Goal: Task Accomplishment & Management: Manage account settings

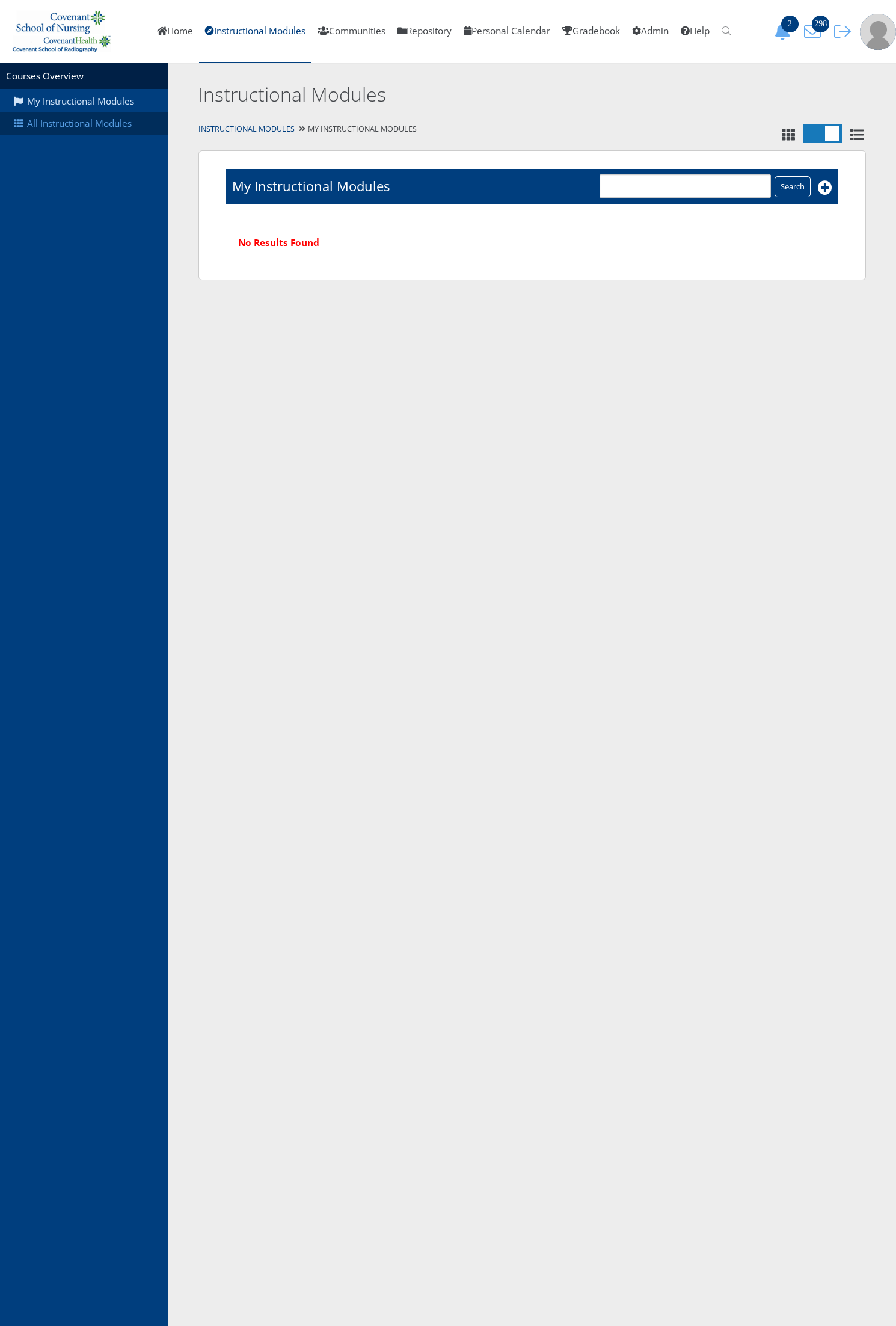
click at [107, 133] on link "All Instructional Modules" at bounding box center [84, 124] width 169 height 23
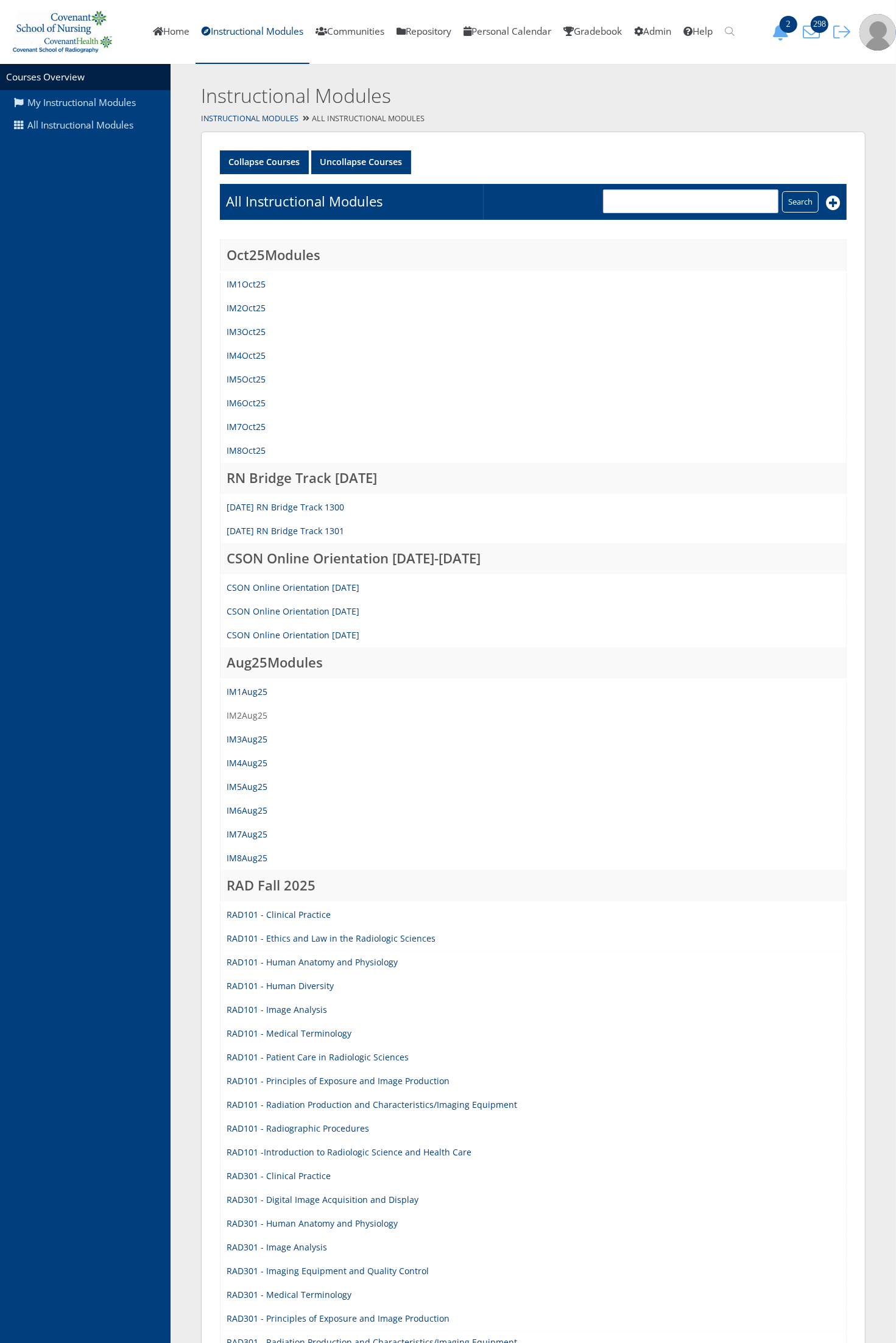
click at [248, 712] on link "IM2Aug25" at bounding box center [247, 715] width 40 height 11
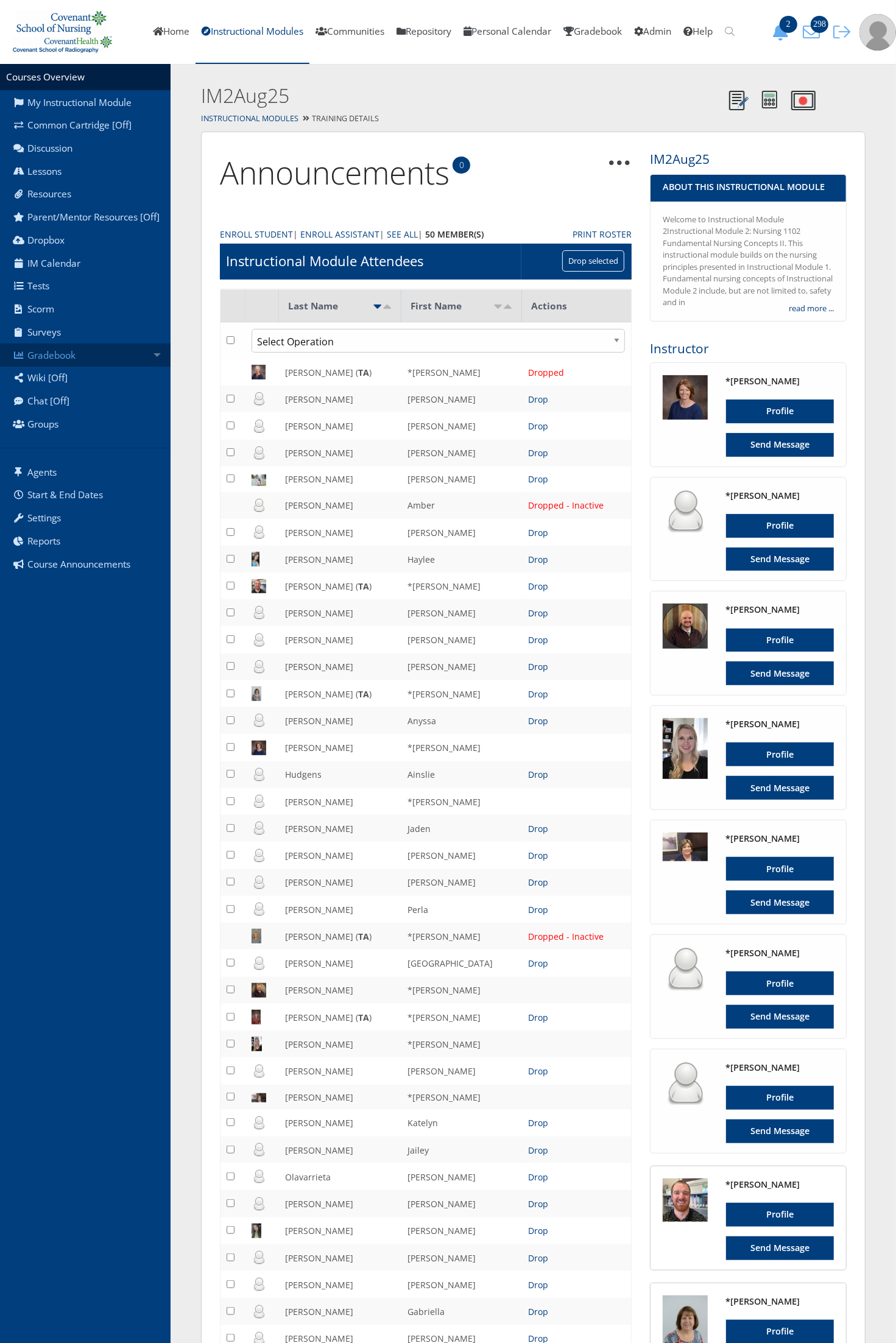
click at [156, 354] on link "Gradebook" at bounding box center [85, 355] width 171 height 23
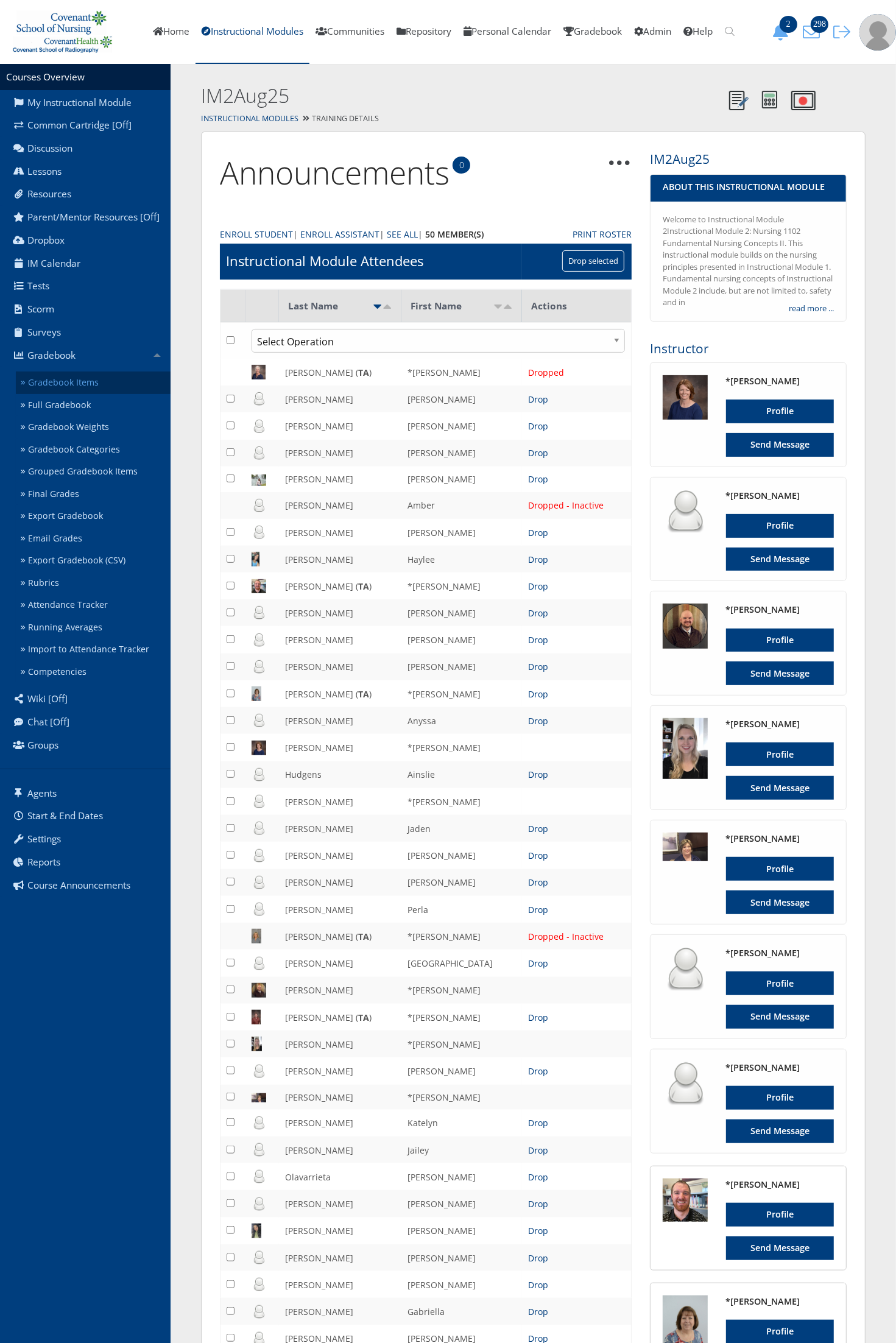
click at [145, 376] on link "Gradebook Items" at bounding box center [93, 383] width 155 height 23
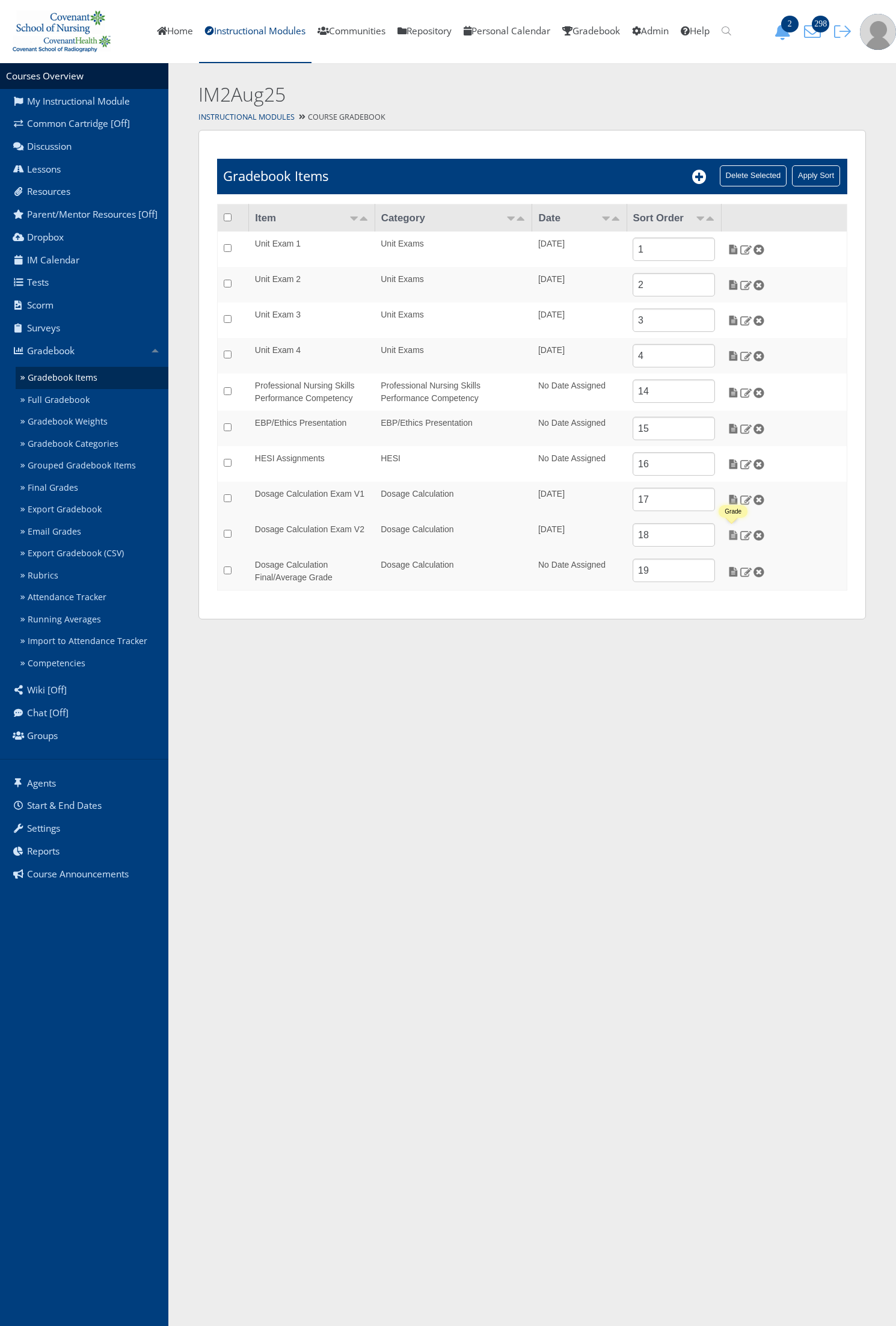
click at [731, 536] on img at bounding box center [734, 536] width 13 height 11
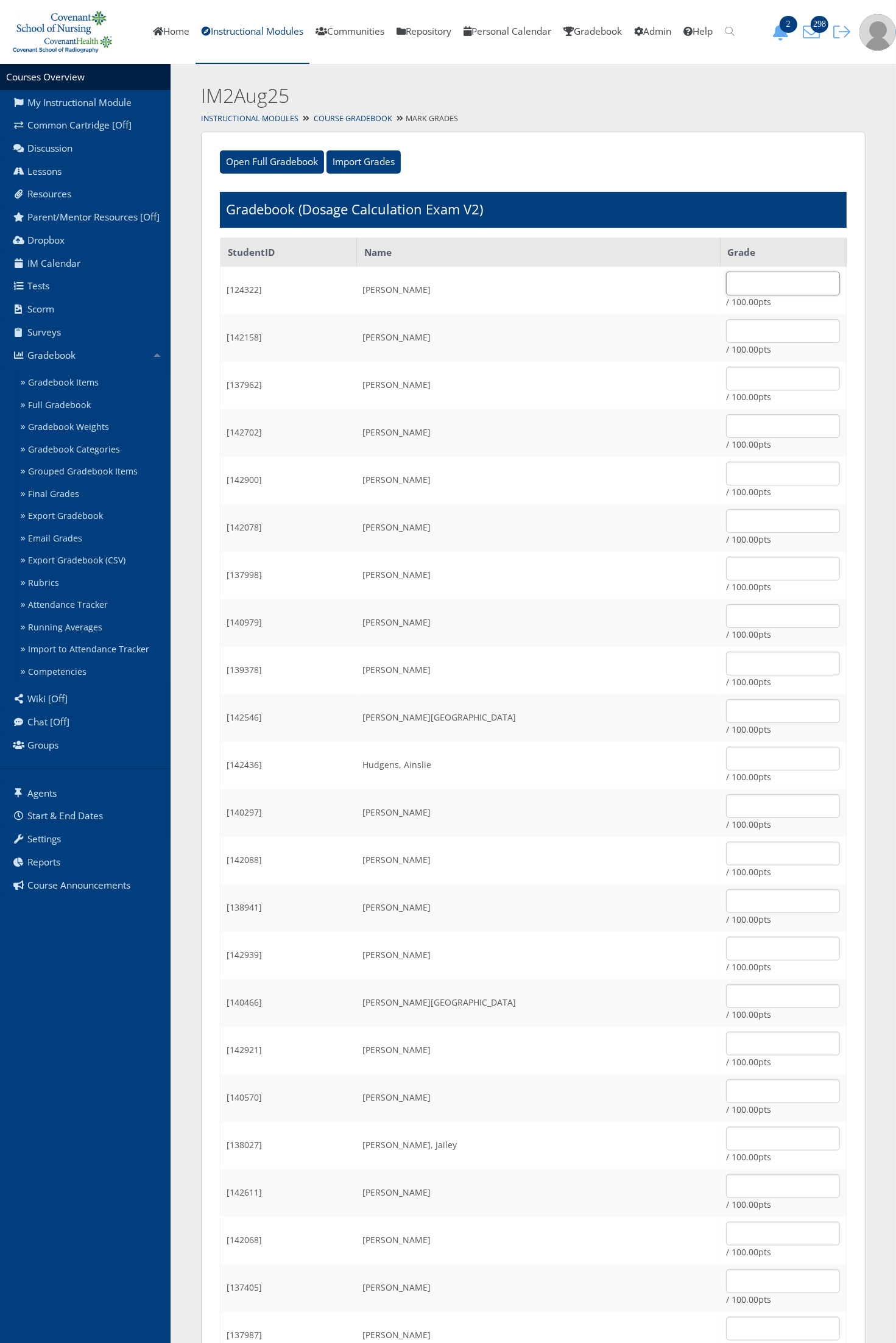
click at [726, 291] on input "text" at bounding box center [783, 283] width 114 height 23
type input "75"
click at [726, 907] on input "text" at bounding box center [783, 900] width 114 height 23
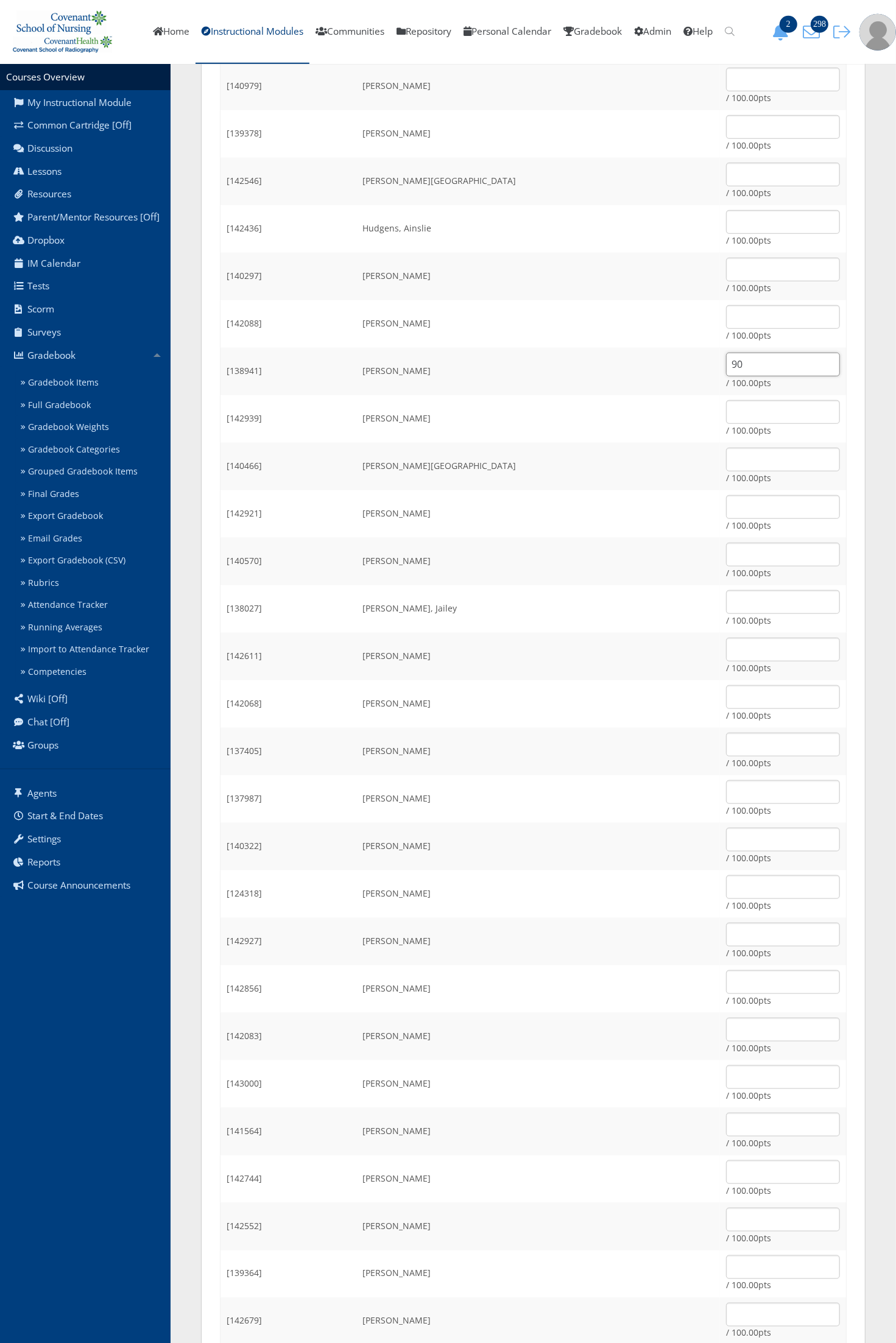
scroll to position [665, 0]
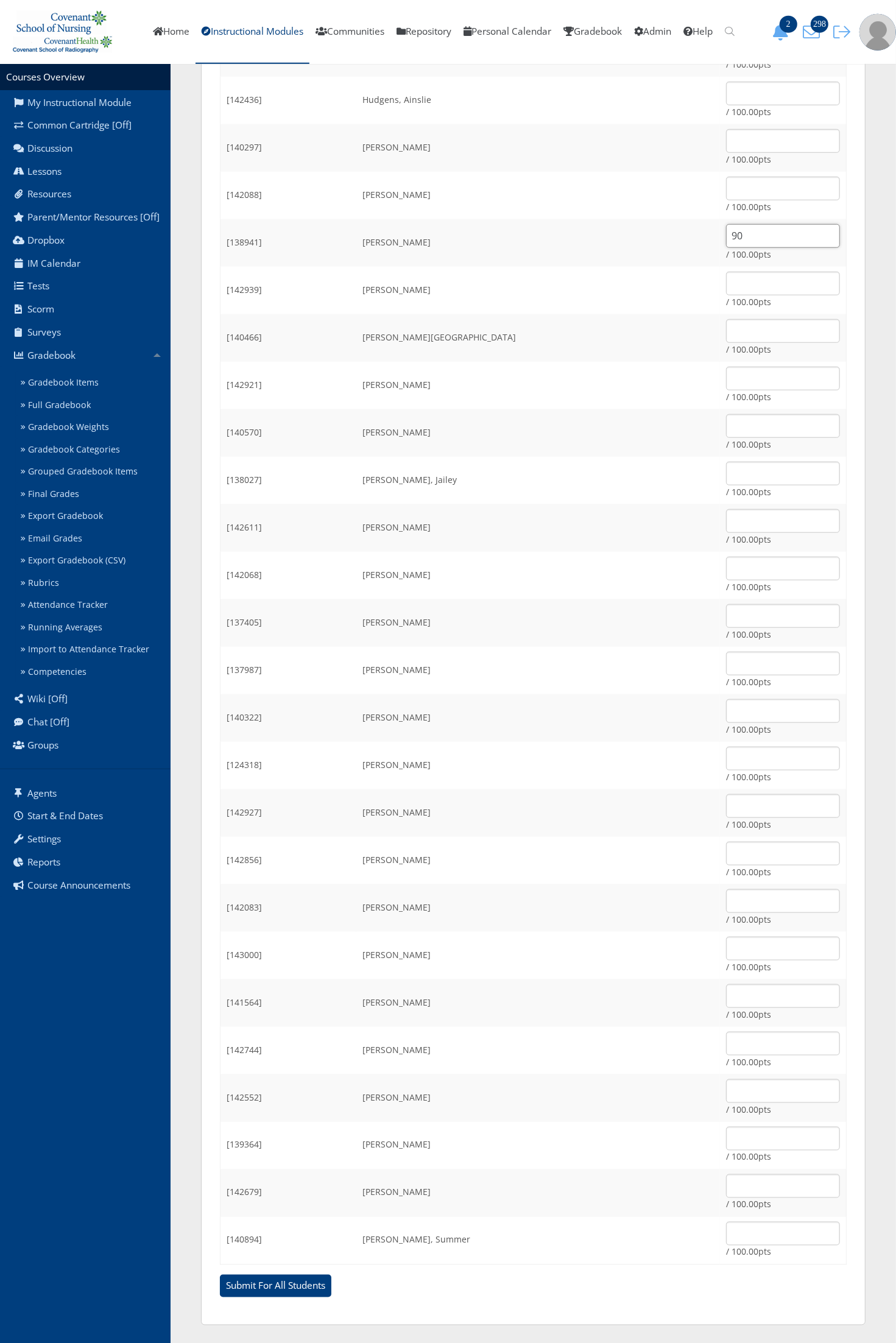
type input "90"
click at [726, 1133] on input "text" at bounding box center [783, 1138] width 114 height 23
type input "90"
click at [726, 708] on input "text" at bounding box center [783, 711] width 114 height 23
type input "90"
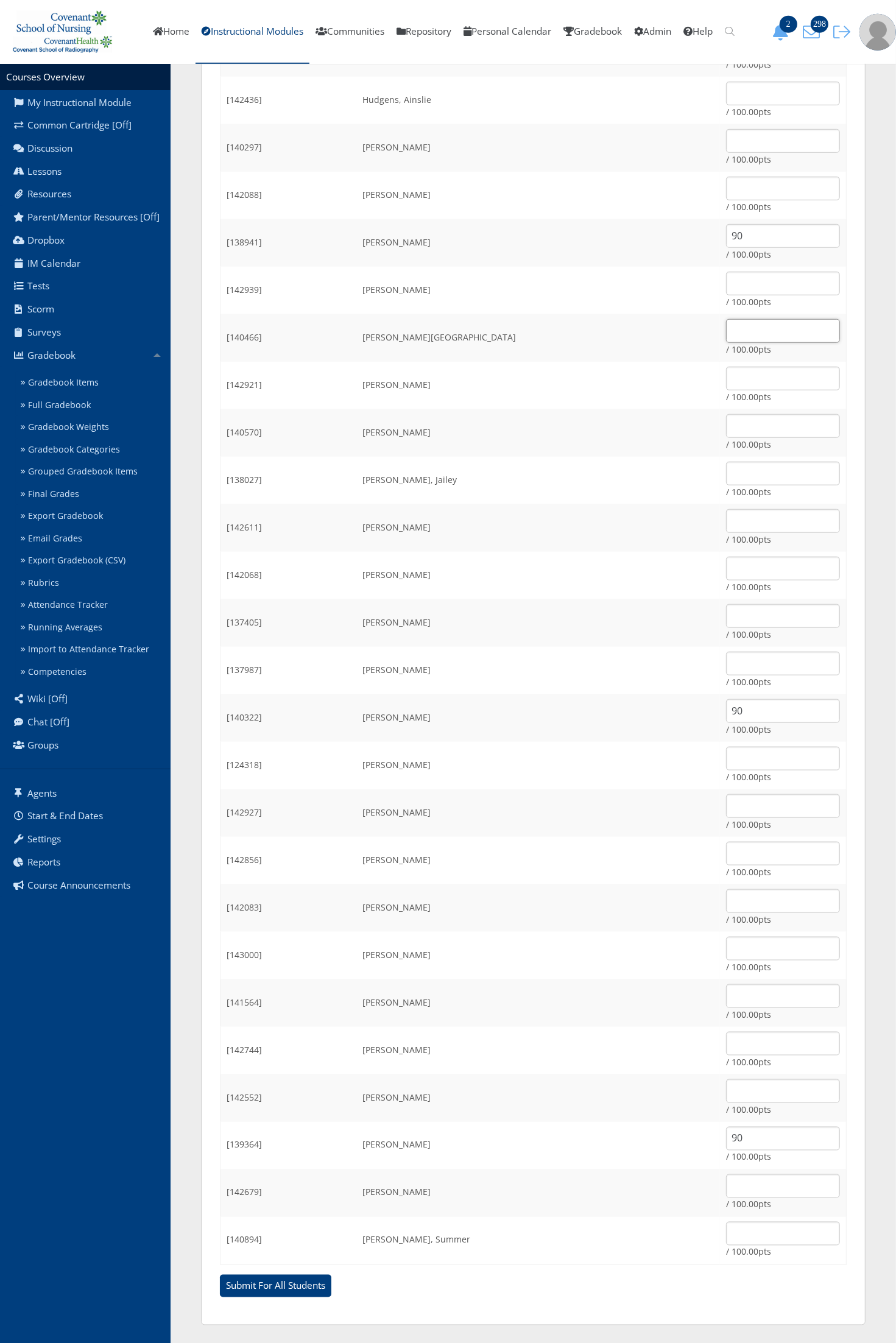
click at [726, 325] on input "text" at bounding box center [783, 330] width 114 height 23
type input "50"
click at [726, 428] on input "text" at bounding box center [783, 426] width 114 height 23
click at [726, 424] on input "text" at bounding box center [783, 426] width 114 height 23
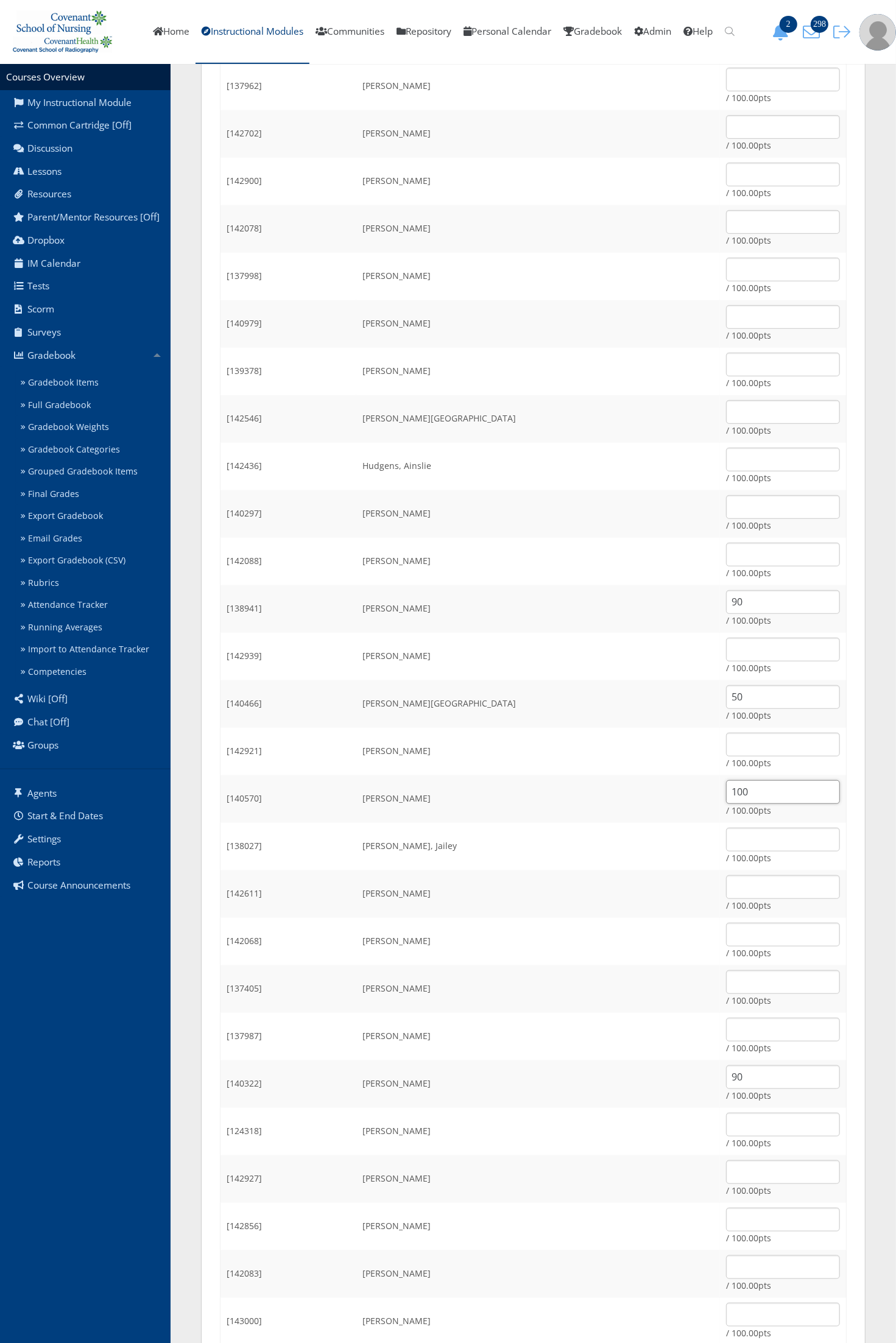
scroll to position [208, 0]
type input "100"
click at [726, 318] on input "text" at bounding box center [783, 312] width 114 height 23
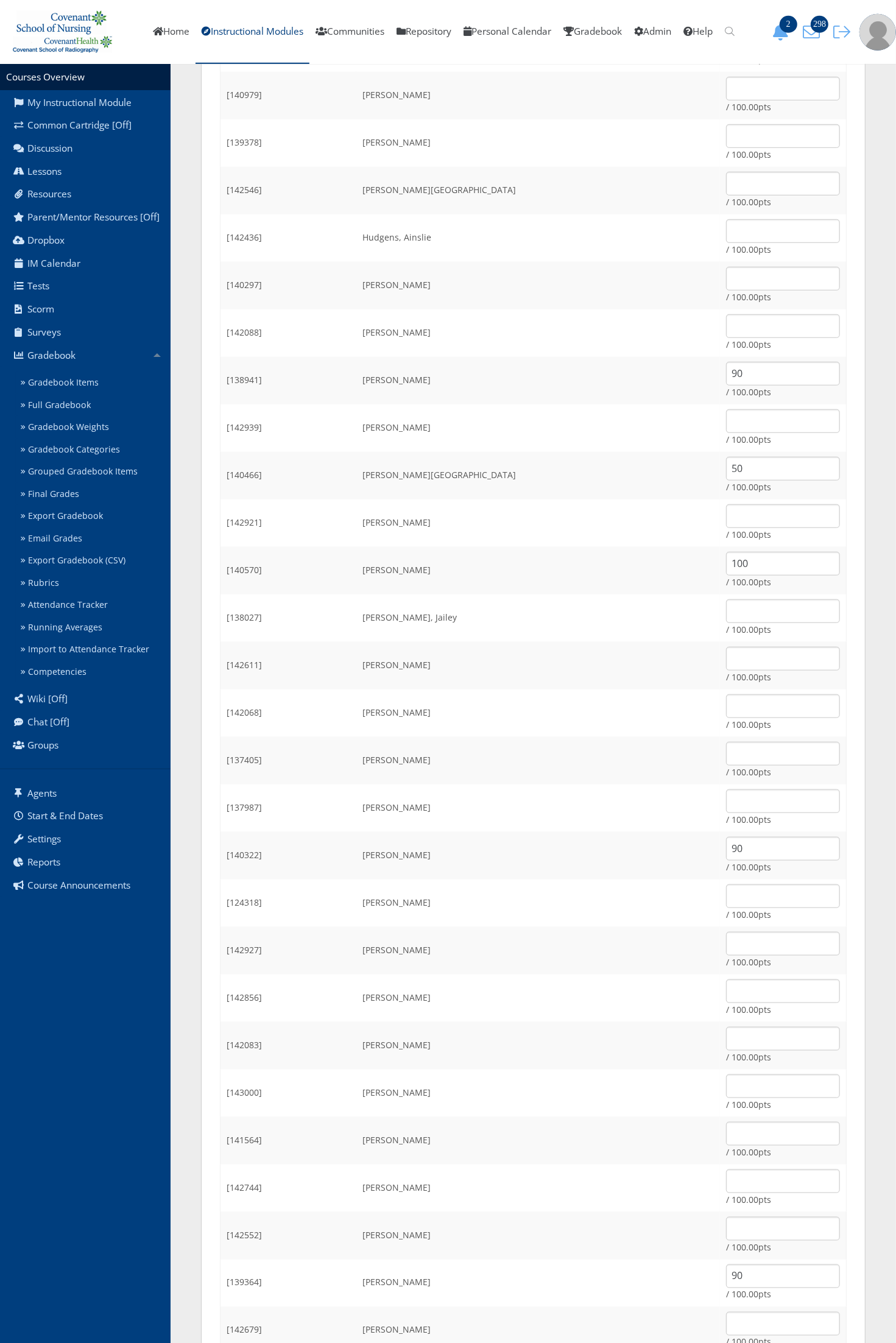
scroll to position [665, 0]
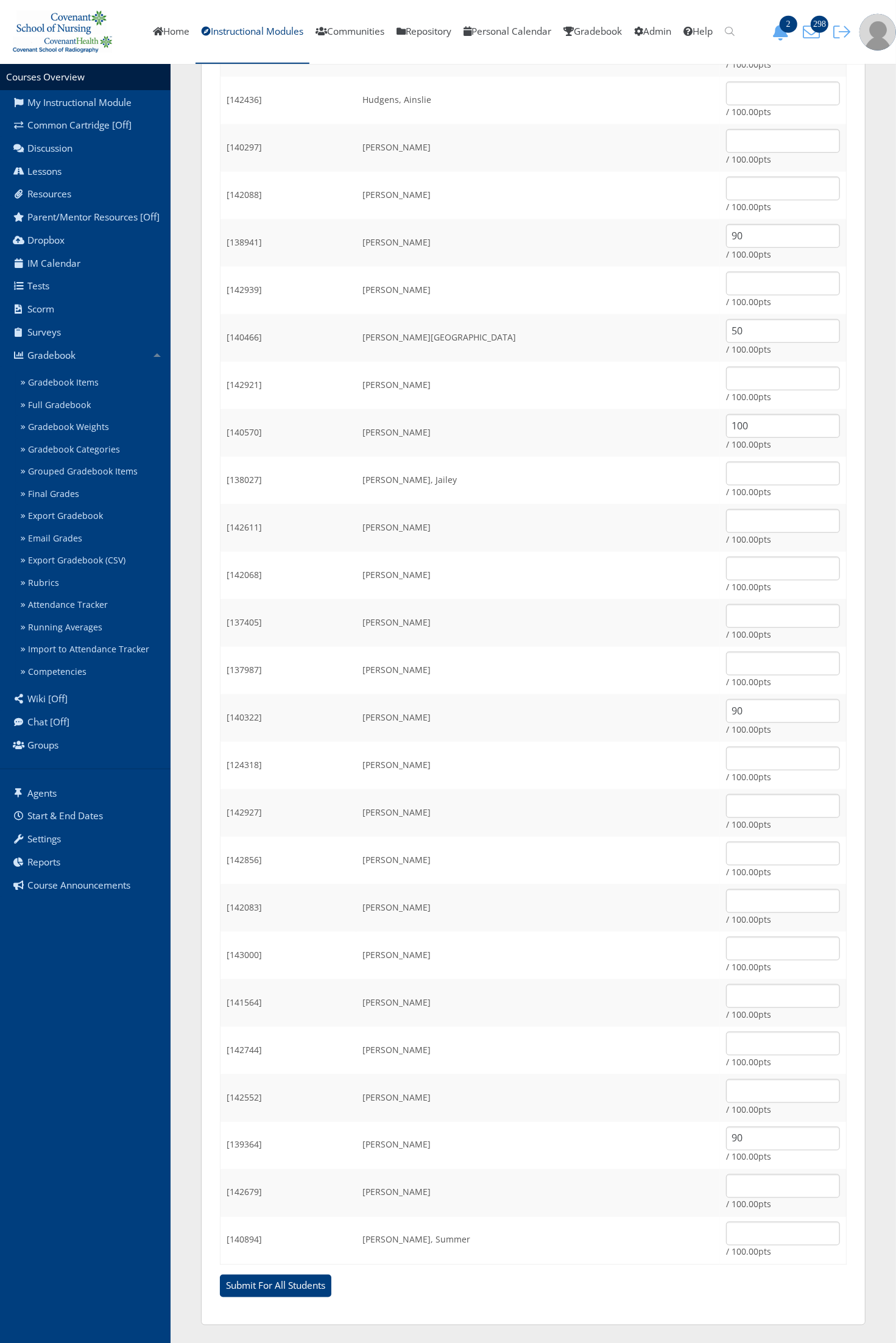
type input "75"
click at [728, 1192] on input "text" at bounding box center [783, 1185] width 114 height 23
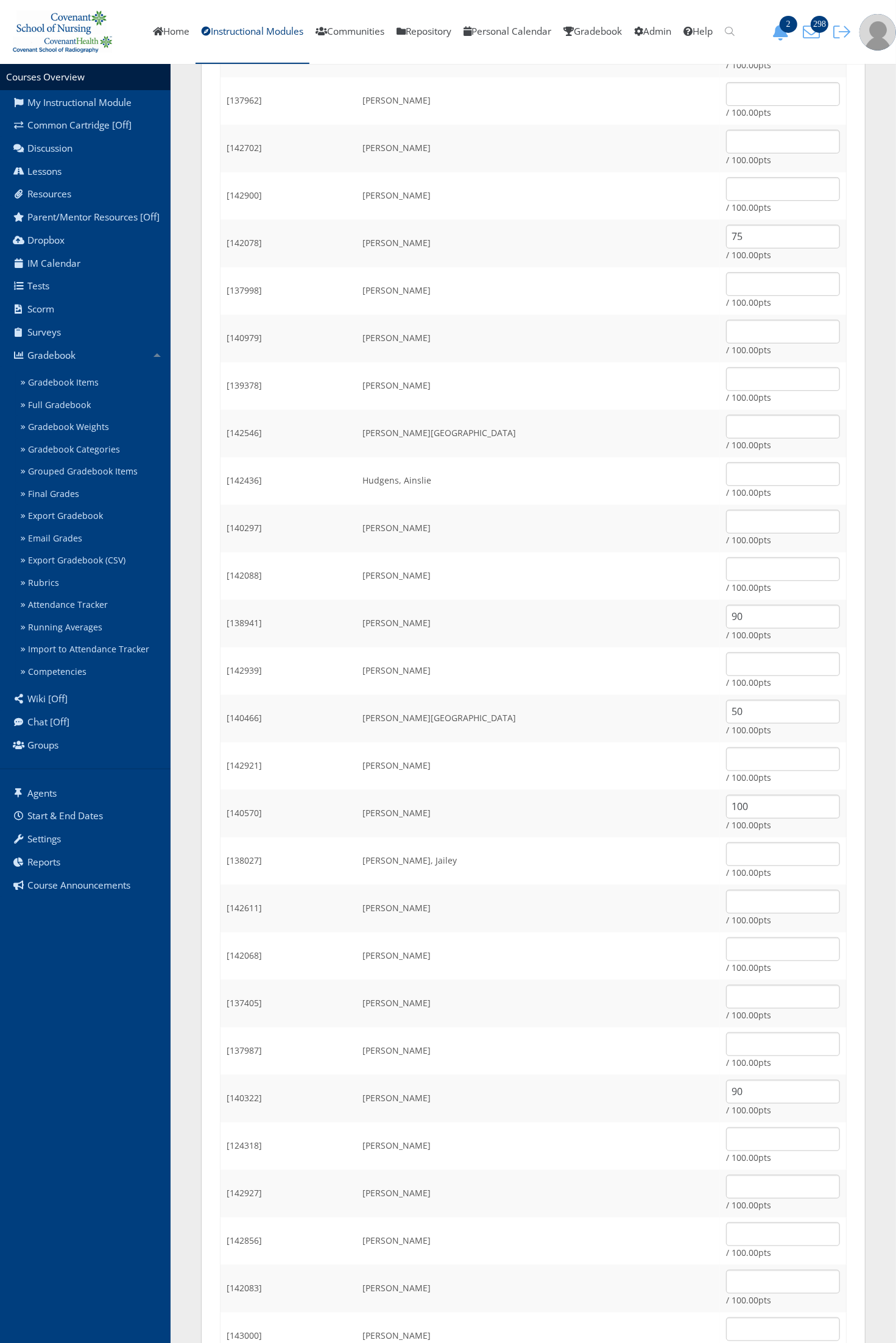
type input "90"
click at [726, 183] on input "text" at bounding box center [783, 189] width 114 height 23
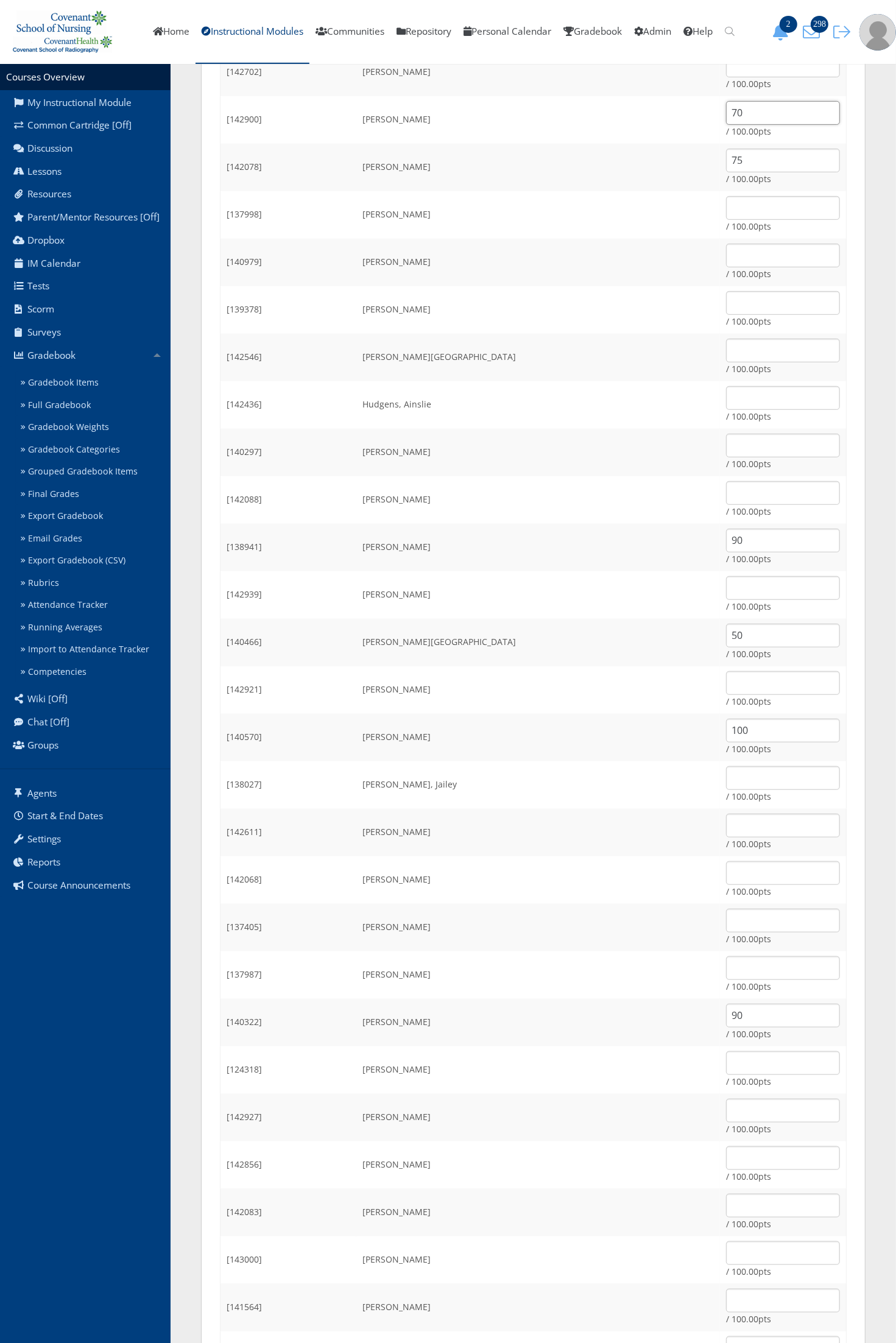
type input "70"
click at [738, 1252] on input "text" at bounding box center [783, 1252] width 114 height 23
type input "80"
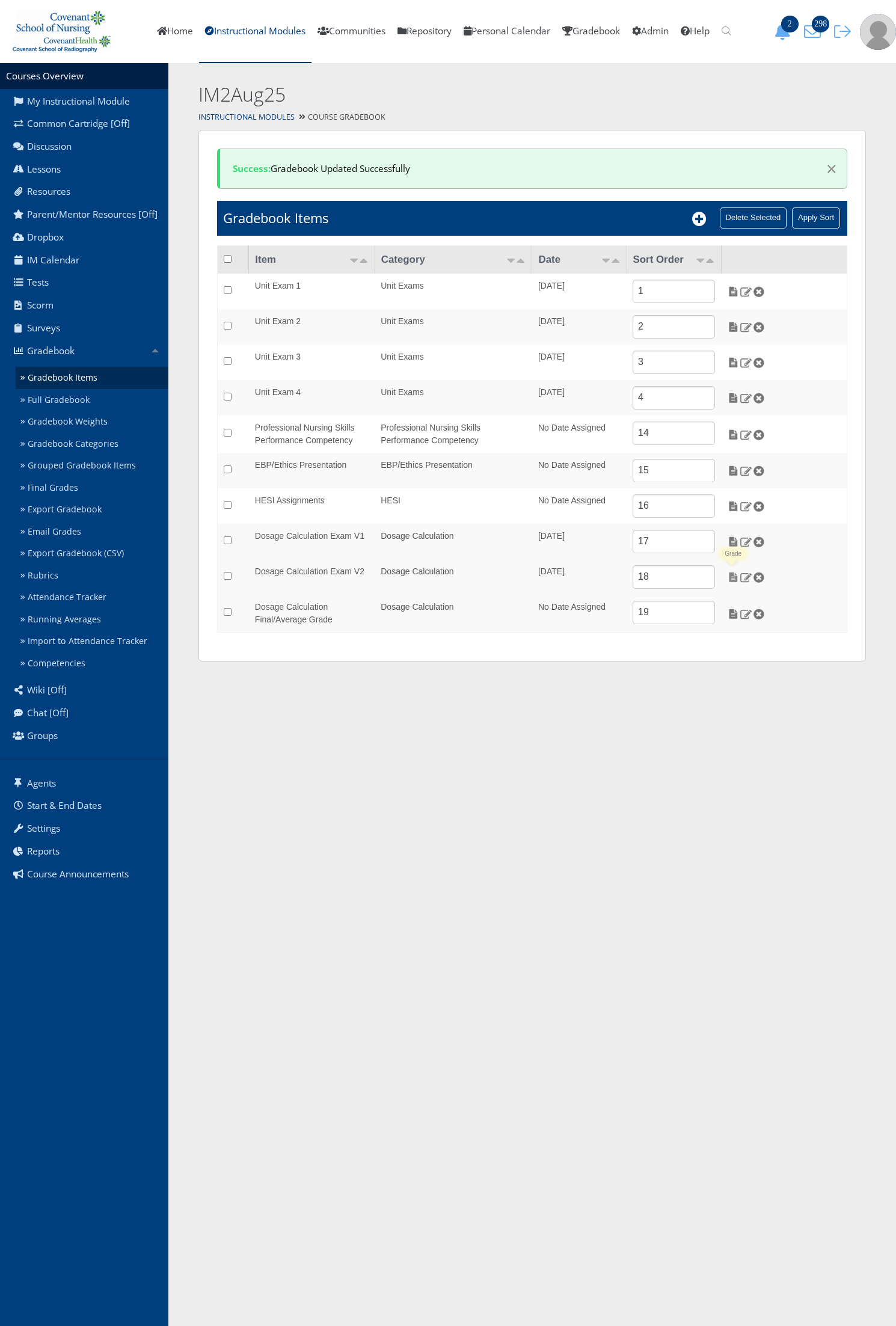
click at [732, 576] on img at bounding box center [734, 577] width 13 height 11
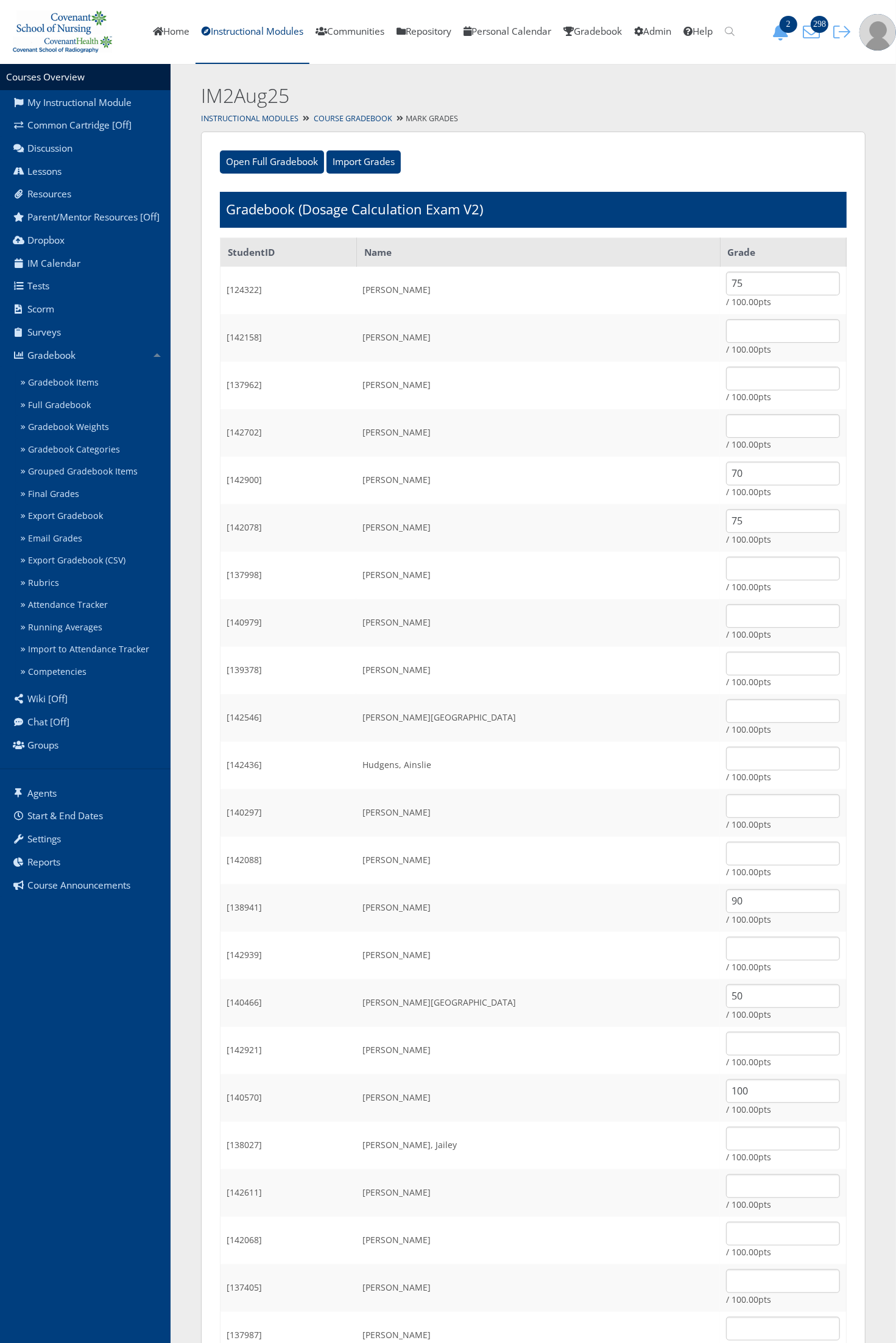
click at [339, 110] on div "Instructional Modules Course Gradebook Mark Grades" at bounding box center [533, 119] width 725 height 18
click at [340, 114] on link "Course Gradebook" at bounding box center [352, 118] width 79 height 11
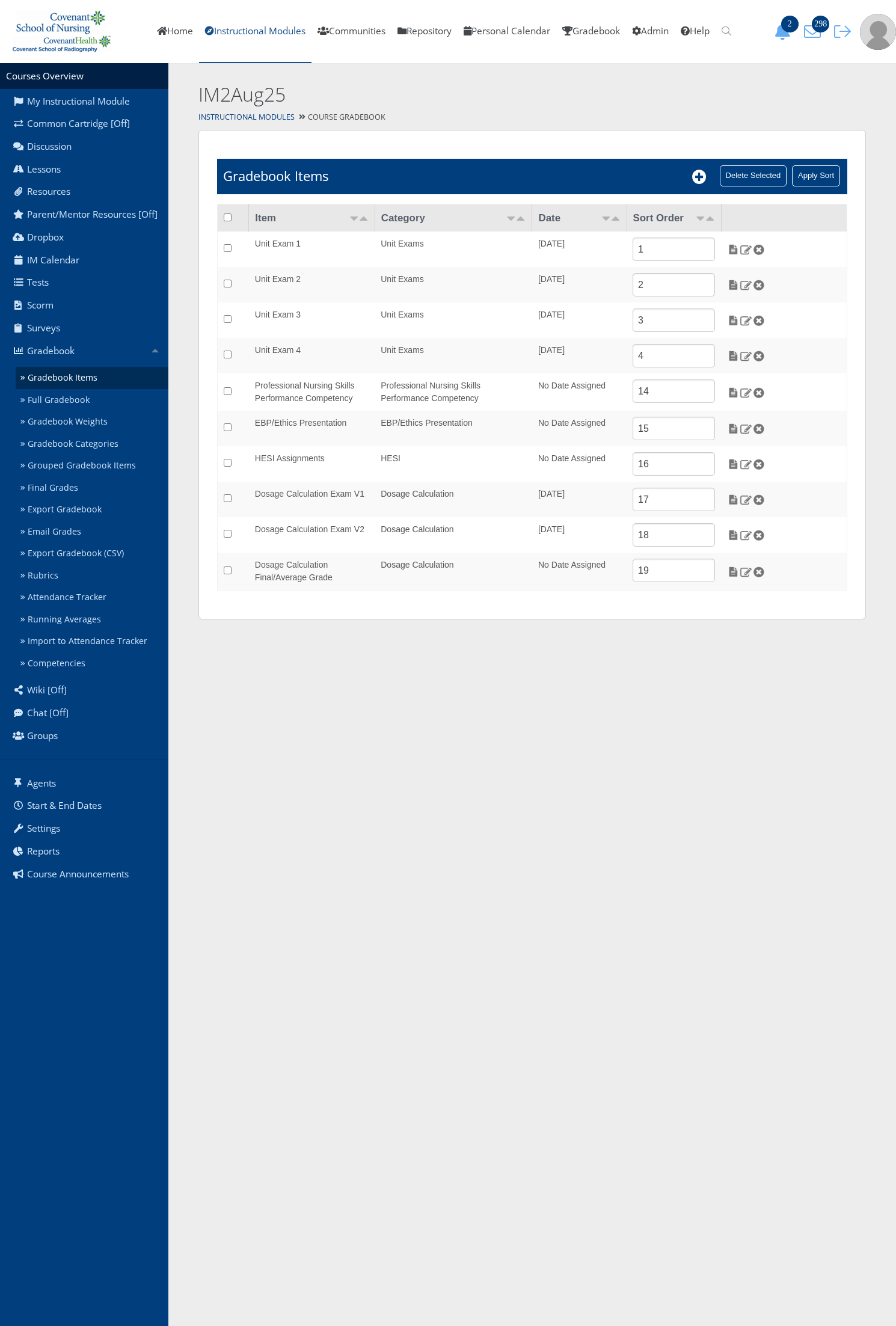
click at [238, 36] on link "Instructional Modules" at bounding box center [255, 31] width 113 height 63
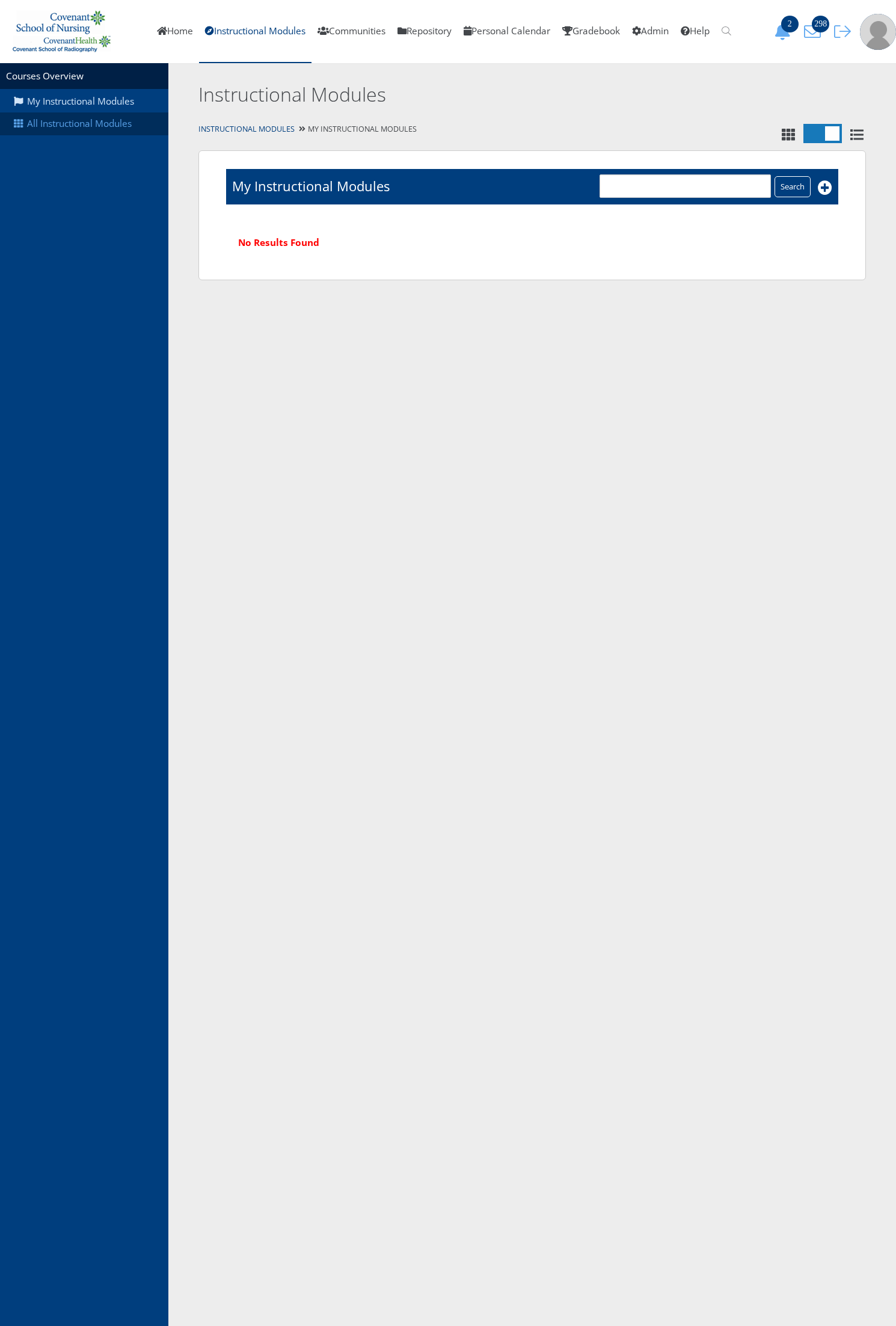
click at [94, 127] on link "All Instructional Modules" at bounding box center [84, 124] width 169 height 23
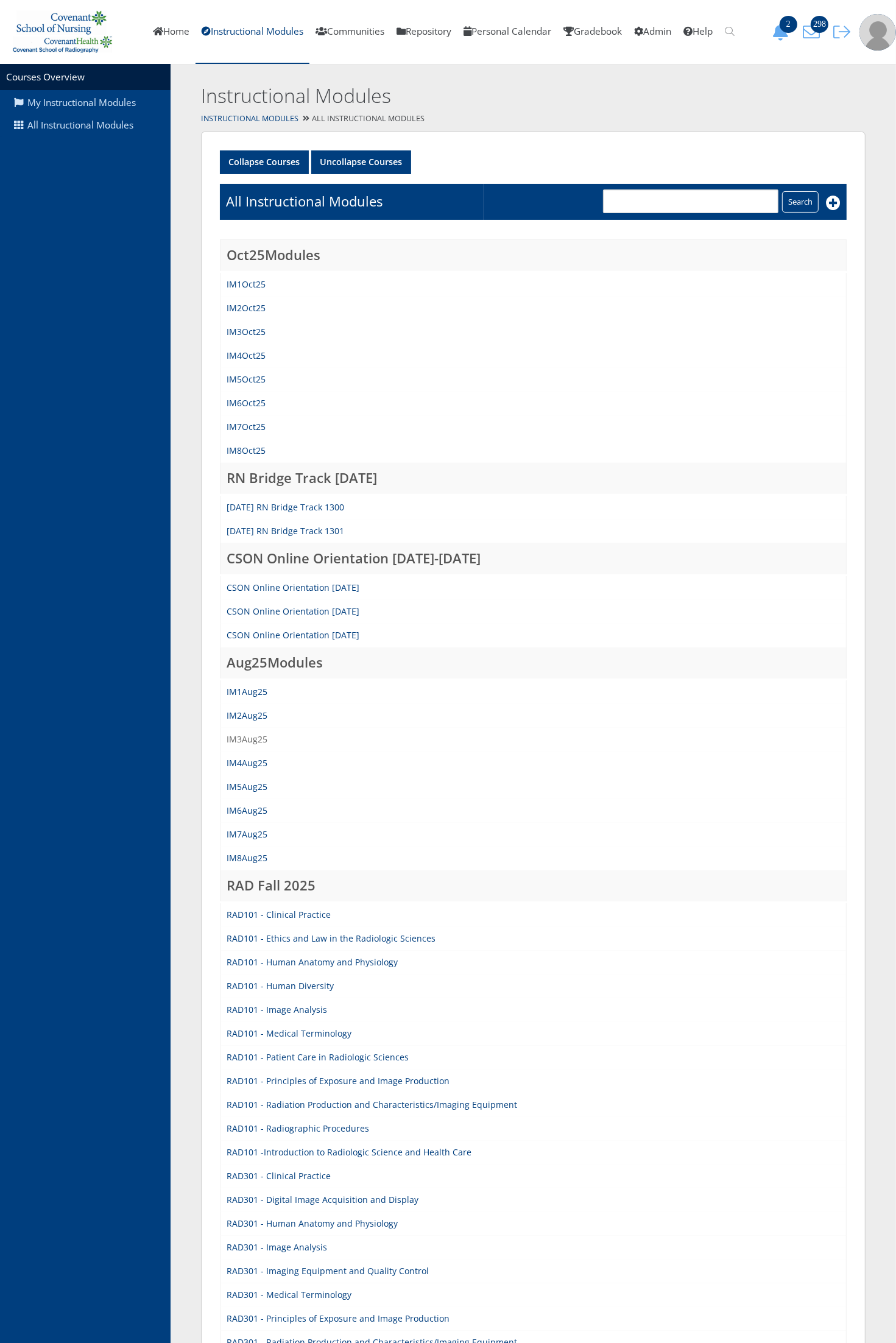
click at [257, 737] on link "IM3Aug25" at bounding box center [247, 739] width 40 height 11
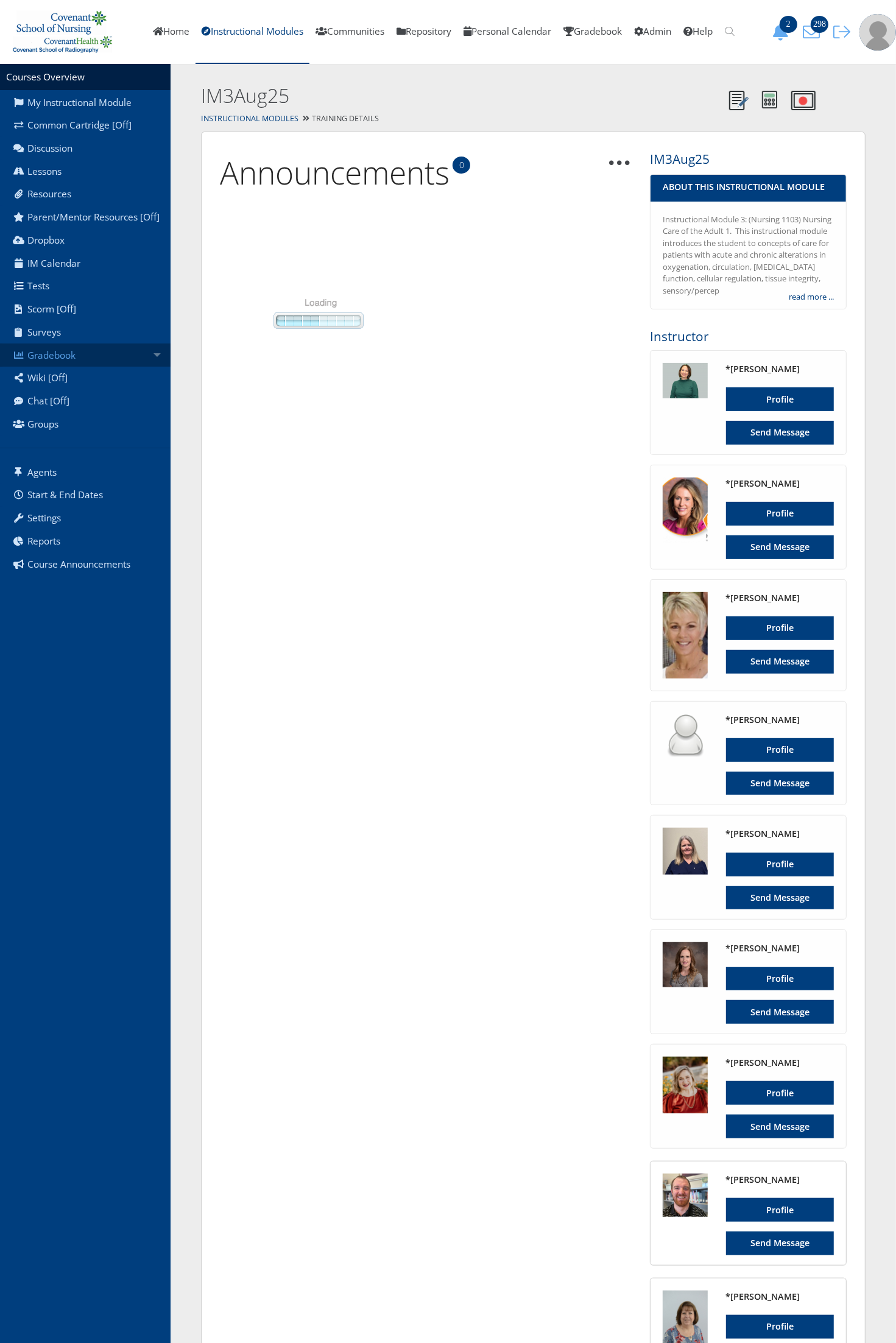
click at [159, 346] on link "Gradebook" at bounding box center [85, 355] width 171 height 23
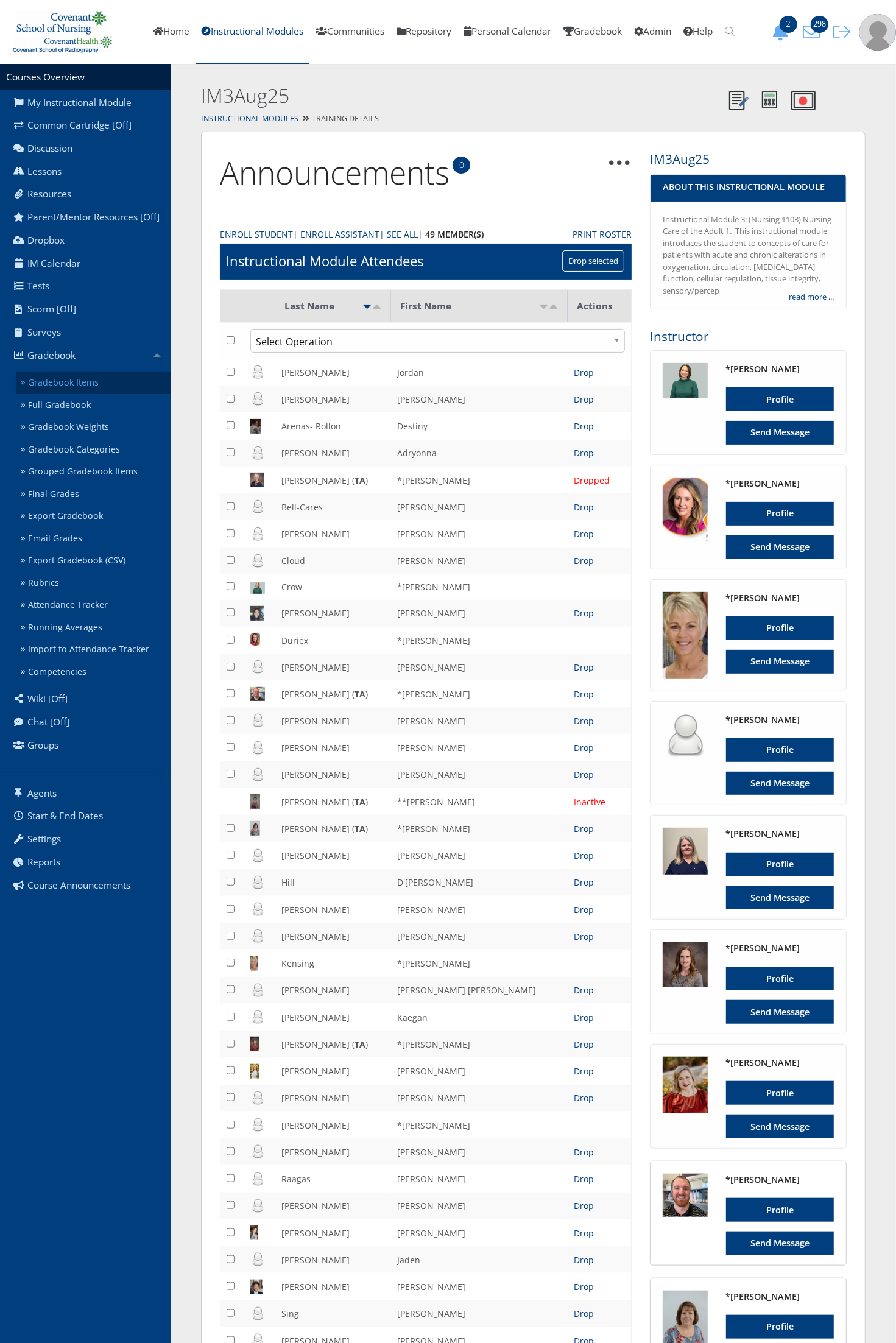
click at [119, 381] on link "Gradebook Items" at bounding box center [93, 383] width 155 height 23
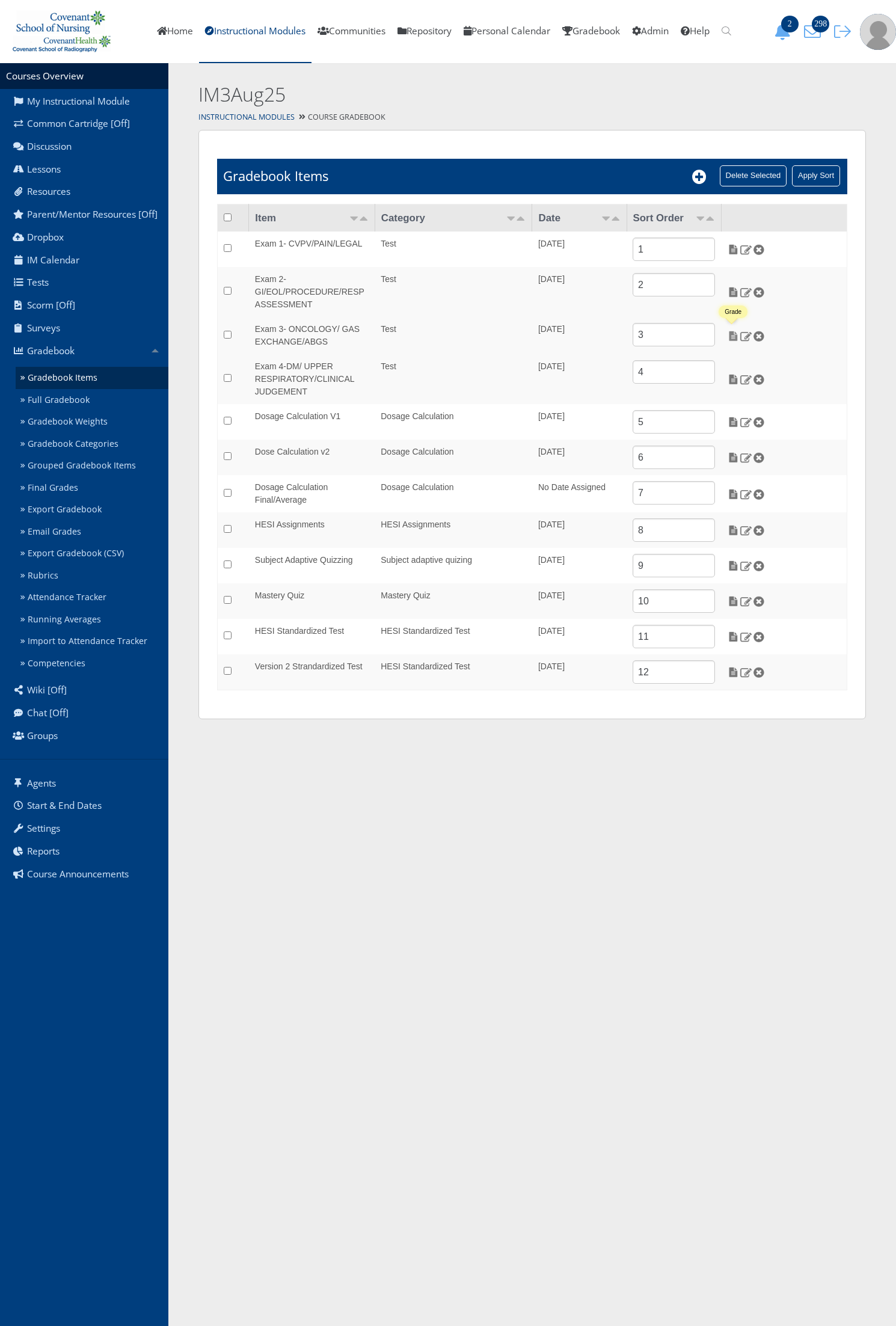
click at [728, 336] on img at bounding box center [734, 336] width 13 height 11
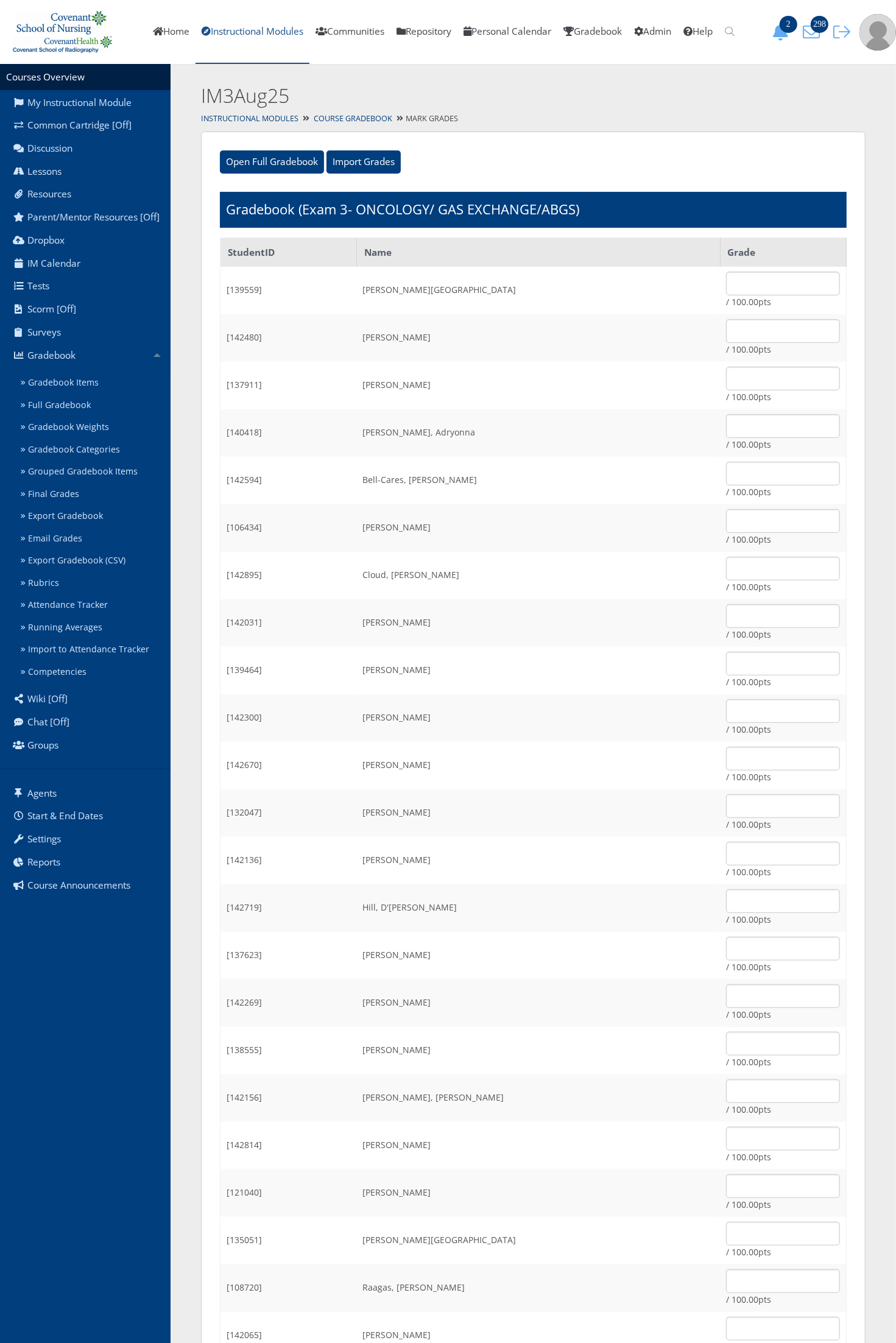
click at [257, 32] on link "Instructional Modules" at bounding box center [252, 32] width 114 height 64
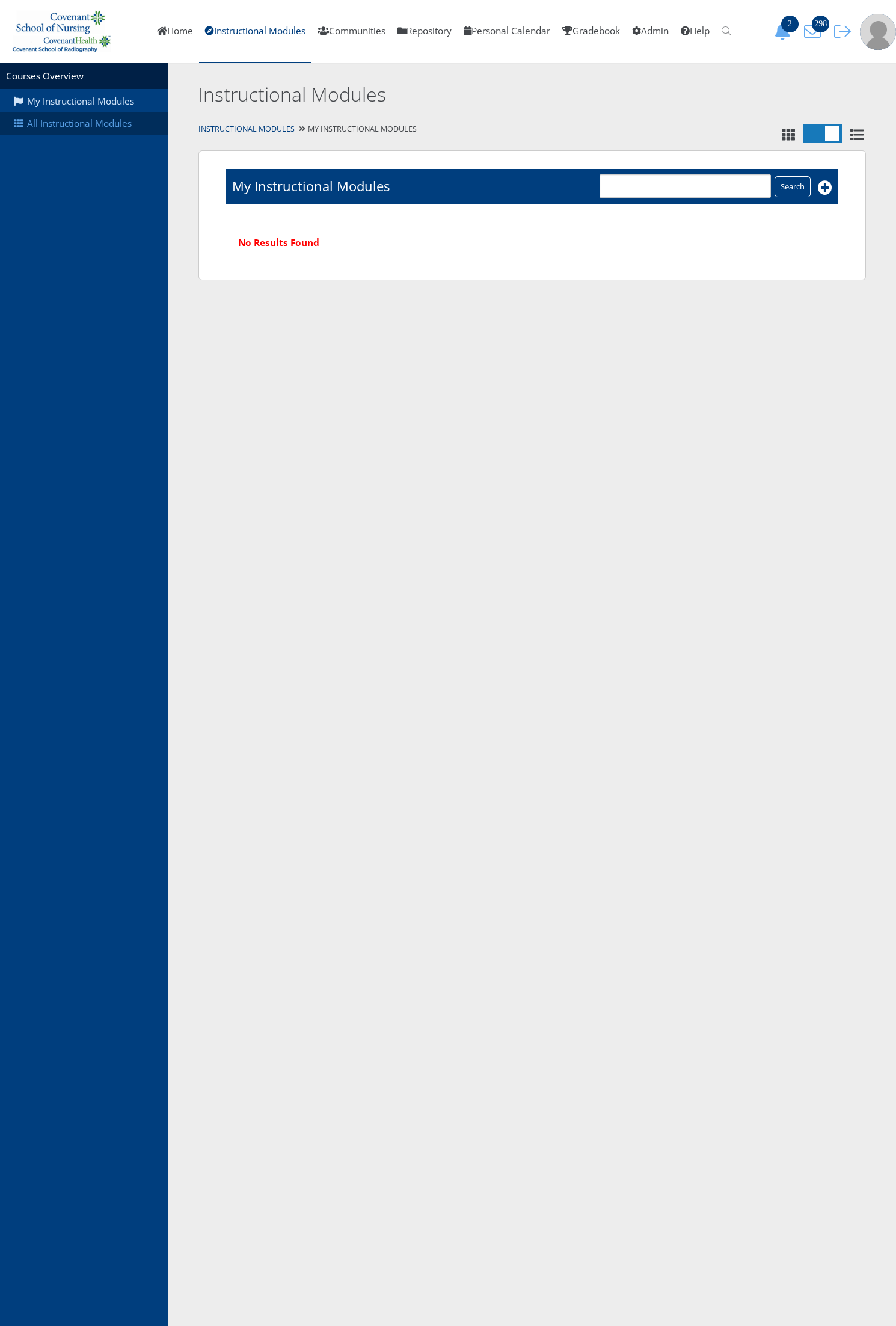
click at [111, 133] on link "All Instructional Modules" at bounding box center [84, 124] width 169 height 23
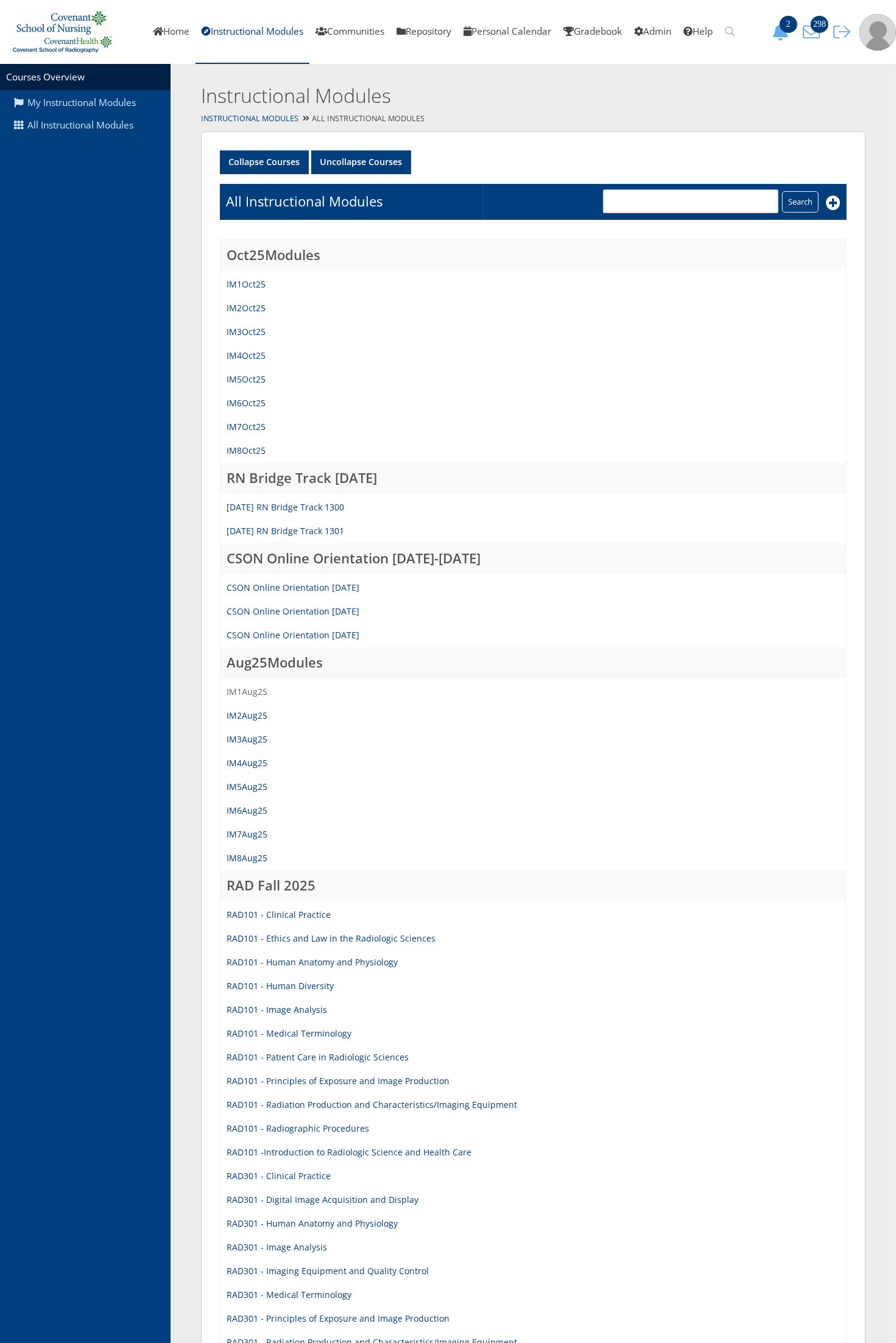
click at [248, 691] on link "IM1Aug25" at bounding box center [247, 691] width 40 height 11
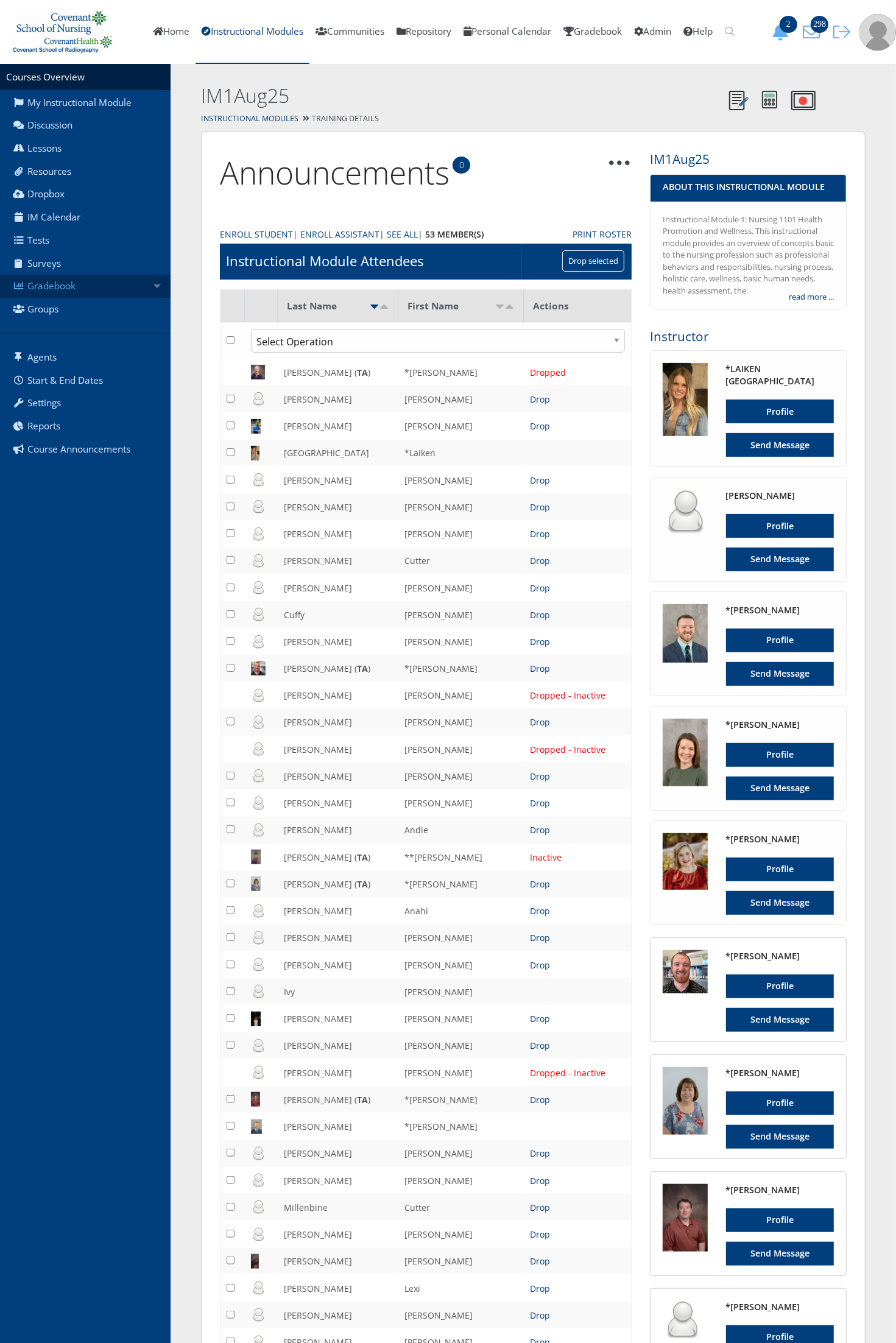
click at [90, 279] on link "Gradebook" at bounding box center [85, 286] width 171 height 23
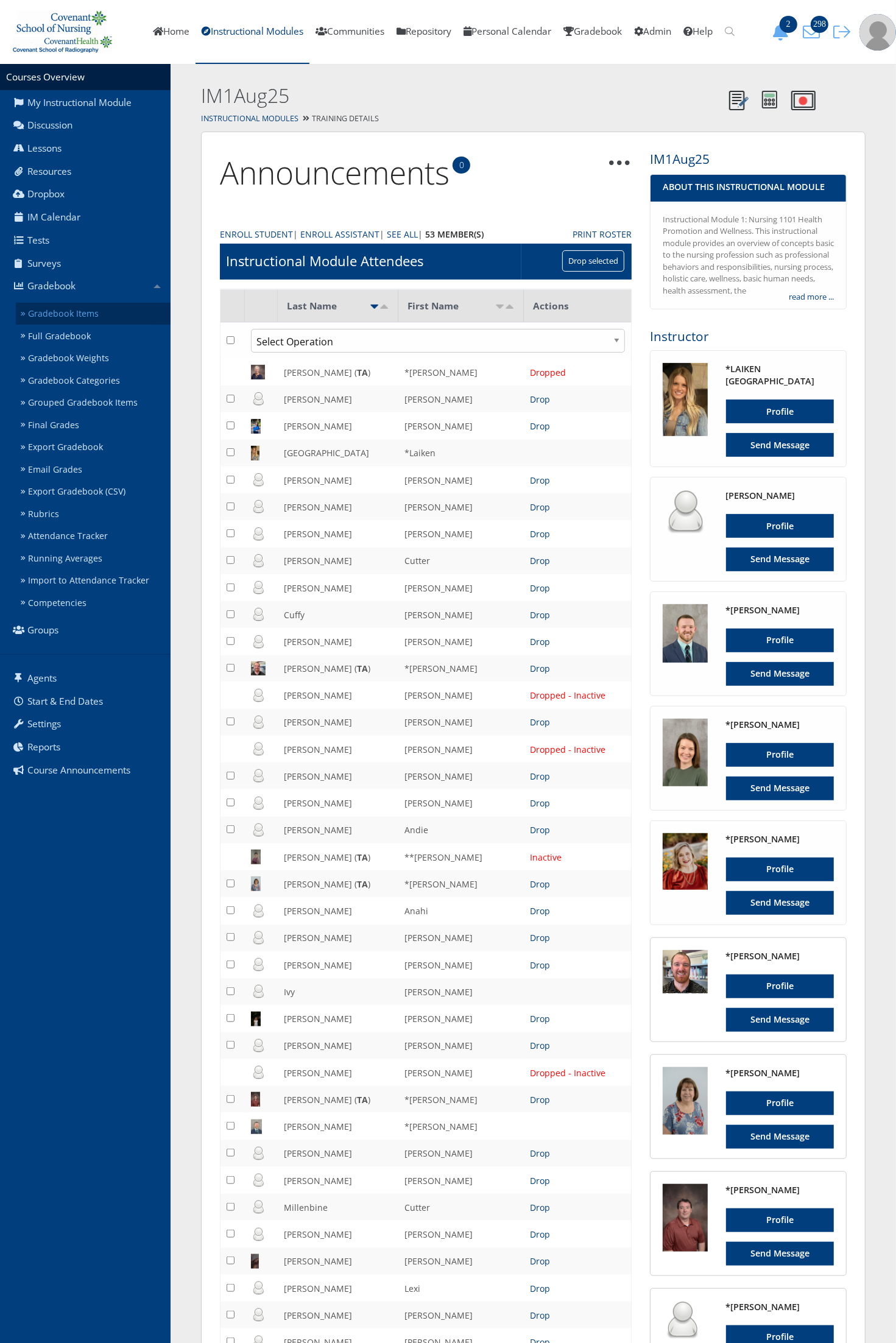
click at [79, 318] on link "Gradebook Items" at bounding box center [93, 314] width 155 height 23
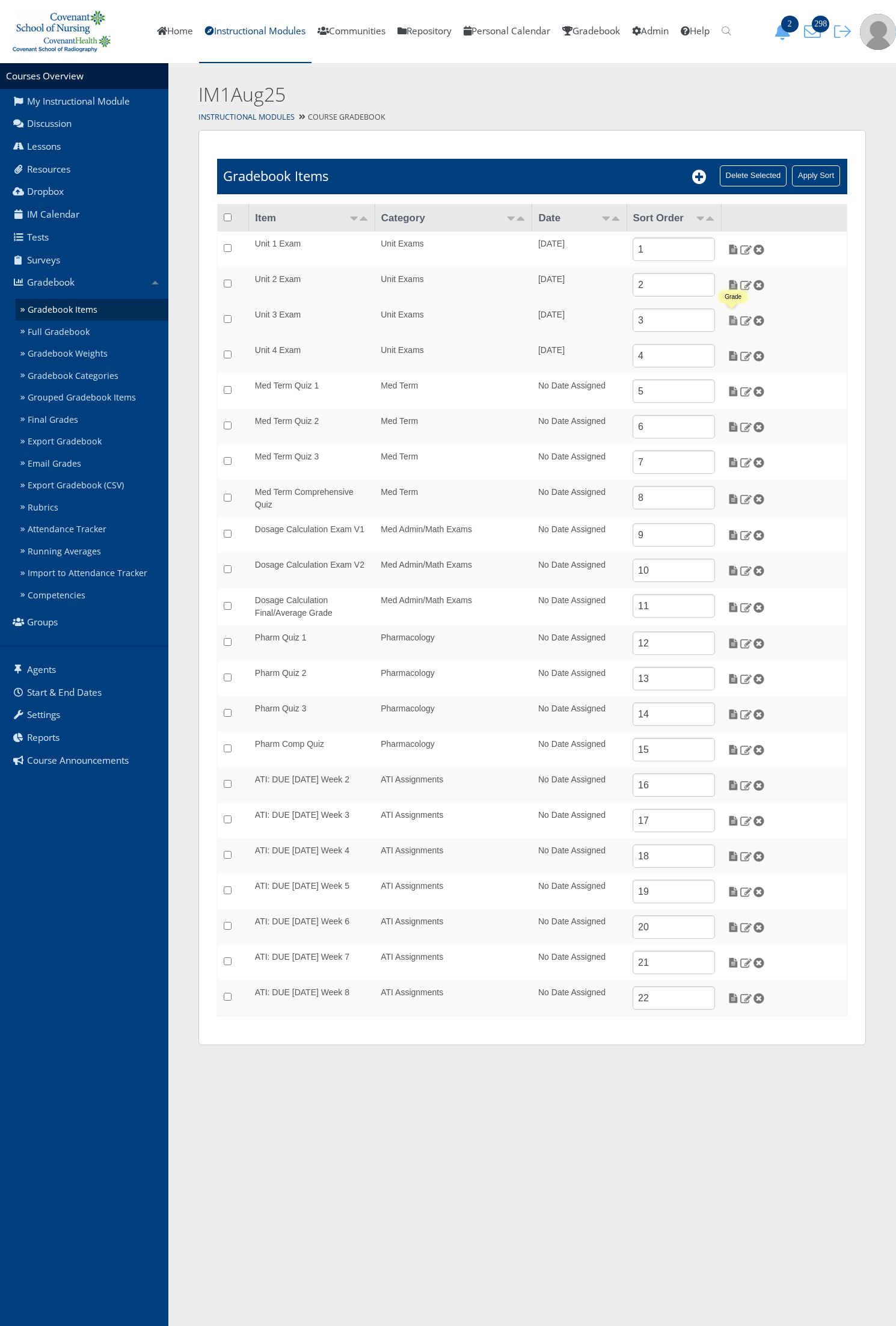
click at [735, 322] on img at bounding box center [734, 321] width 13 height 11
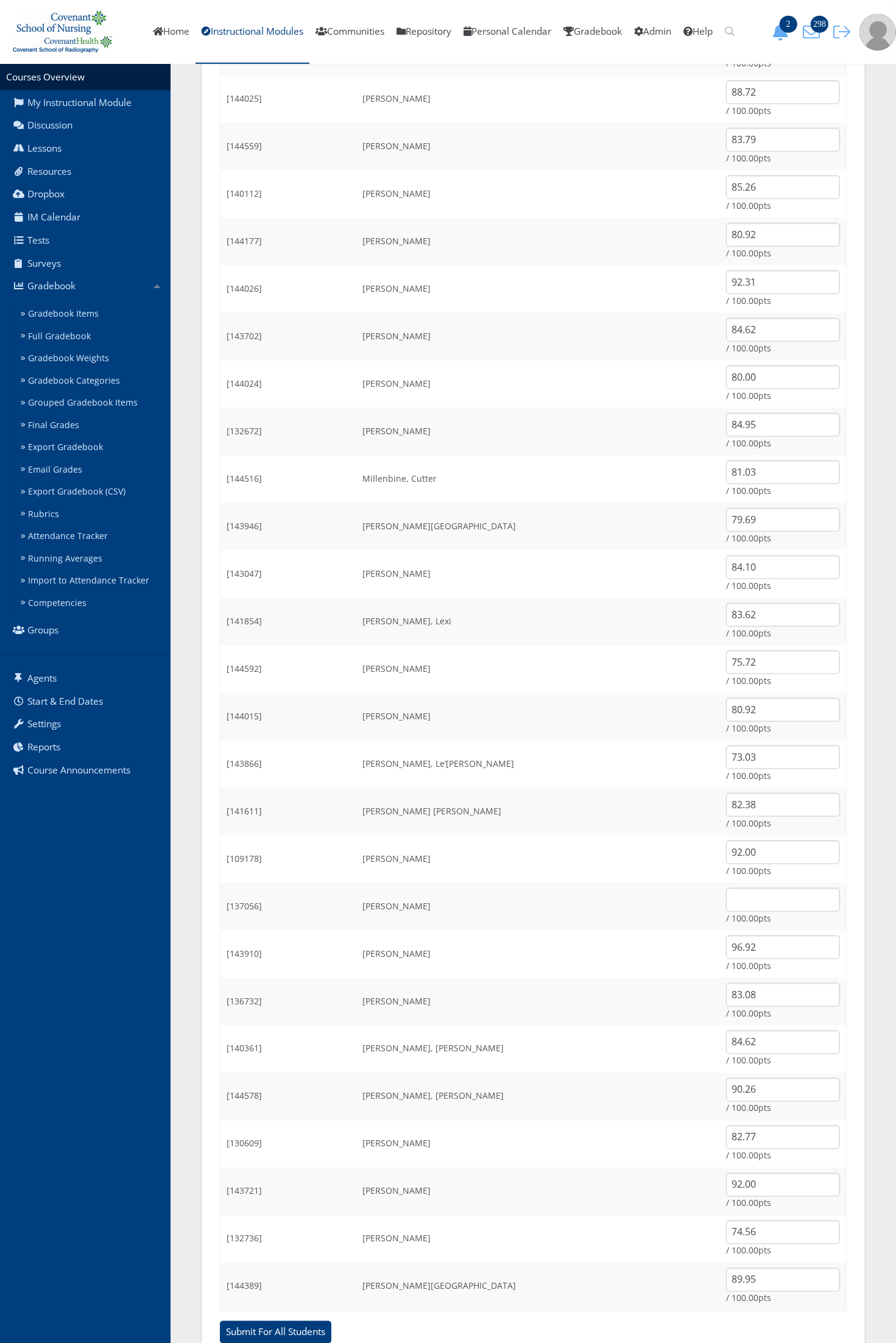
scroll to position [808, 0]
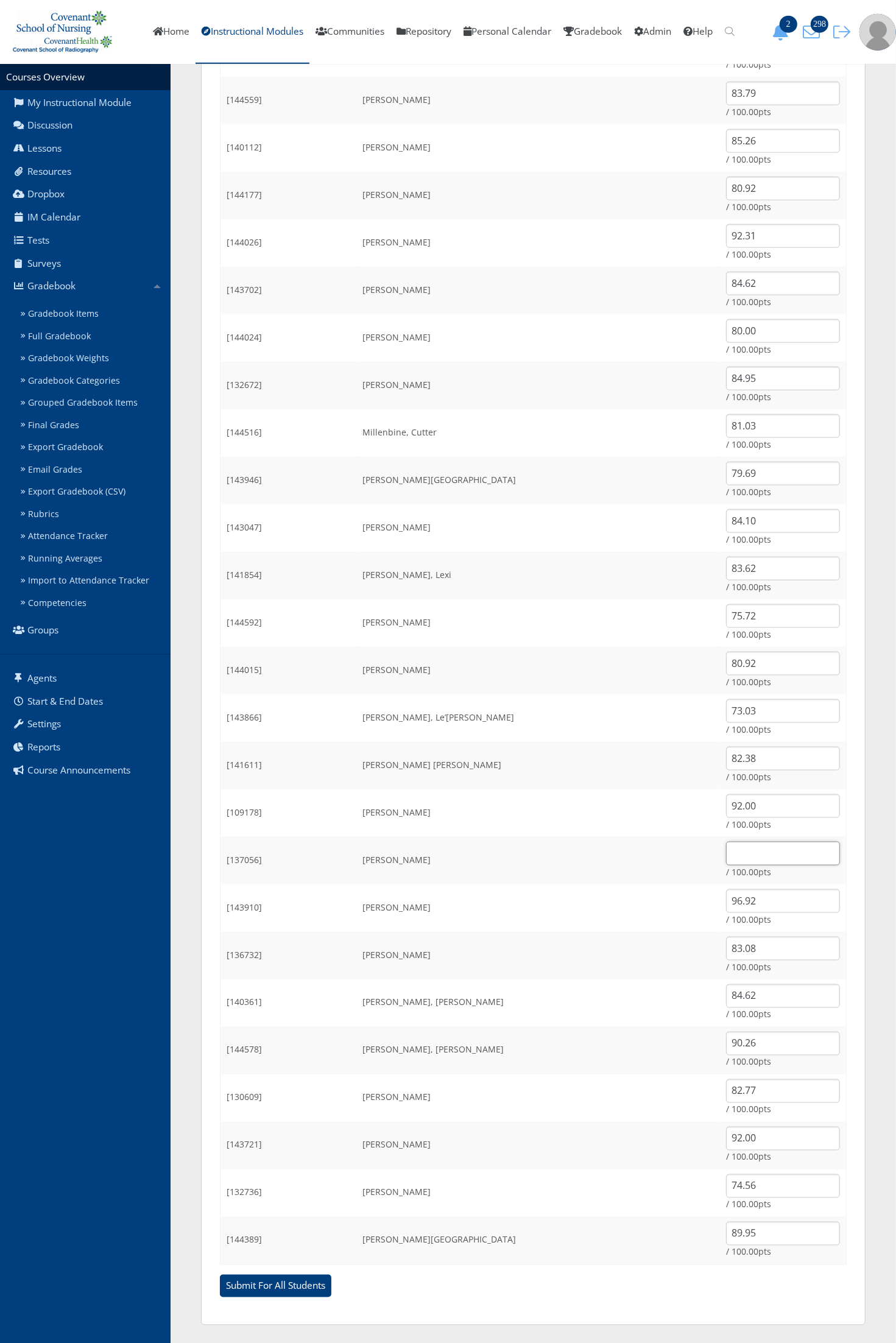
click at [727, 856] on input "text" at bounding box center [783, 853] width 114 height 23
type input "81.54"
click at [220, 1275] on input "Submit For All Students" at bounding box center [276, 1286] width 112 height 23
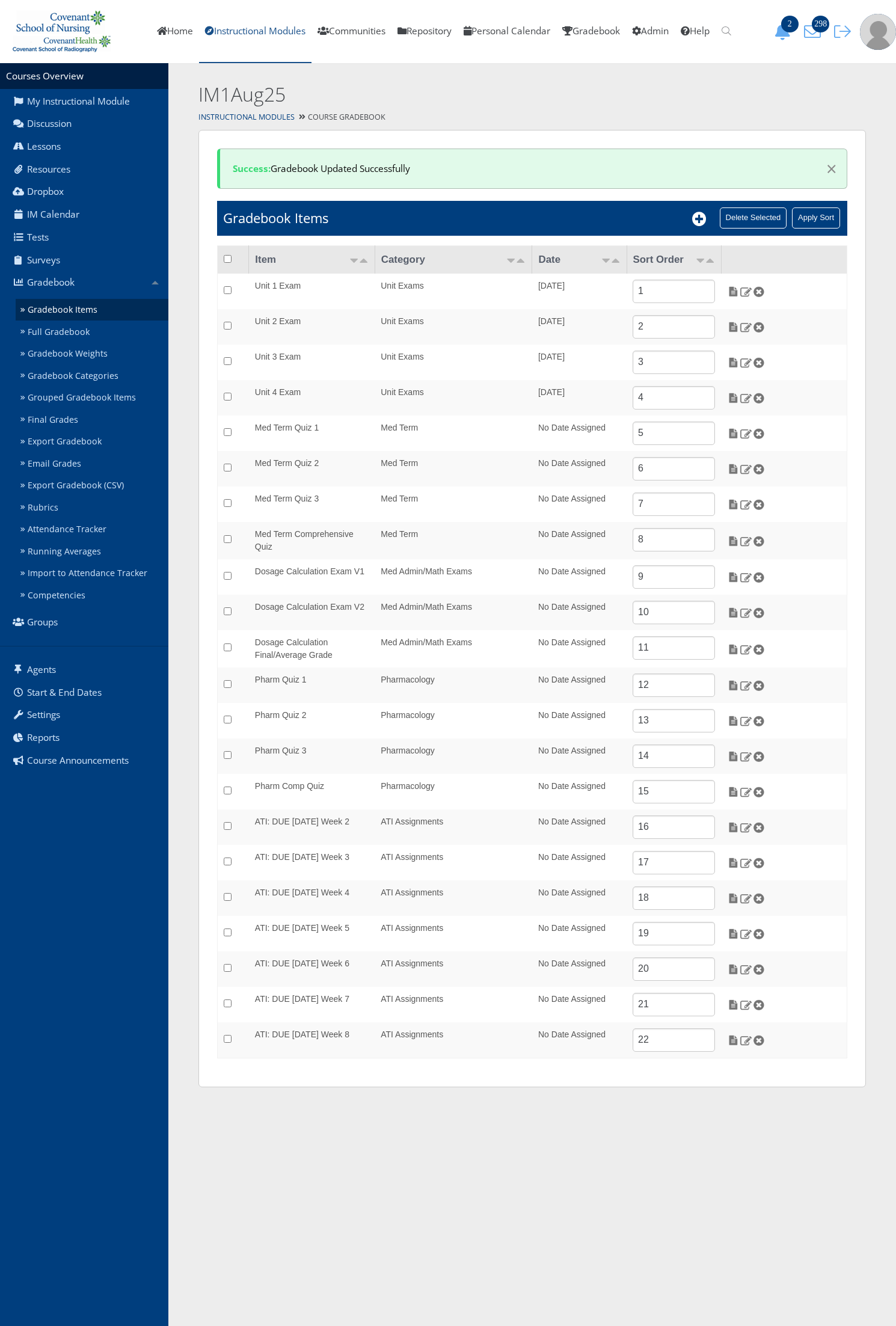
click at [244, 32] on link "Instructional Modules" at bounding box center [255, 31] width 113 height 63
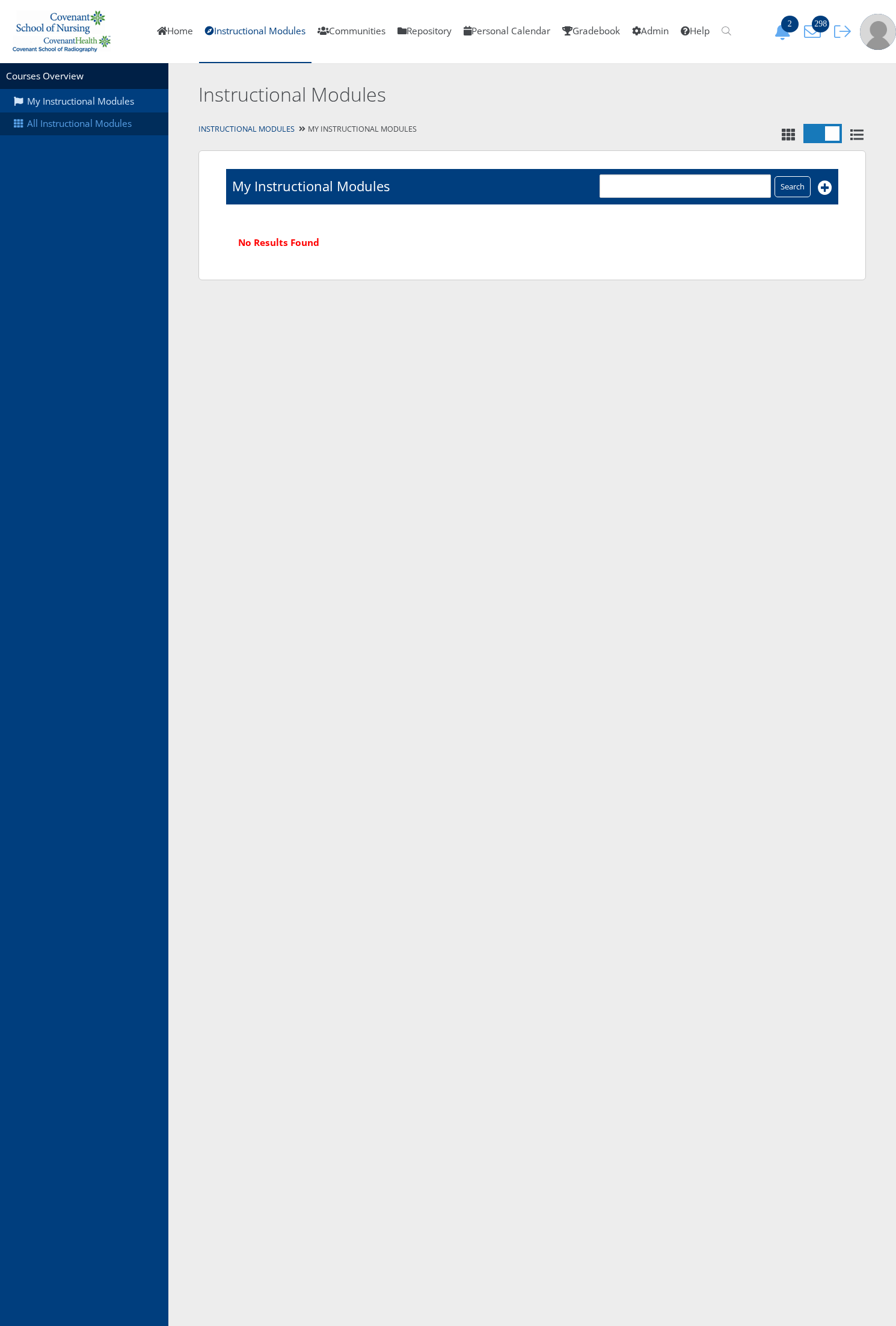
click at [86, 134] on link "All Instructional Modules" at bounding box center [84, 124] width 169 height 23
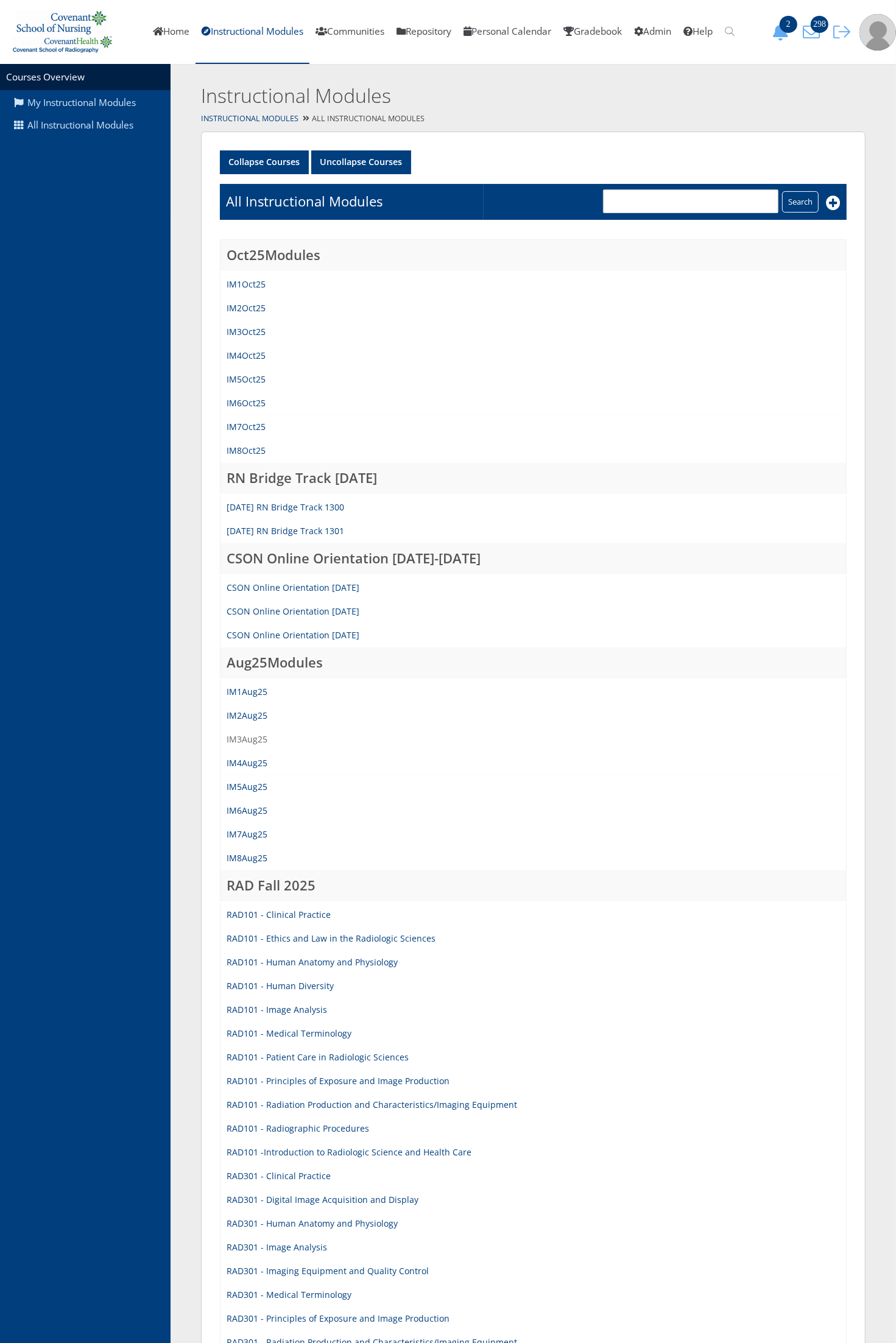
click at [260, 742] on link "IM3Aug25" at bounding box center [247, 739] width 40 height 11
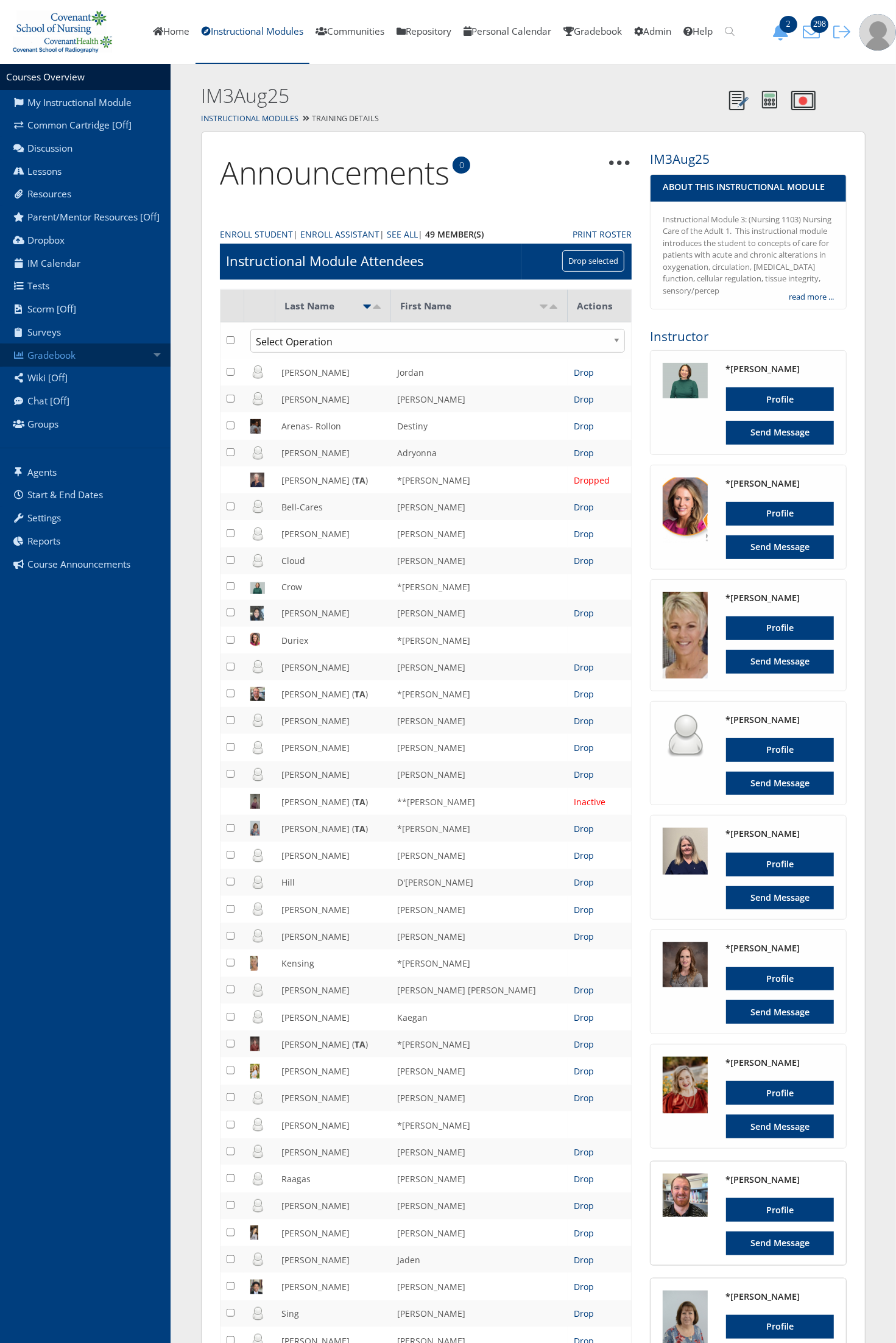
click at [157, 361] on link "Gradebook" at bounding box center [85, 355] width 171 height 23
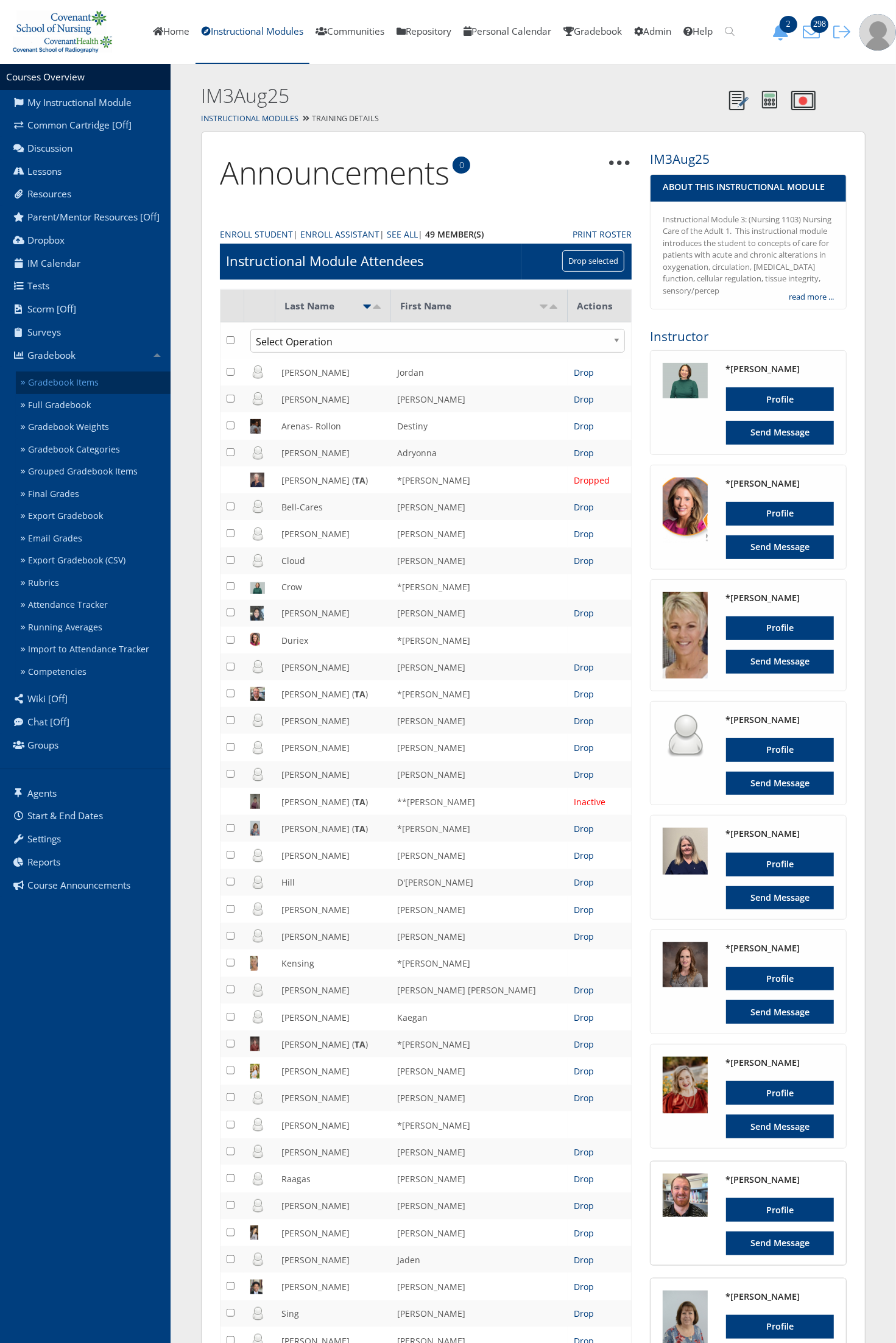
click at [145, 380] on link "Gradebook Items" at bounding box center [93, 383] width 155 height 23
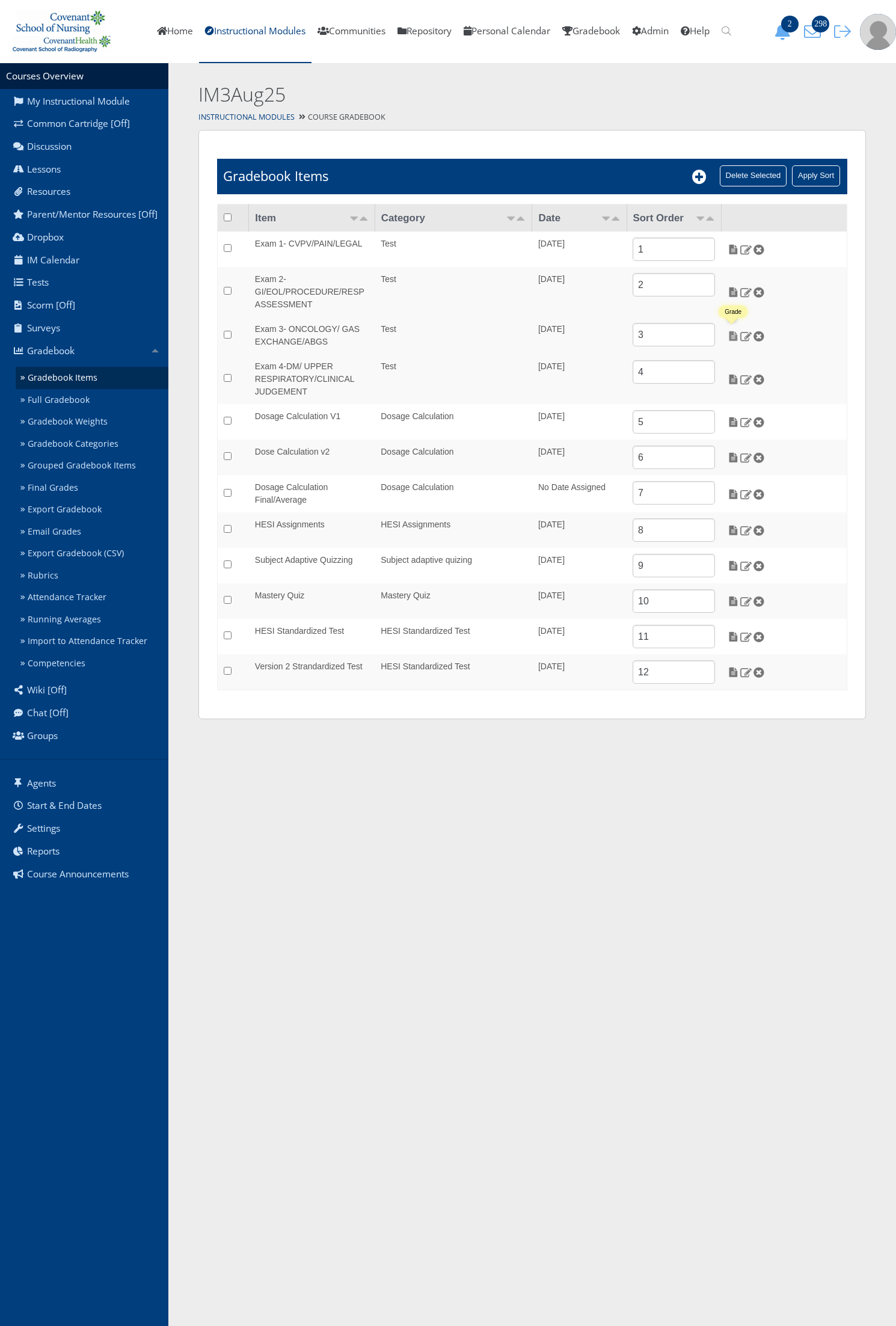
click at [735, 340] on img at bounding box center [734, 336] width 13 height 11
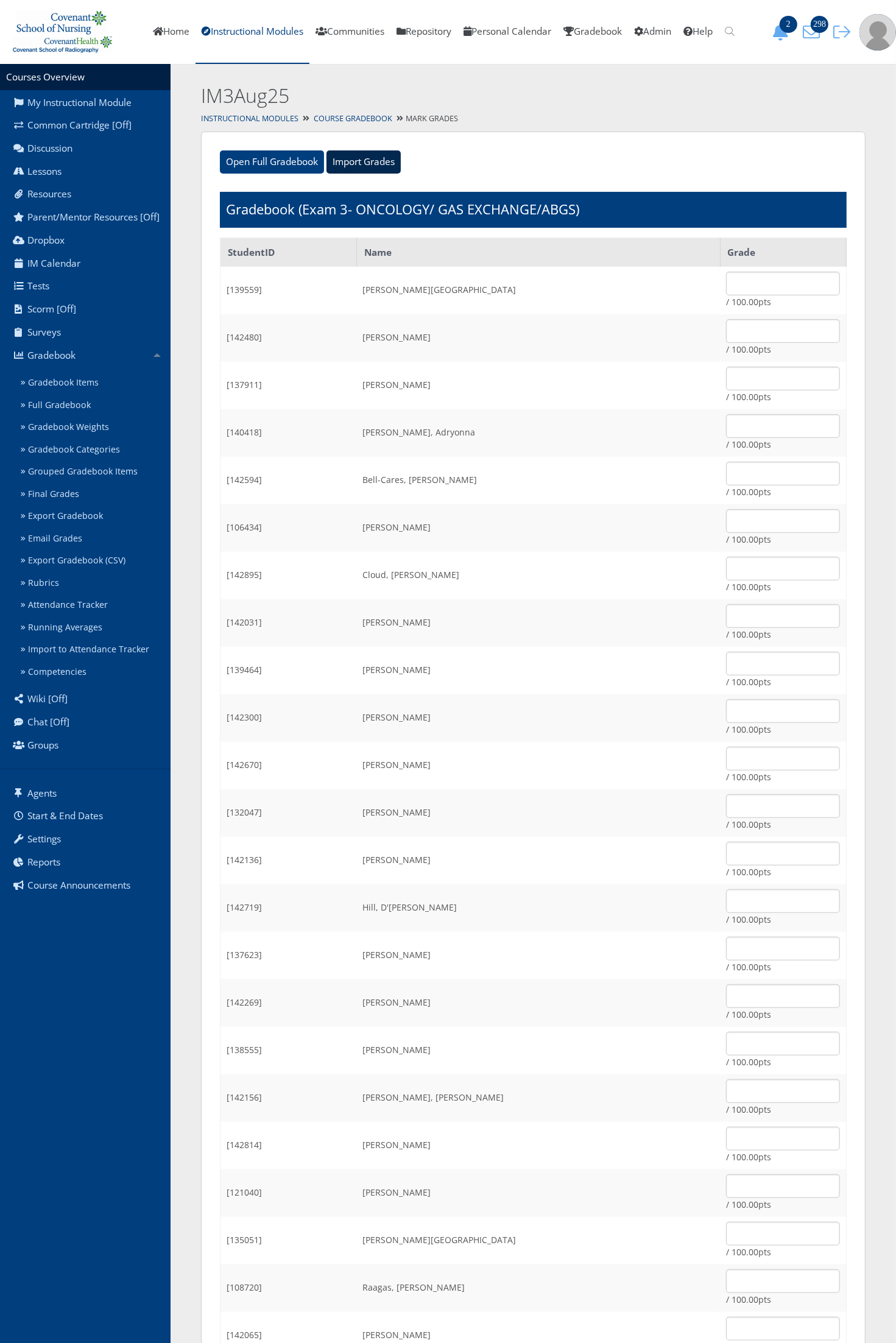
click at [381, 172] on input "Import Grades" at bounding box center [363, 162] width 74 height 23
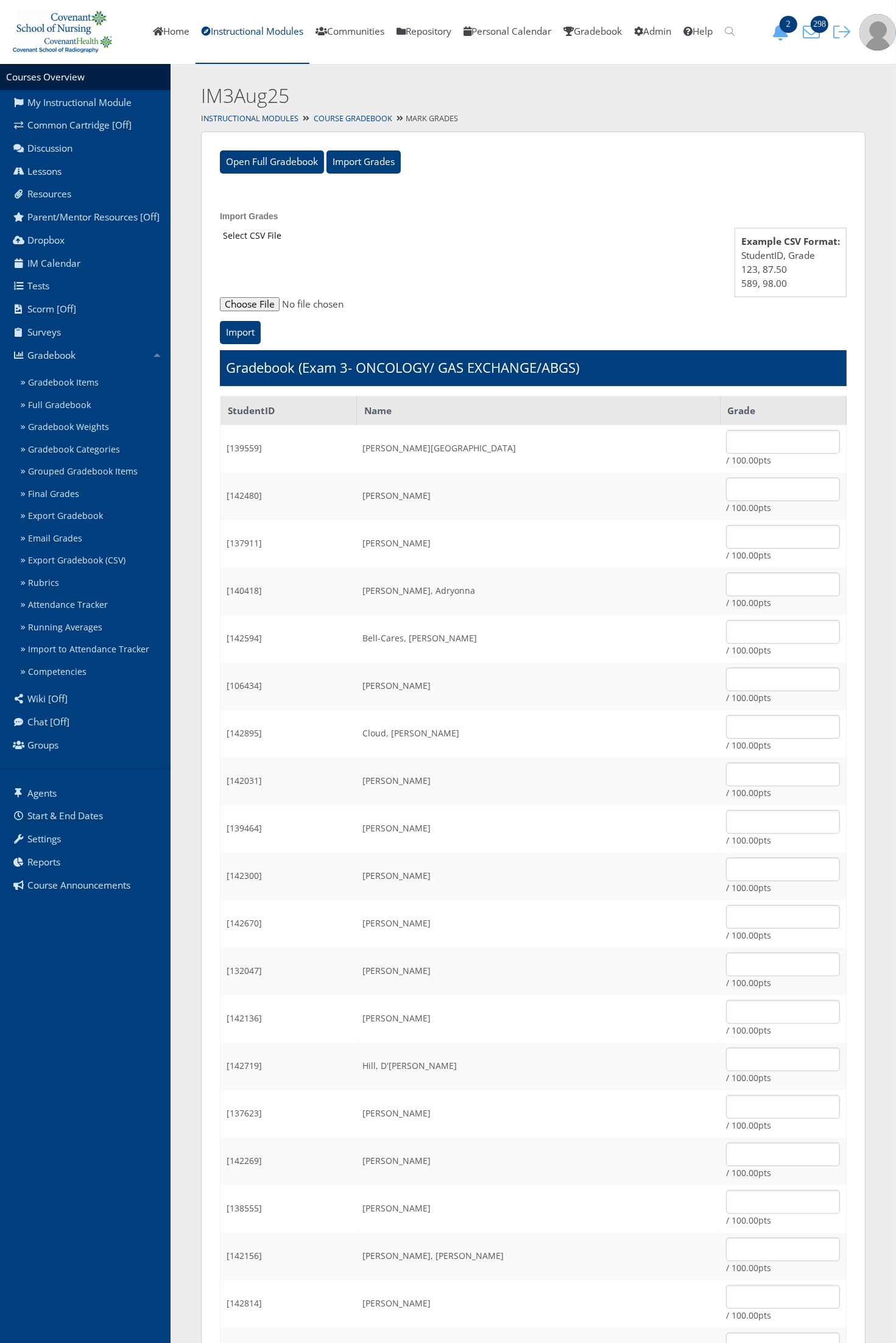
click at [259, 301] on input "file" at bounding box center [533, 304] width 626 height 15
type input "C:\fakepath\ET_Results_IM3Aug25E3.csv"
click at [233, 330] on input "Import" at bounding box center [240, 332] width 40 height 23
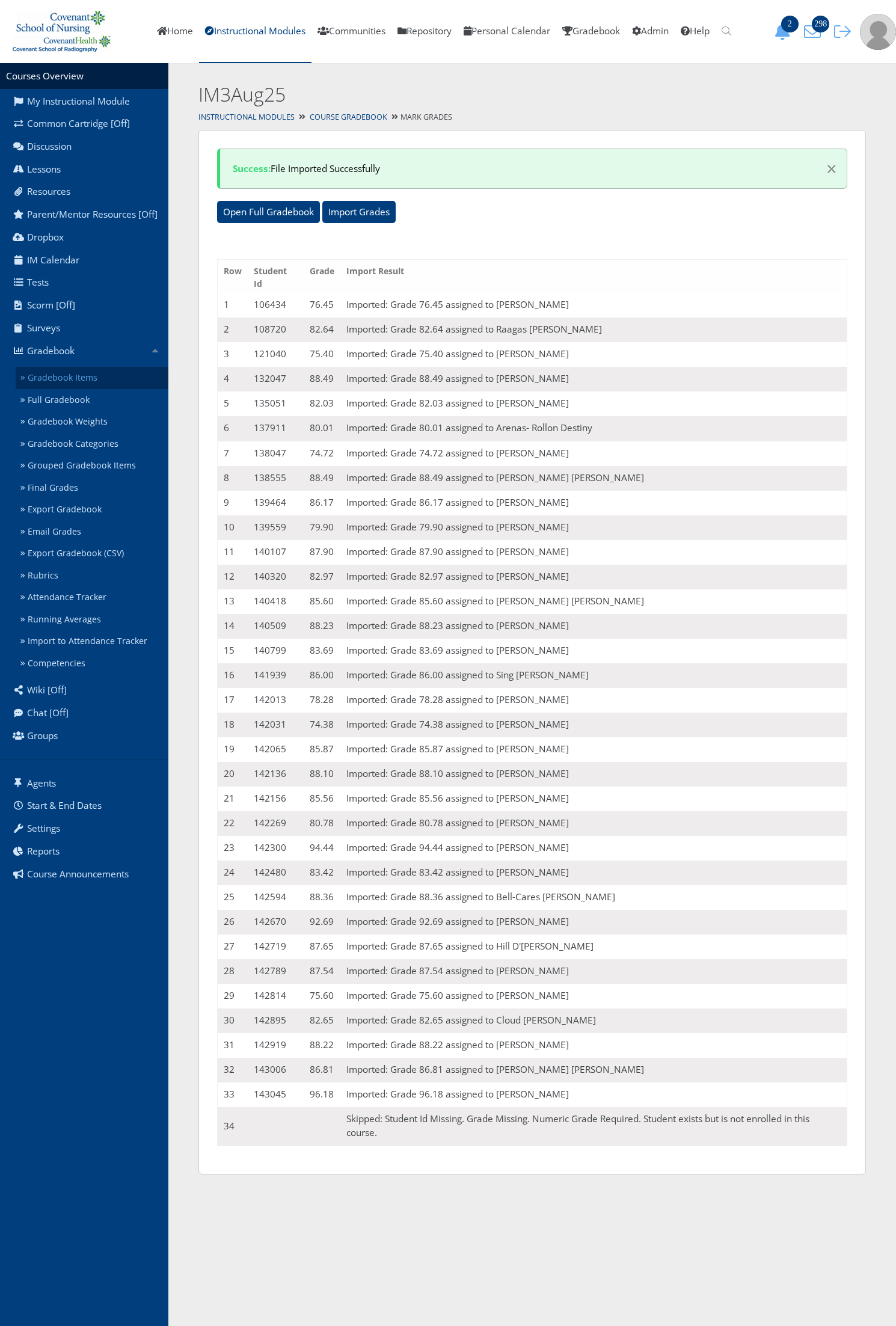
drag, startPoint x: 0, startPoint y: 0, endPoint x: 102, endPoint y: 377, distance: 390.6
click at [102, 377] on link "Gradebook Items" at bounding box center [92, 378] width 153 height 22
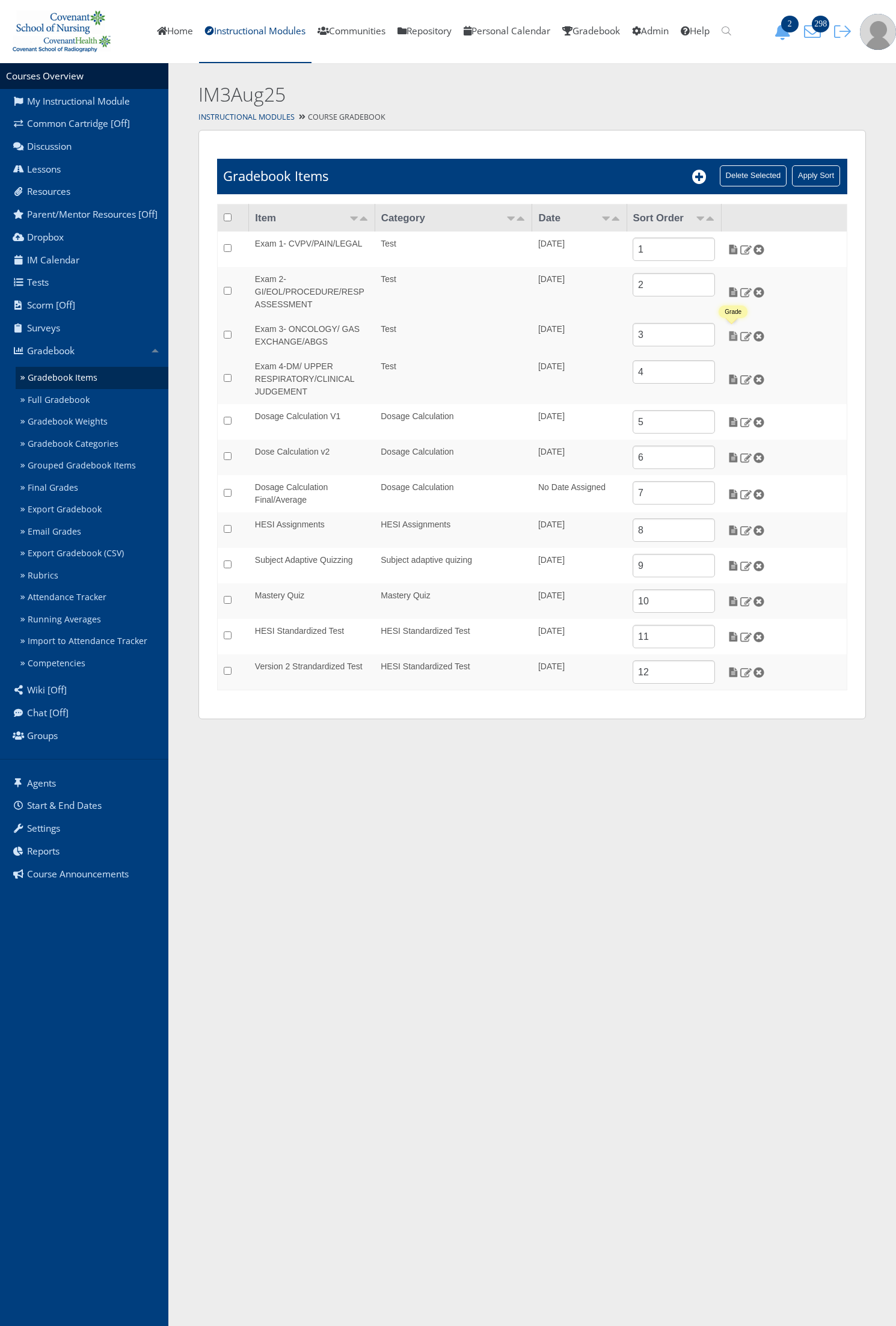
click at [729, 338] on img at bounding box center [734, 336] width 13 height 11
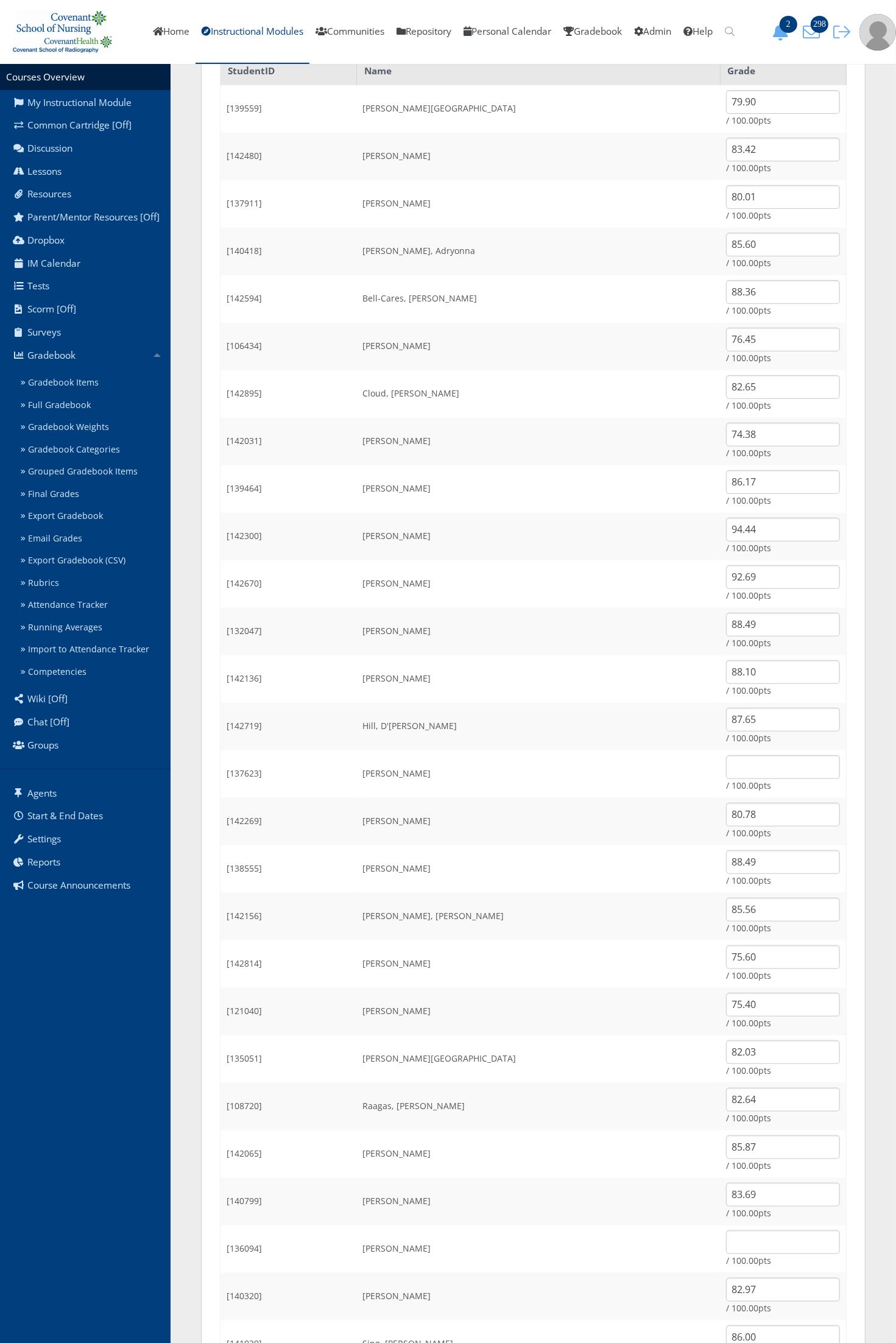
scroll to position [380, 0]
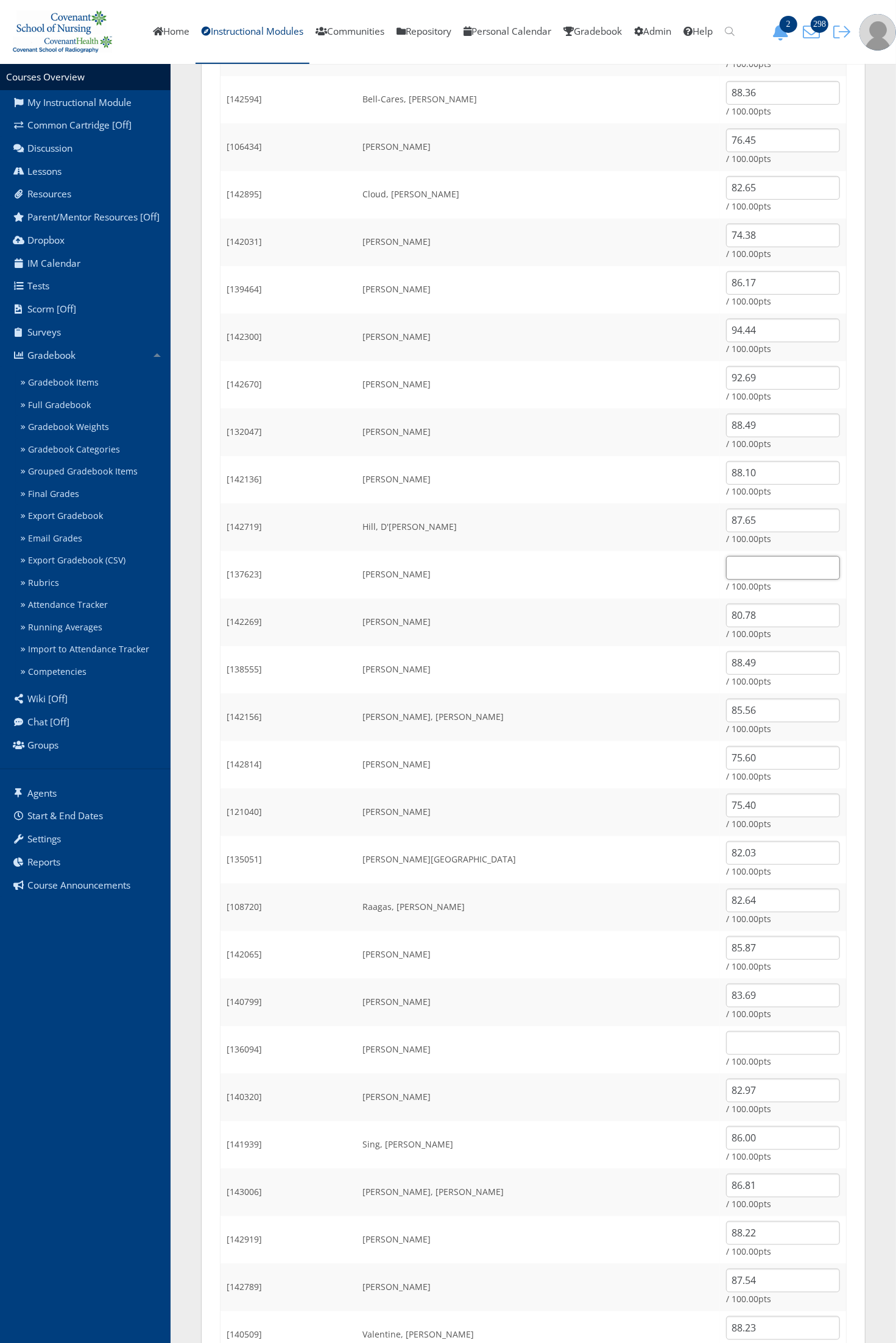
click at [736, 567] on input "text" at bounding box center [783, 567] width 114 height 23
type input "83.62"
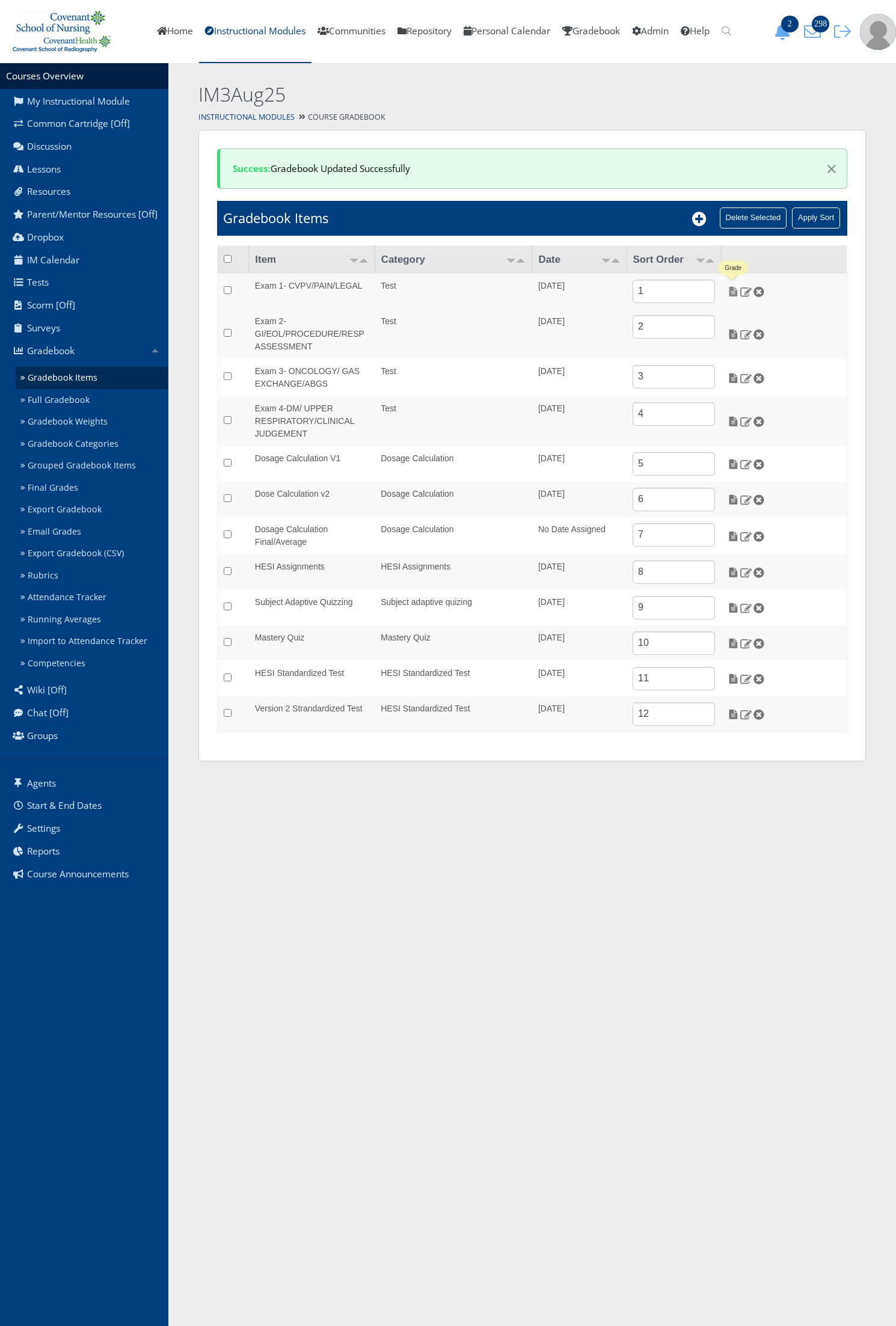
click at [729, 292] on img at bounding box center [734, 292] width 13 height 11
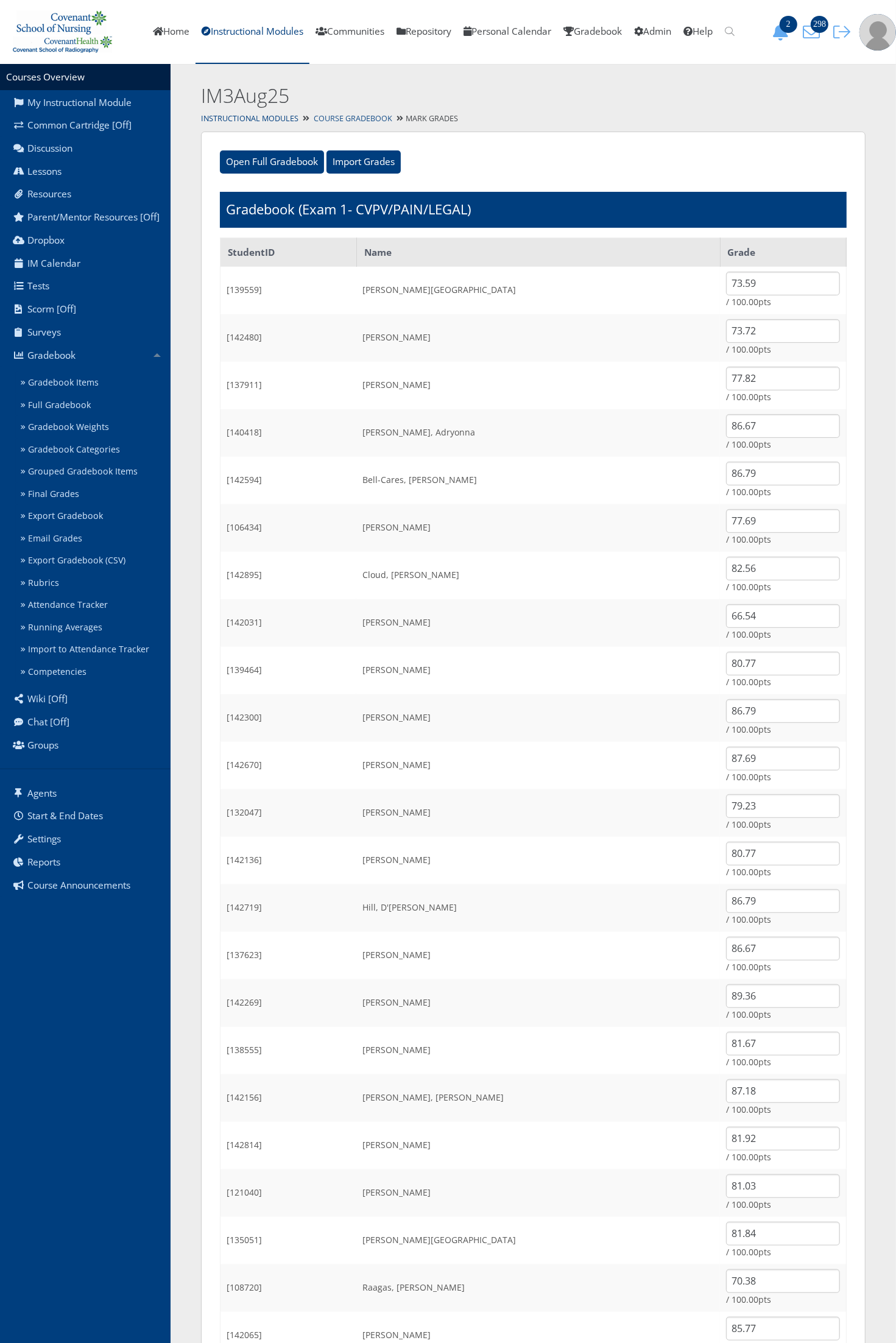
click at [345, 113] on link "Course Gradebook" at bounding box center [352, 118] width 79 height 11
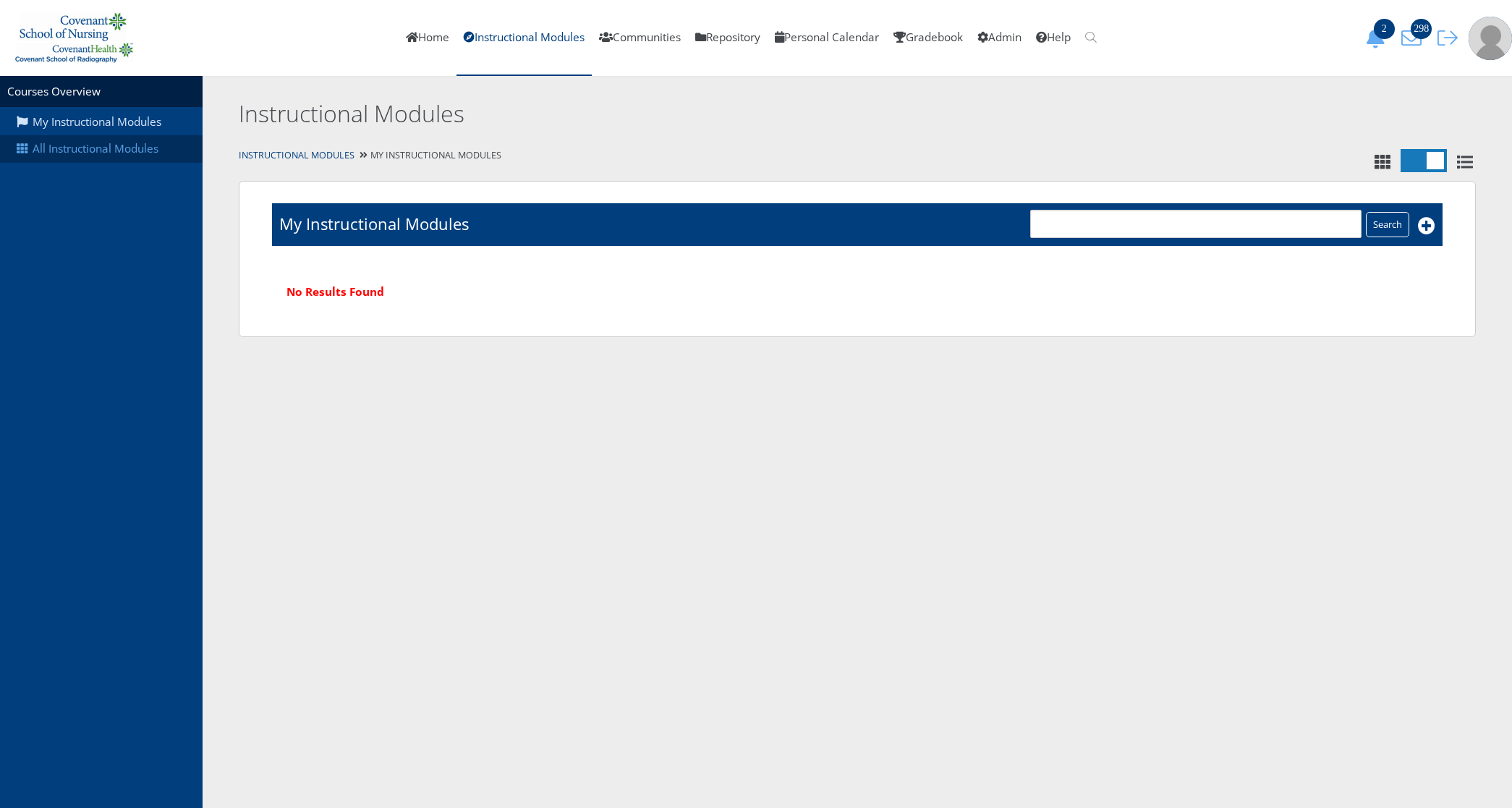
click at [120, 160] on link "All Instructional Modules" at bounding box center [101, 149] width 203 height 28
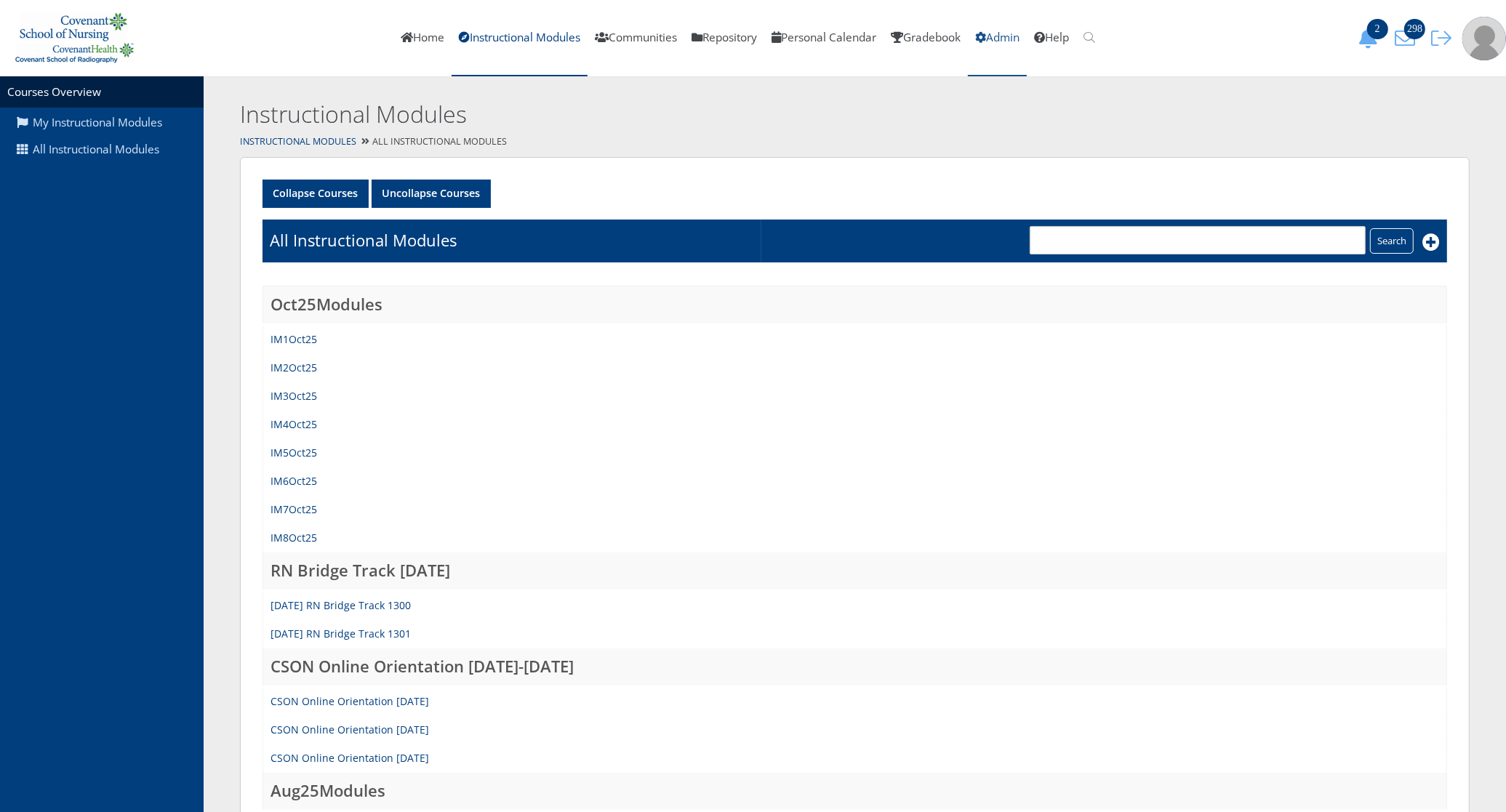
click at [1026, 44] on link "Admin" at bounding box center [997, 38] width 59 height 76
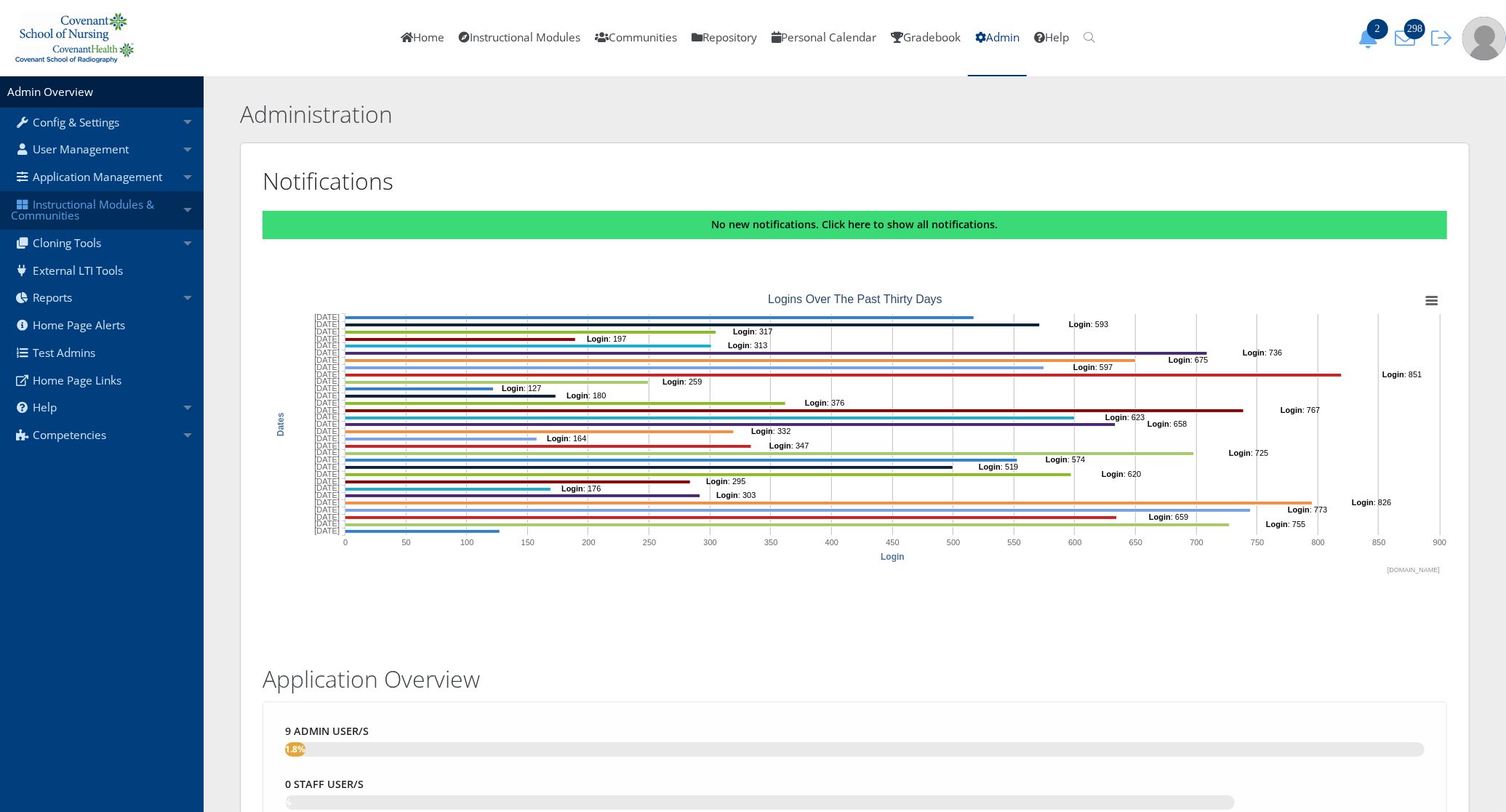
click at [117, 200] on link "Instructional Modules & Communities" at bounding box center [101, 211] width 204 height 39
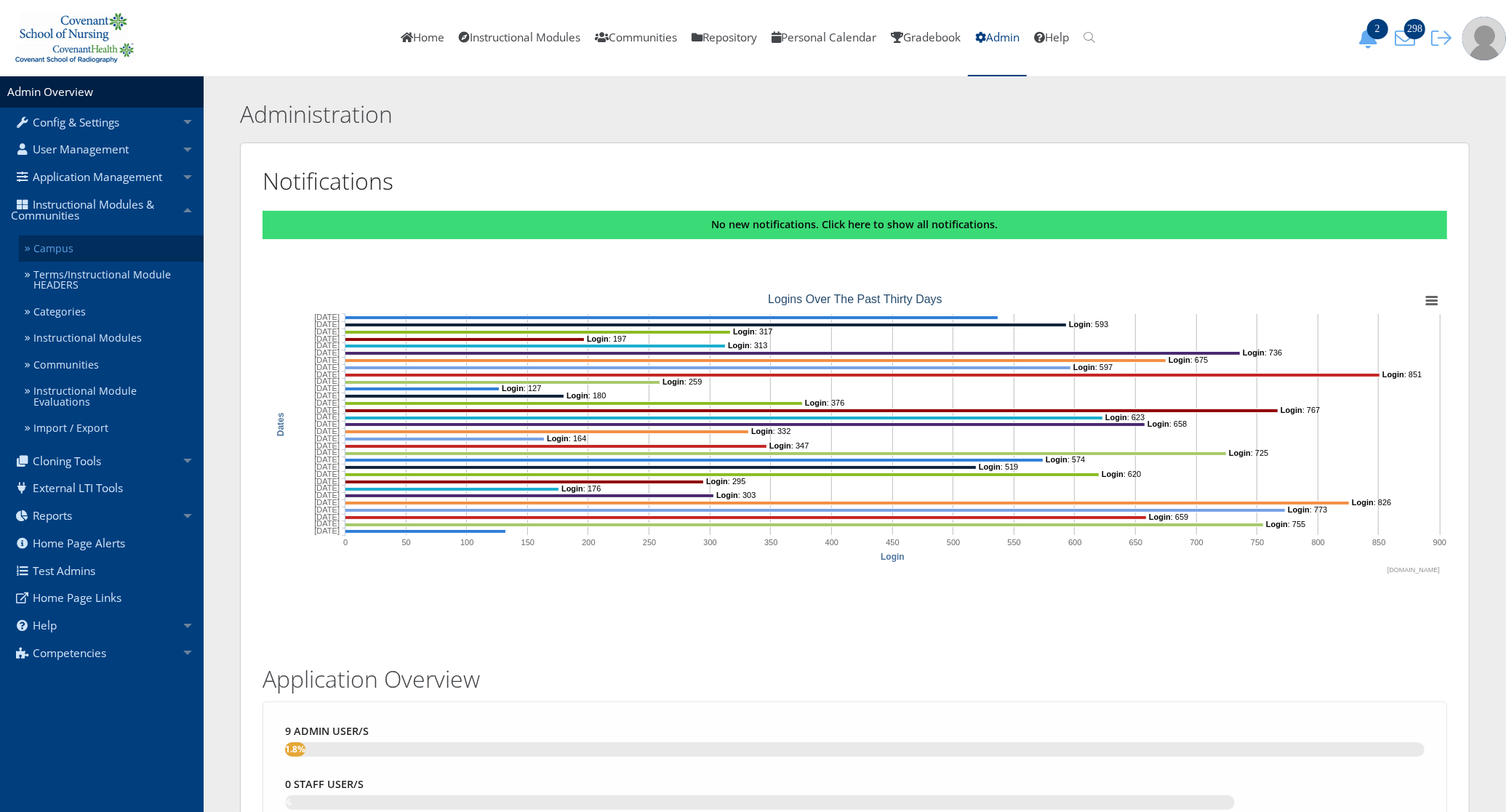
click at [99, 246] on link "Campus" at bounding box center [111, 249] width 185 height 27
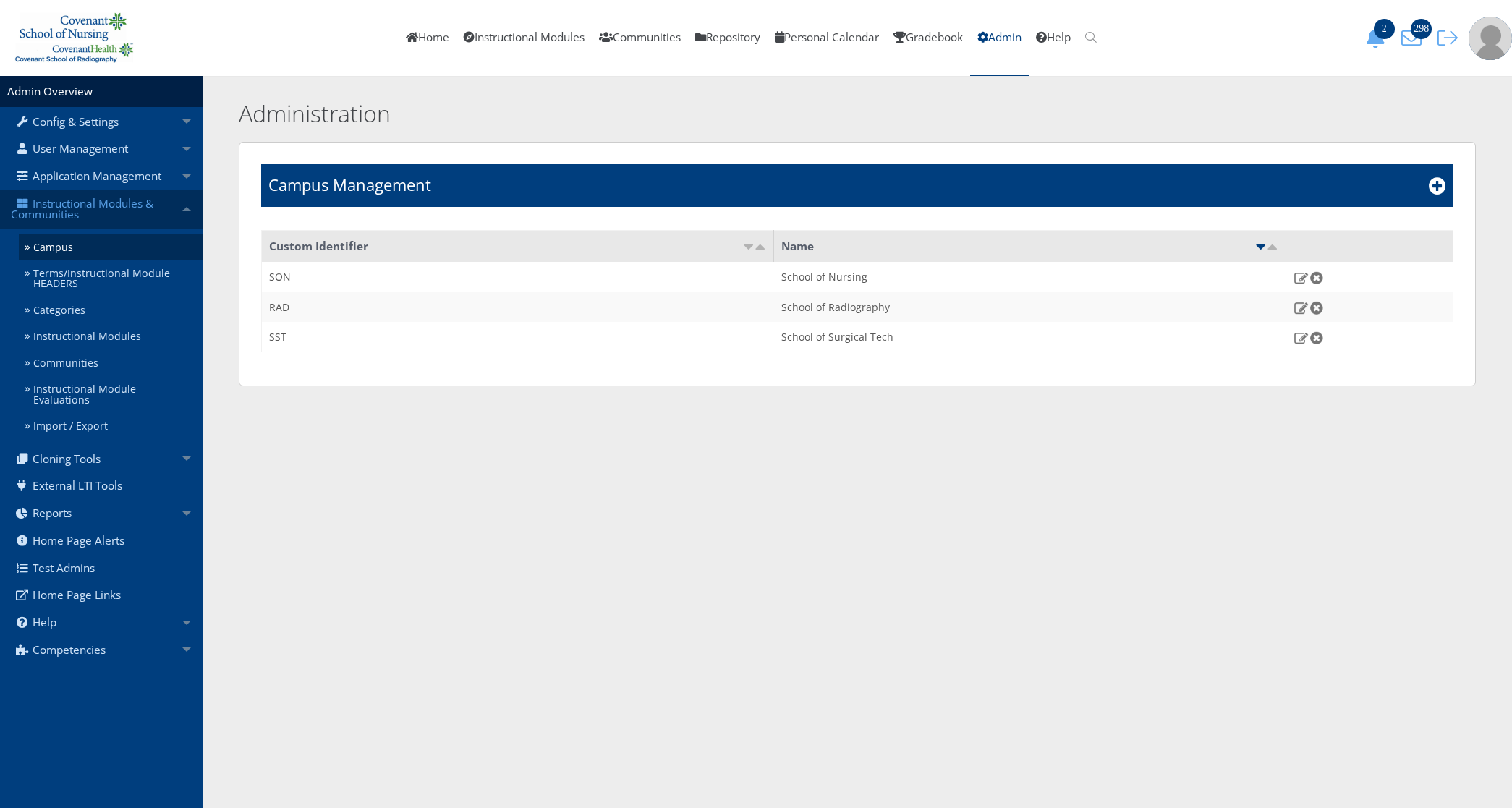
click at [94, 203] on link "Instructional Modules & Communities" at bounding box center [101, 210] width 203 height 38
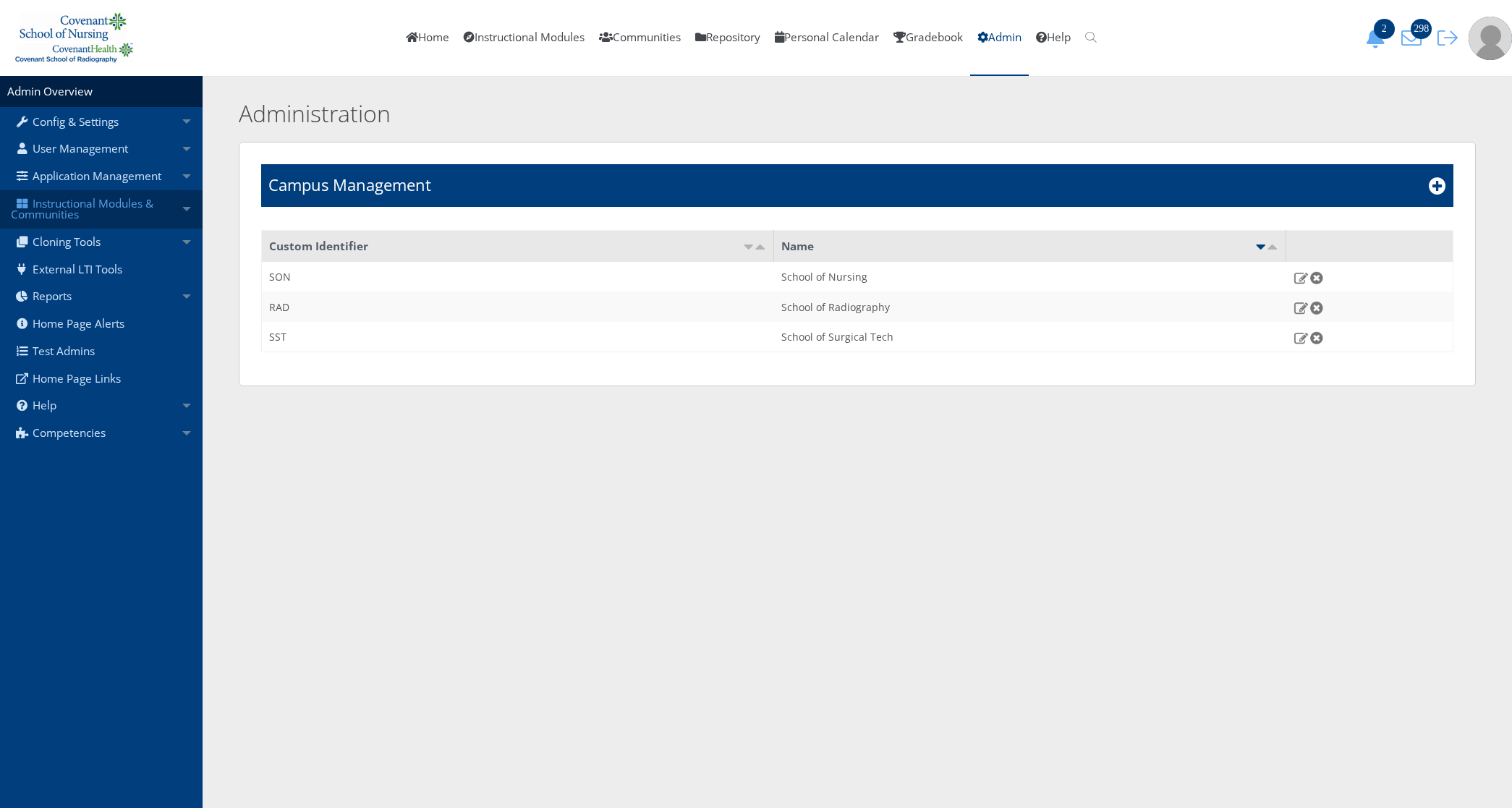
click at [98, 217] on link "Instructional Modules & Communities" at bounding box center [101, 210] width 203 height 38
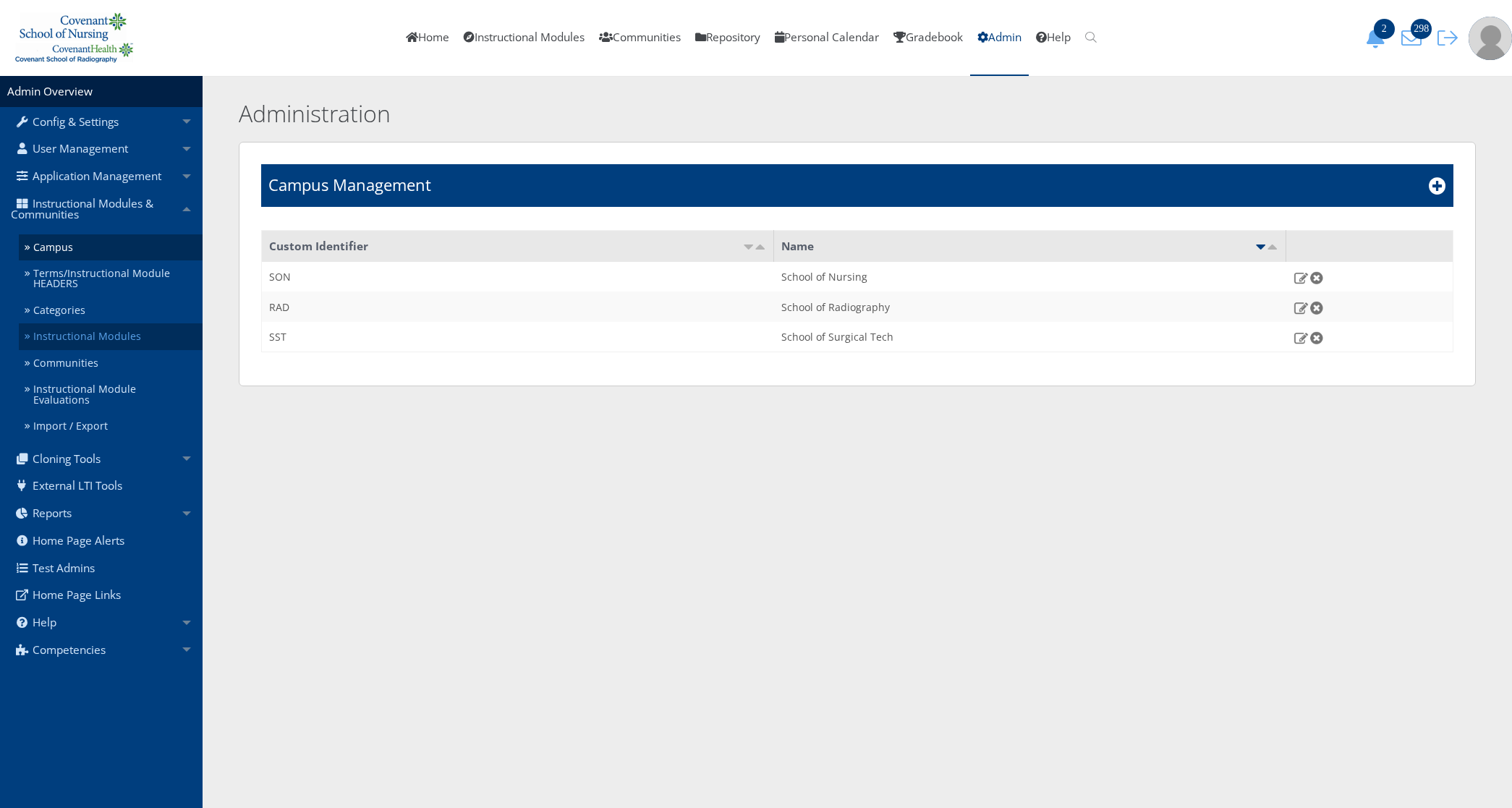
click at [88, 341] on link "Instructional Modules" at bounding box center [111, 337] width 184 height 27
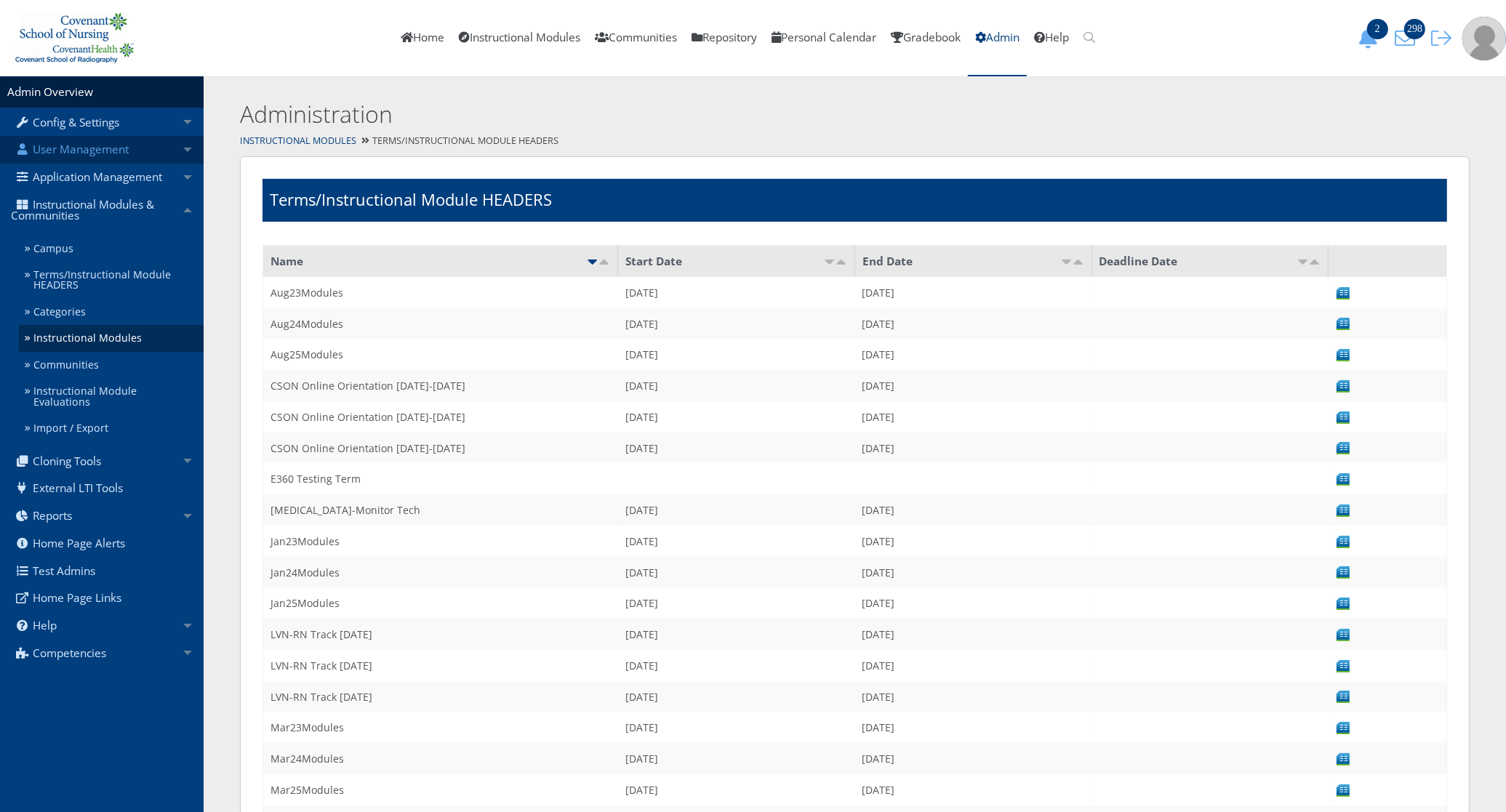
click at [130, 153] on link "User Management" at bounding box center [101, 150] width 204 height 28
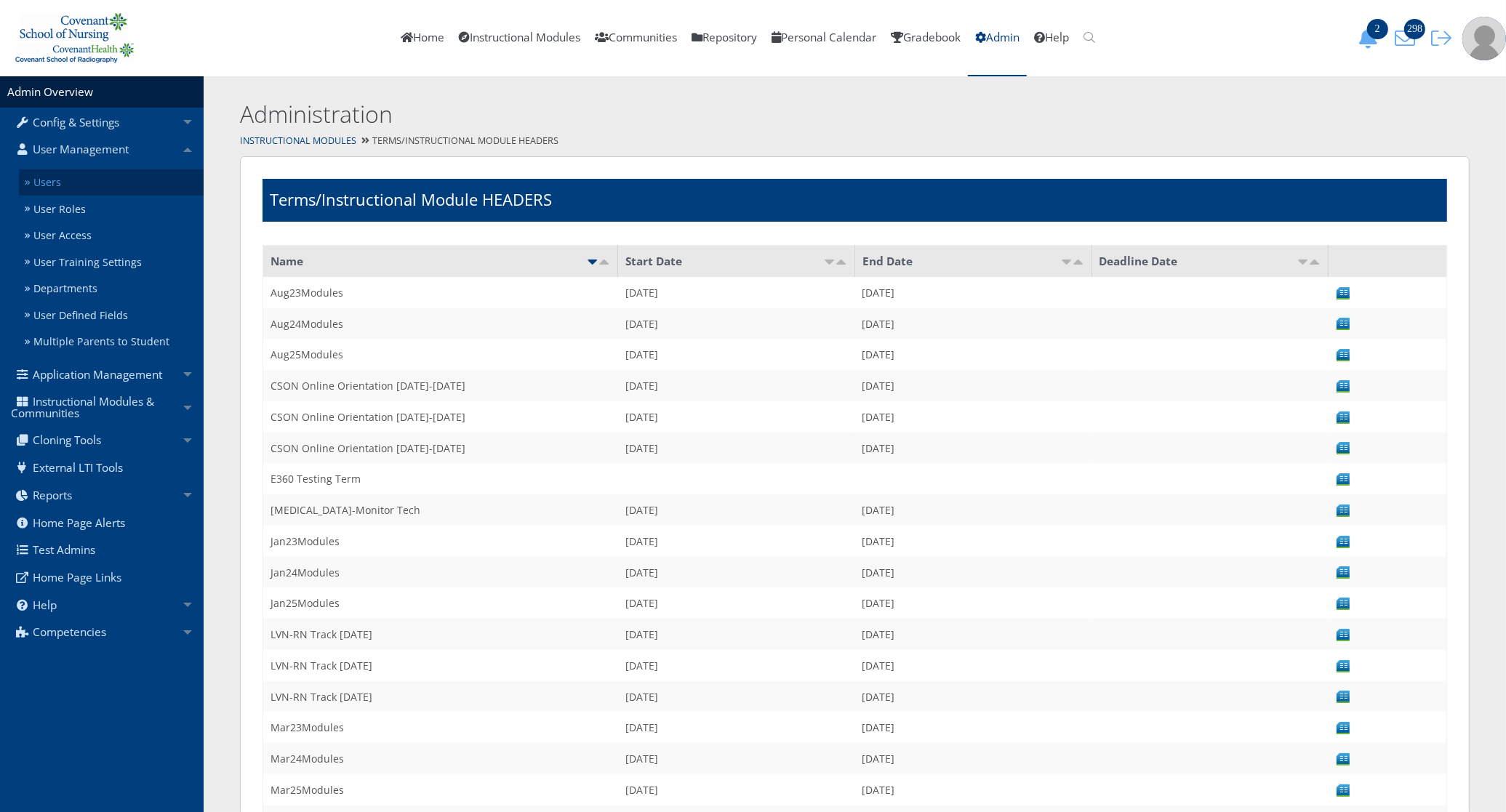
click at [109, 175] on link "Users" at bounding box center [111, 183] width 185 height 27
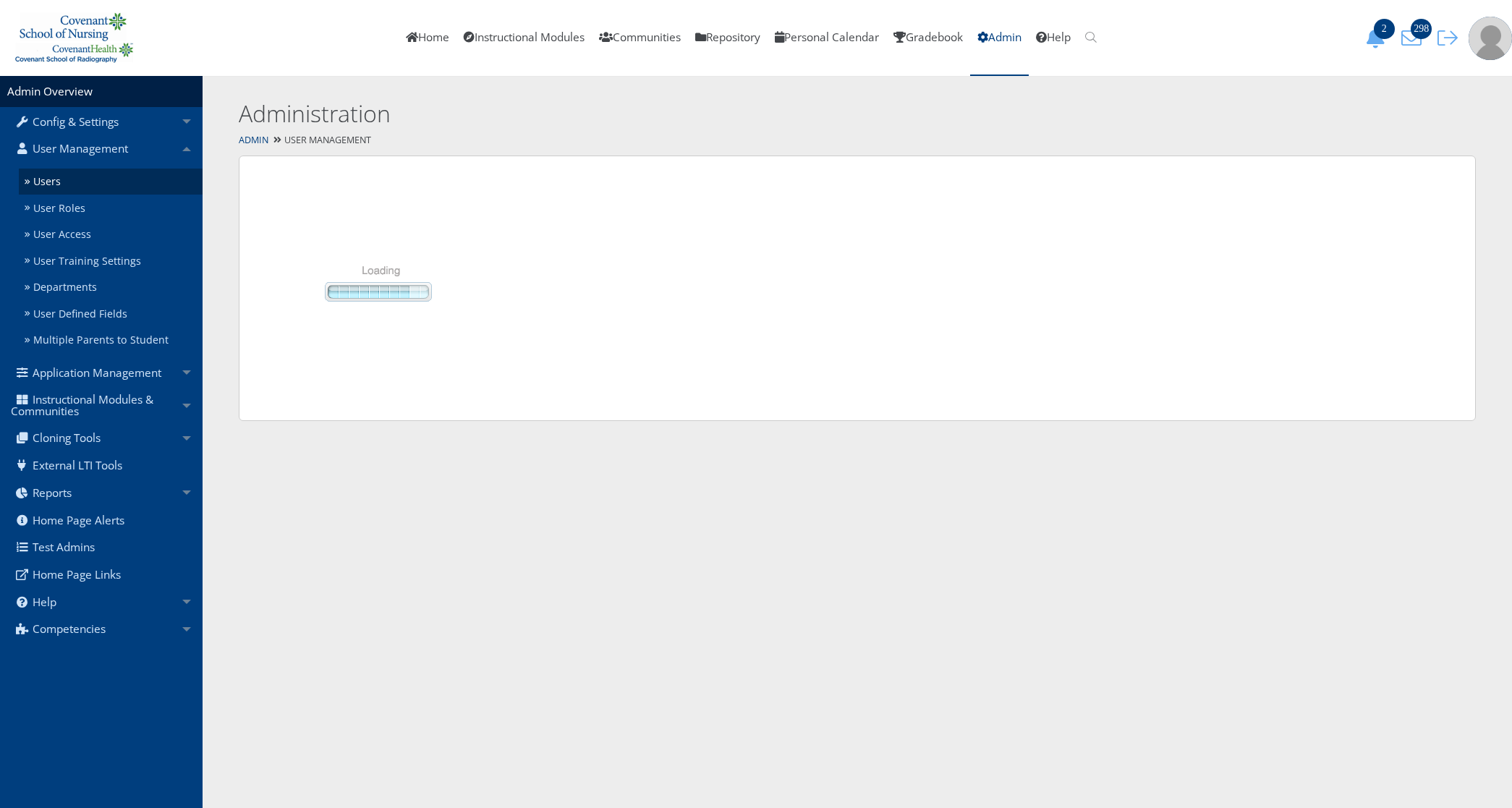
select select "50"
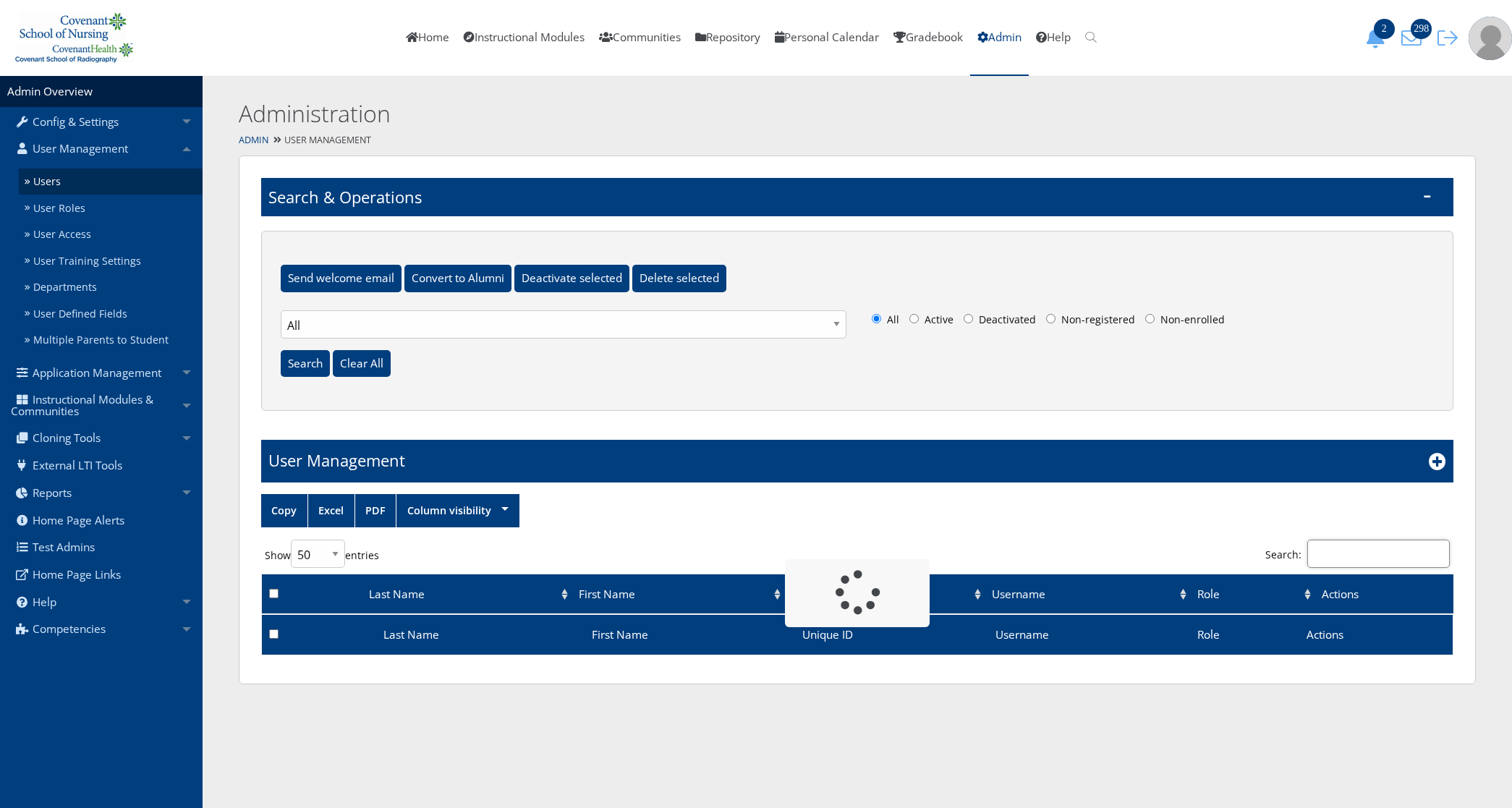
click at [1394, 565] on input "Search:" at bounding box center [1378, 553] width 142 height 28
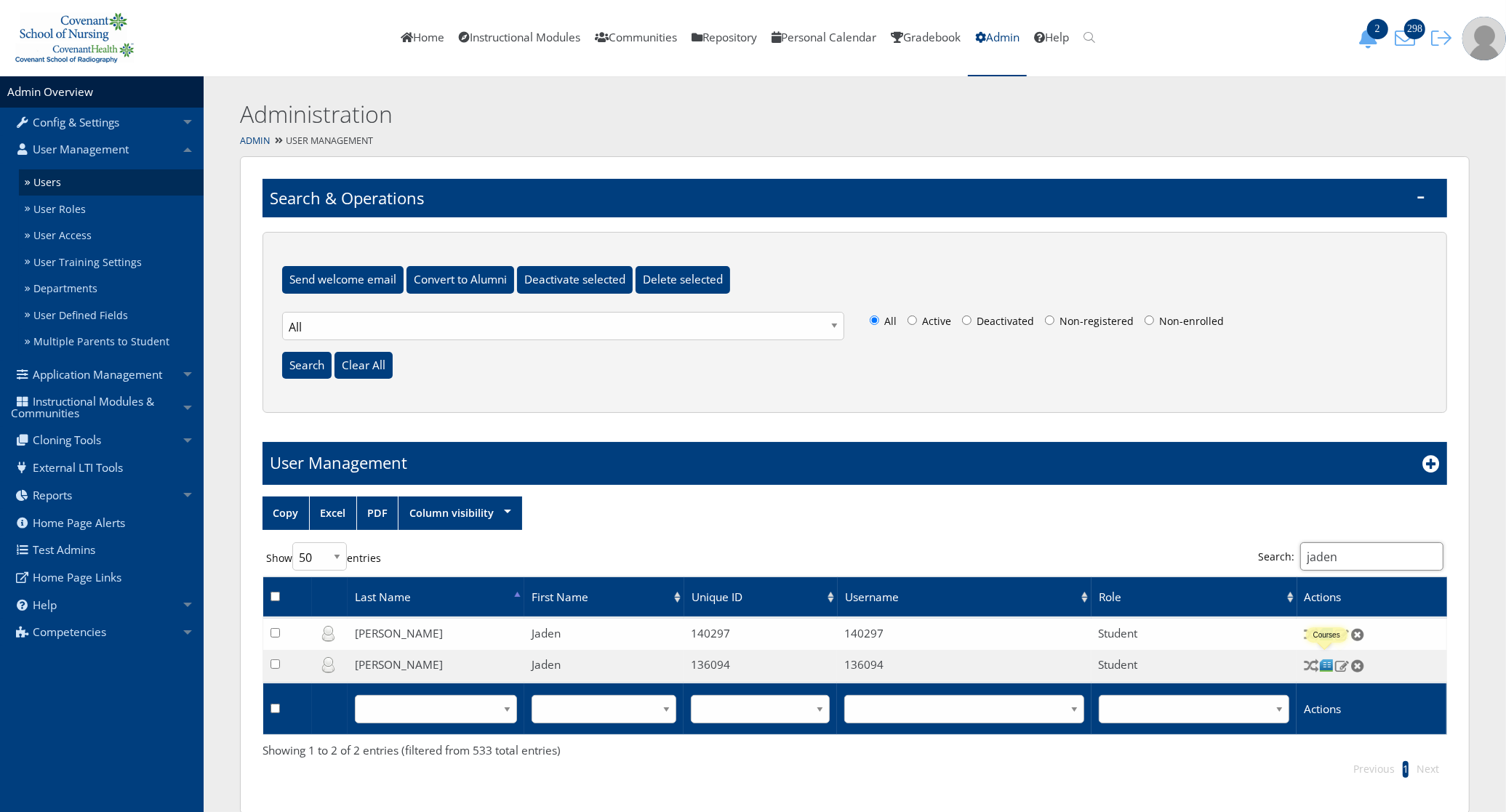
type input "jaden"
click at [1325, 666] on img at bounding box center [1327, 666] width 15 height 15
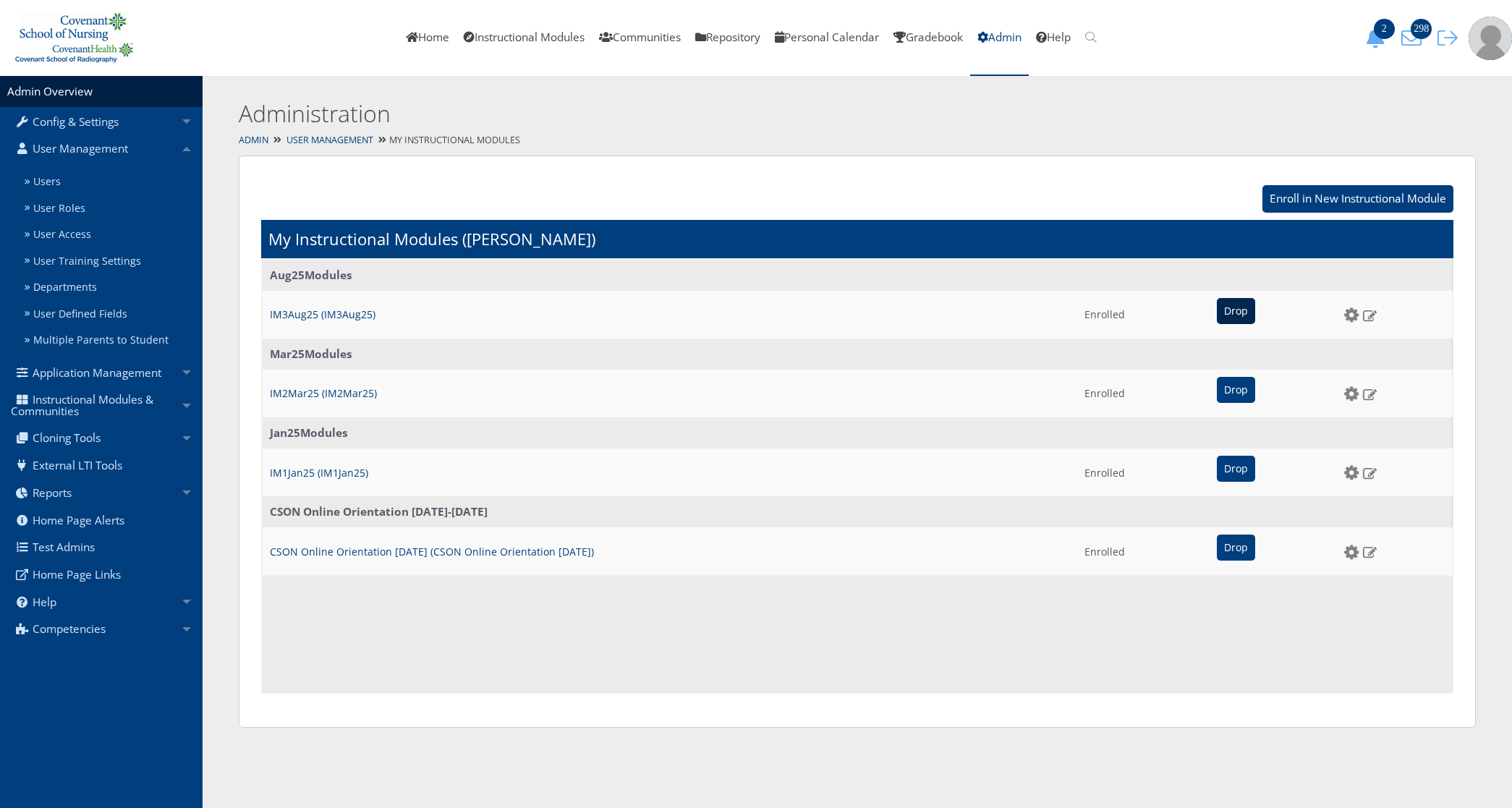
click at [1222, 308] on input "Drop" at bounding box center [1236, 311] width 38 height 26
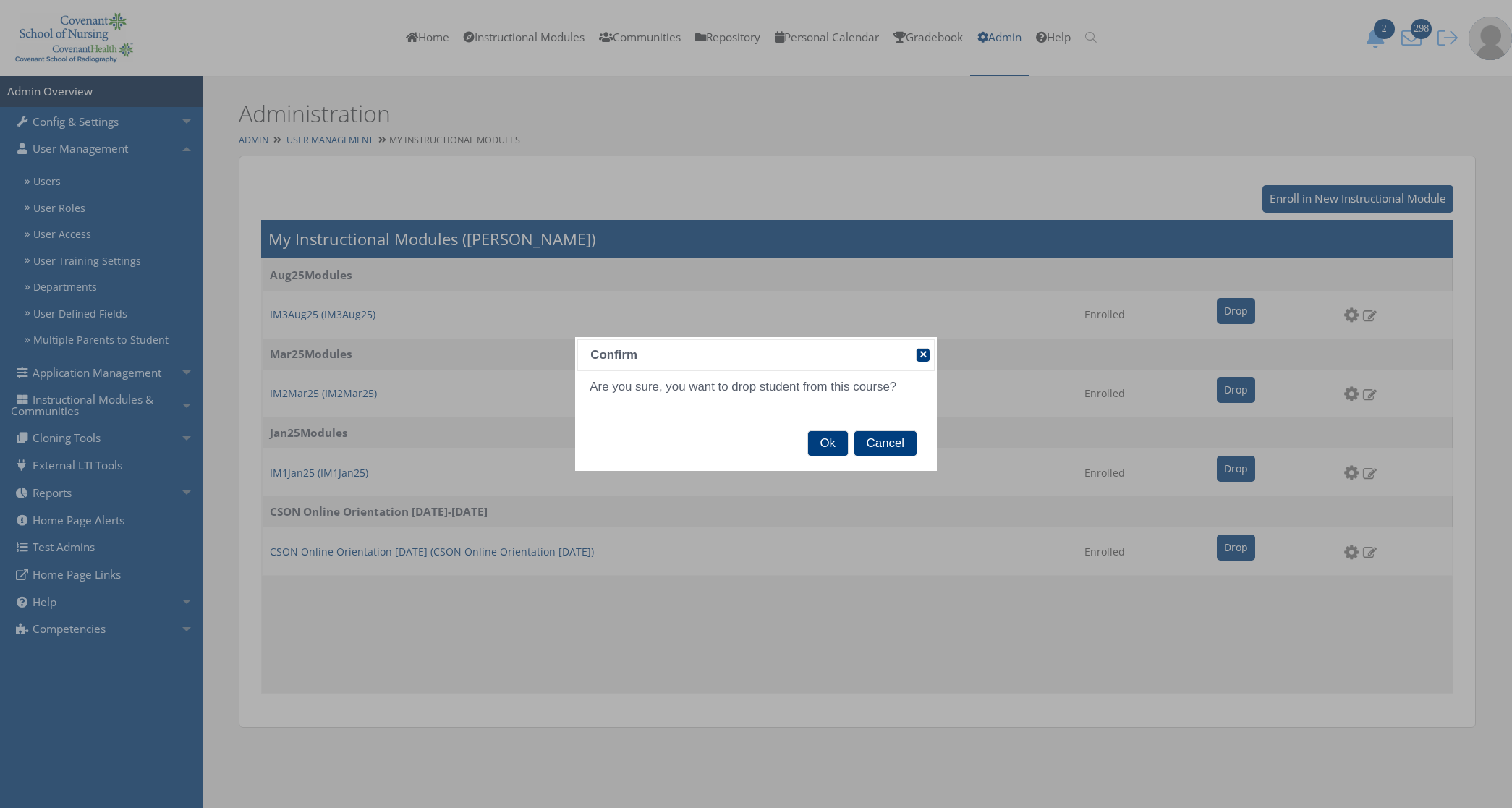
click at [819, 438] on span "Ok" at bounding box center [827, 443] width 39 height 25
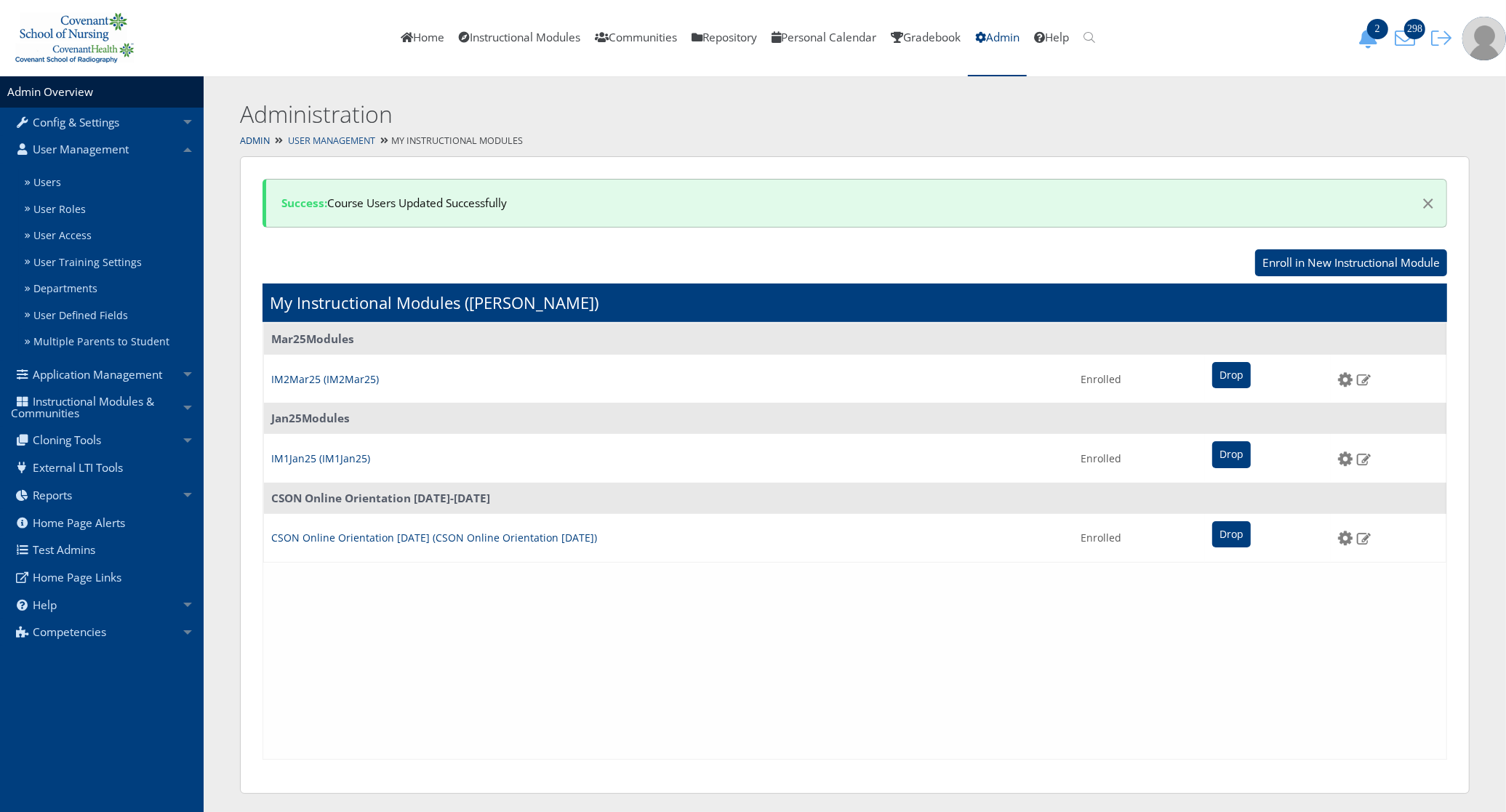
click at [368, 136] on link "User Management" at bounding box center [332, 140] width 87 height 13
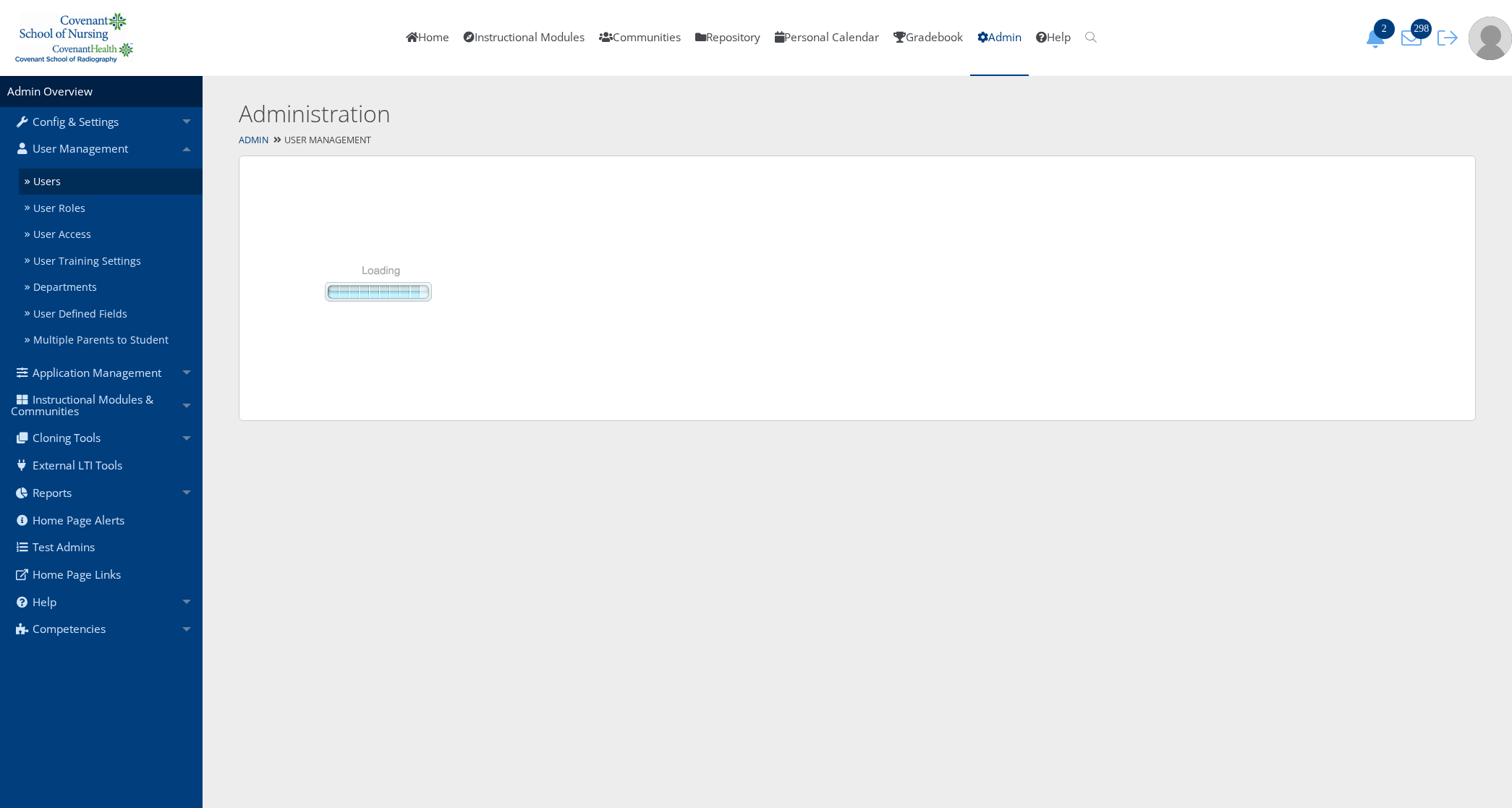
select select "50"
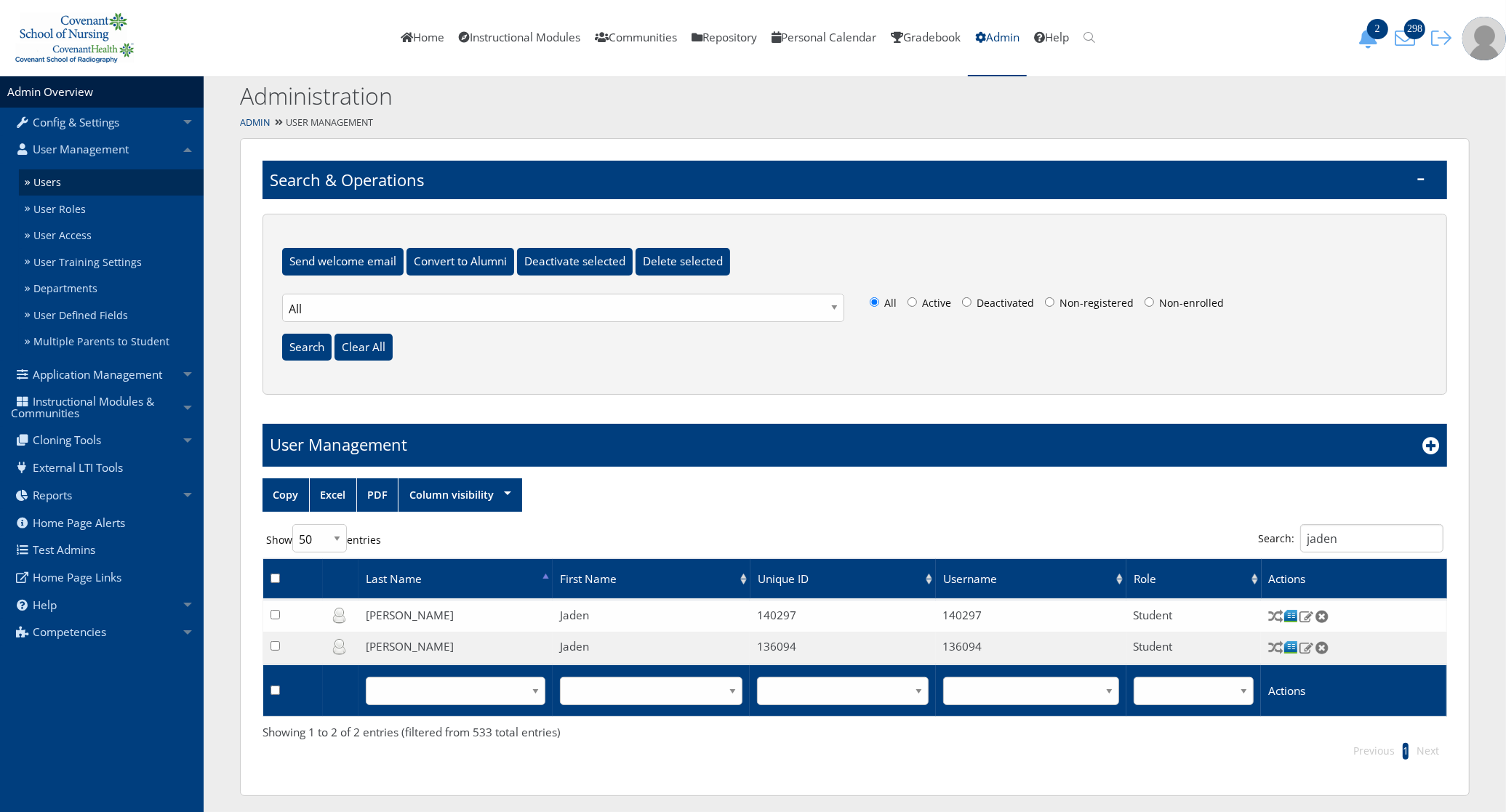
scroll to position [23, 0]
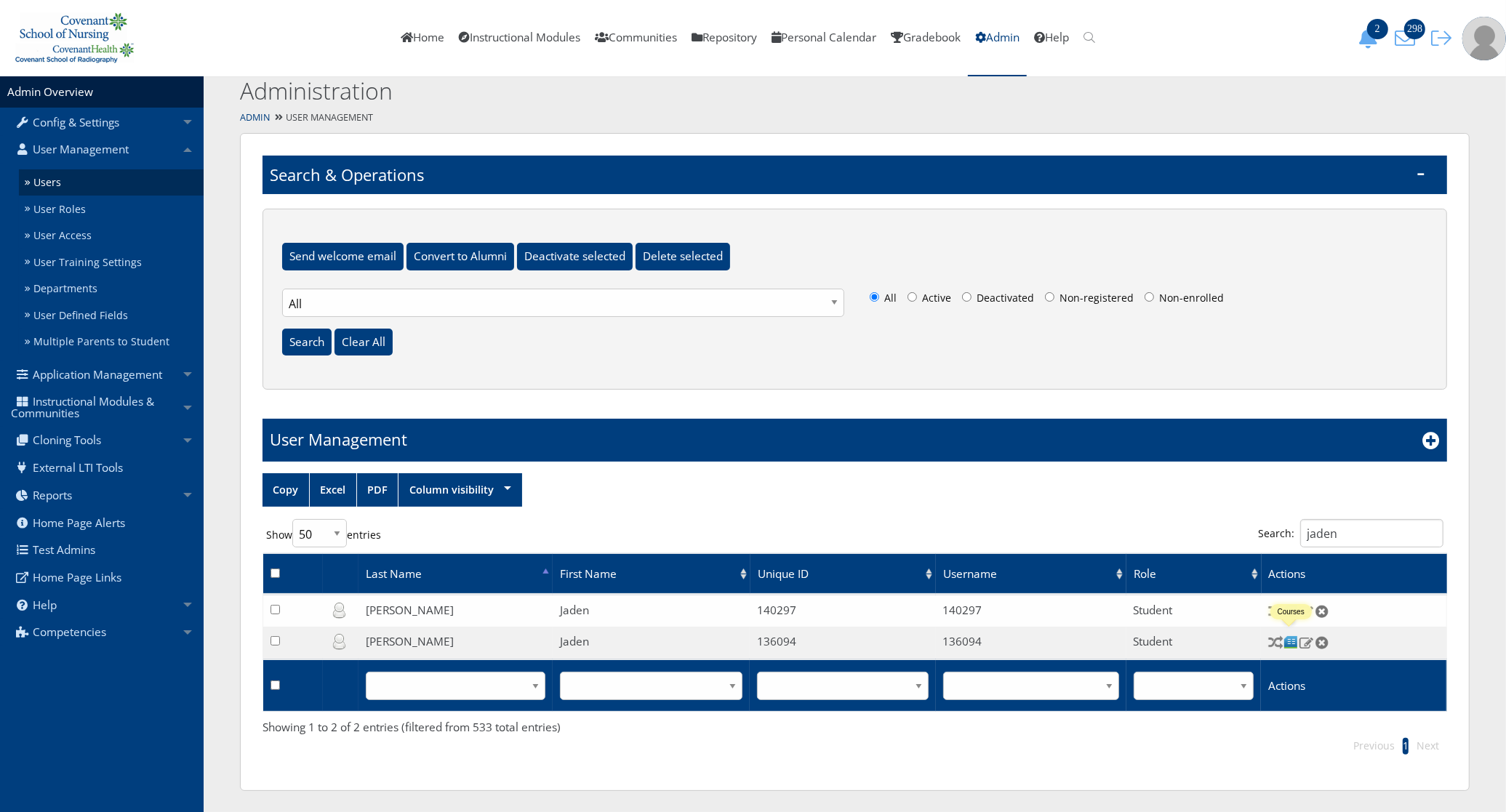
click at [1290, 645] on img at bounding box center [1291, 643] width 15 height 15
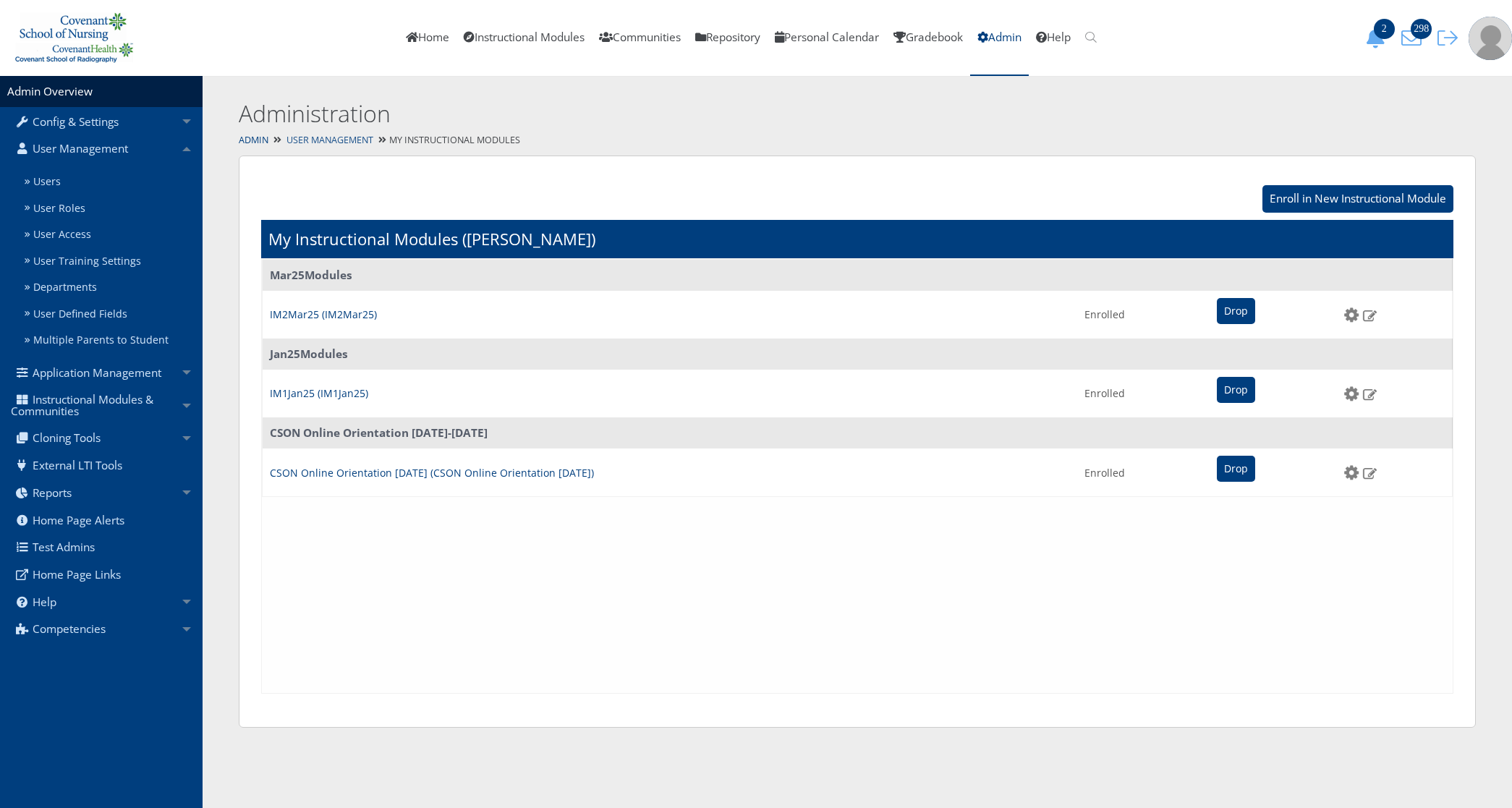
click at [330, 139] on link "User Management" at bounding box center [330, 139] width 87 height 13
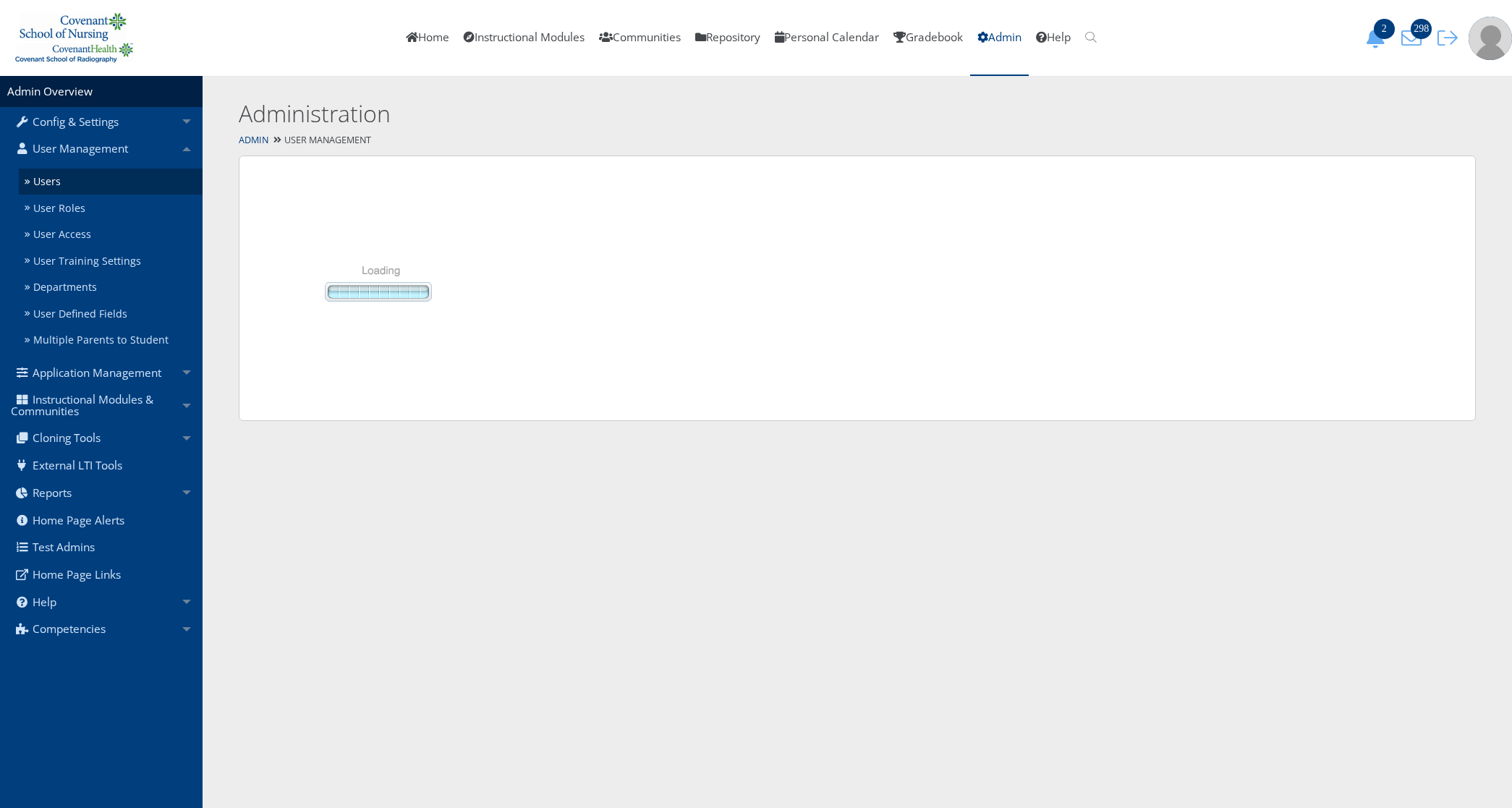
select select "50"
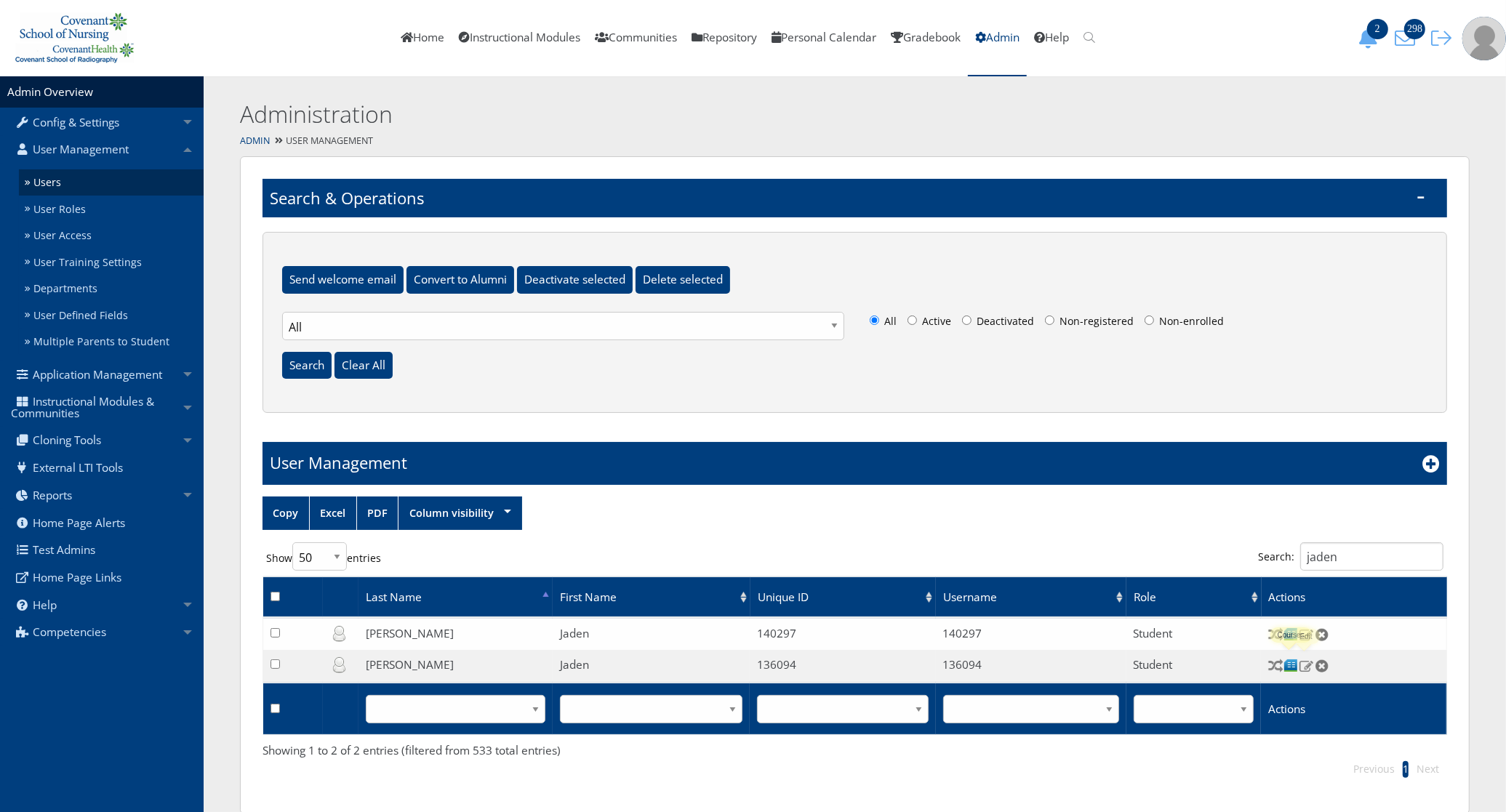
click at [1302, 664] on img at bounding box center [1307, 666] width 15 height 14
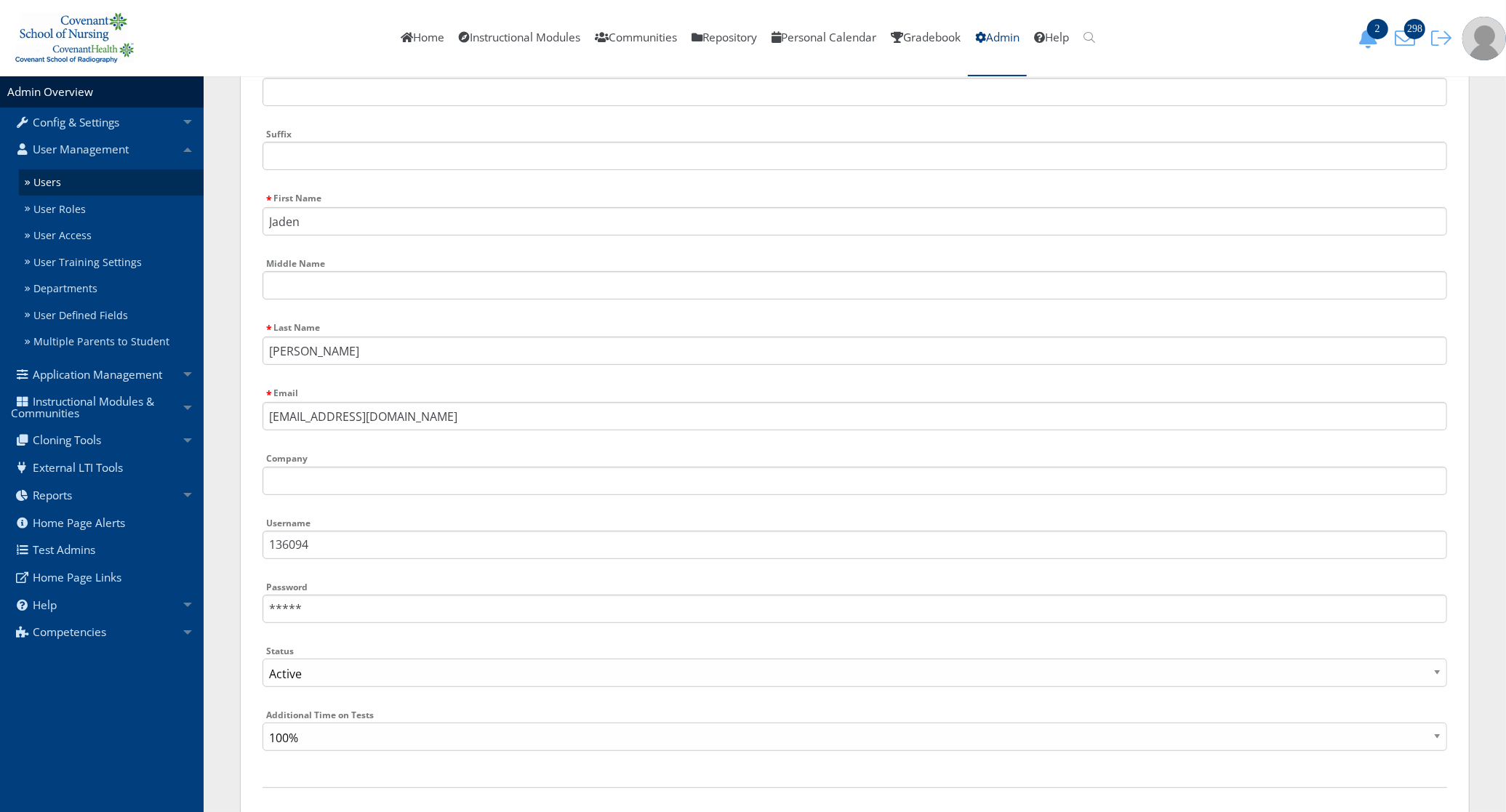
scroll to position [545, 0]
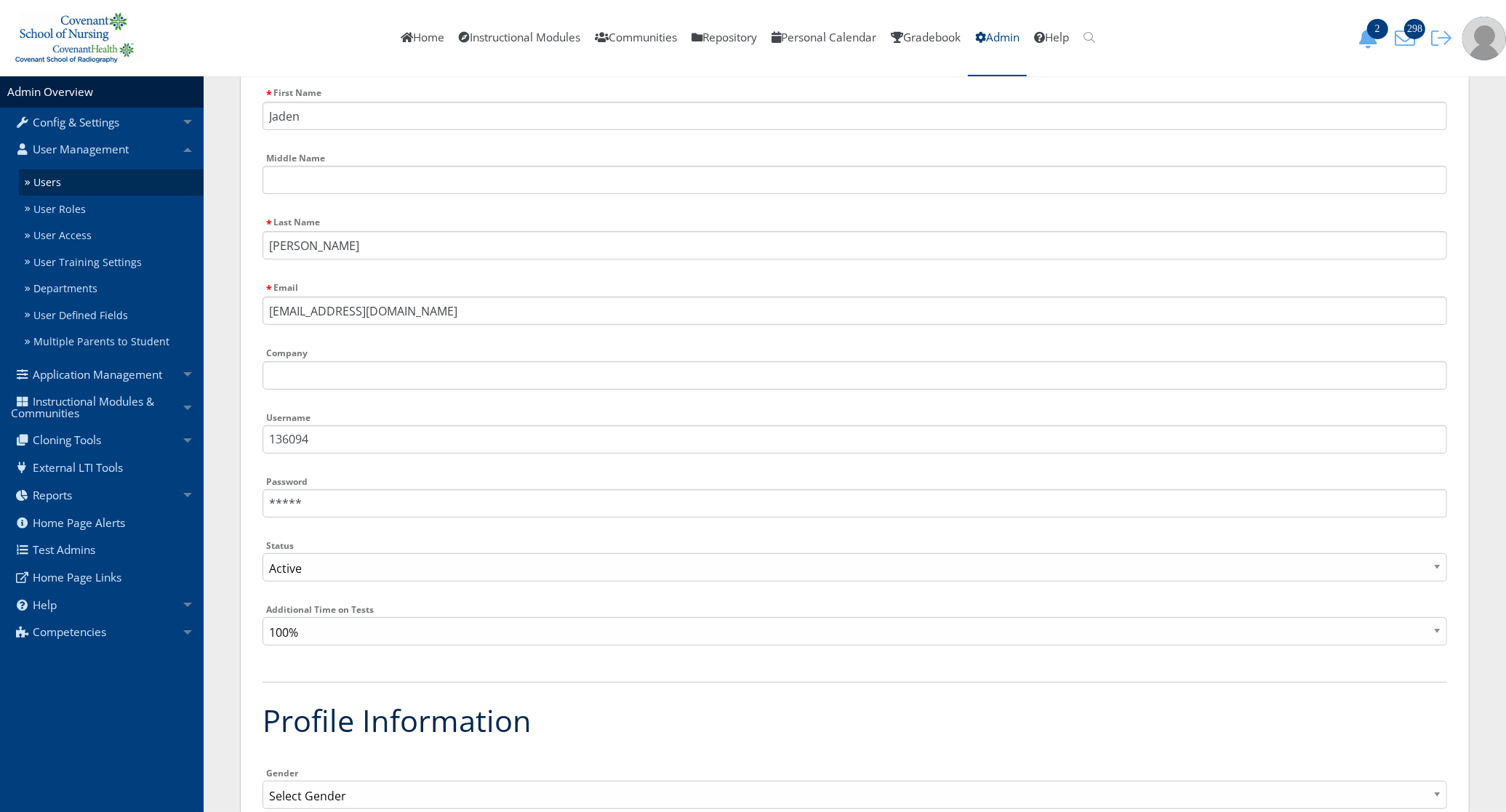
click at [325, 543] on div "Status Active Inactive" at bounding box center [855, 565] width 1185 height 57
click at [322, 569] on select "Active Inactive" at bounding box center [855, 567] width 1185 height 28
select select "0"
click at [263, 554] on select "Active Inactive" at bounding box center [855, 567] width 1185 height 28
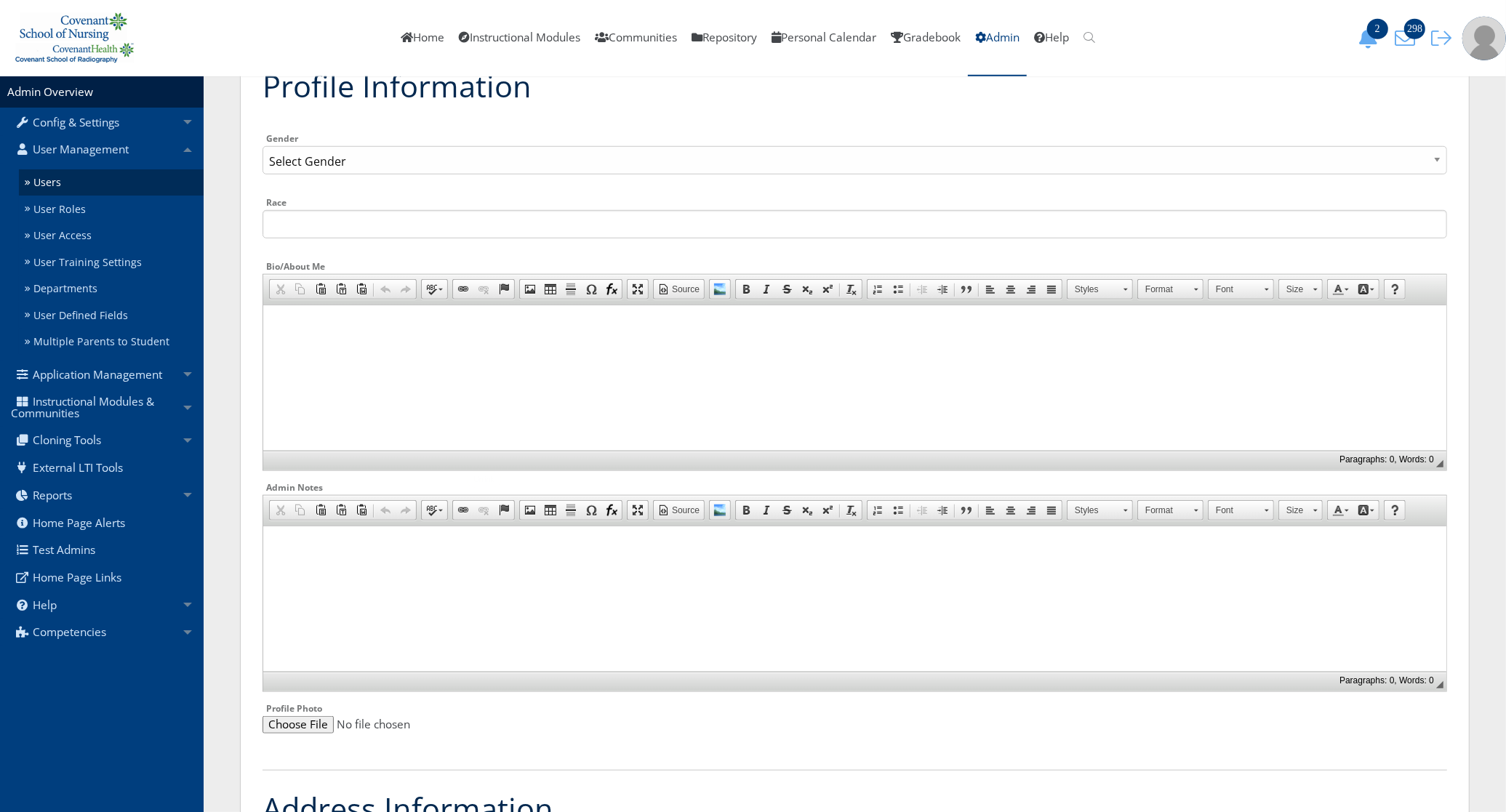
scroll to position [1182, 0]
click at [342, 561] on html at bounding box center [854, 542] width 1183 height 37
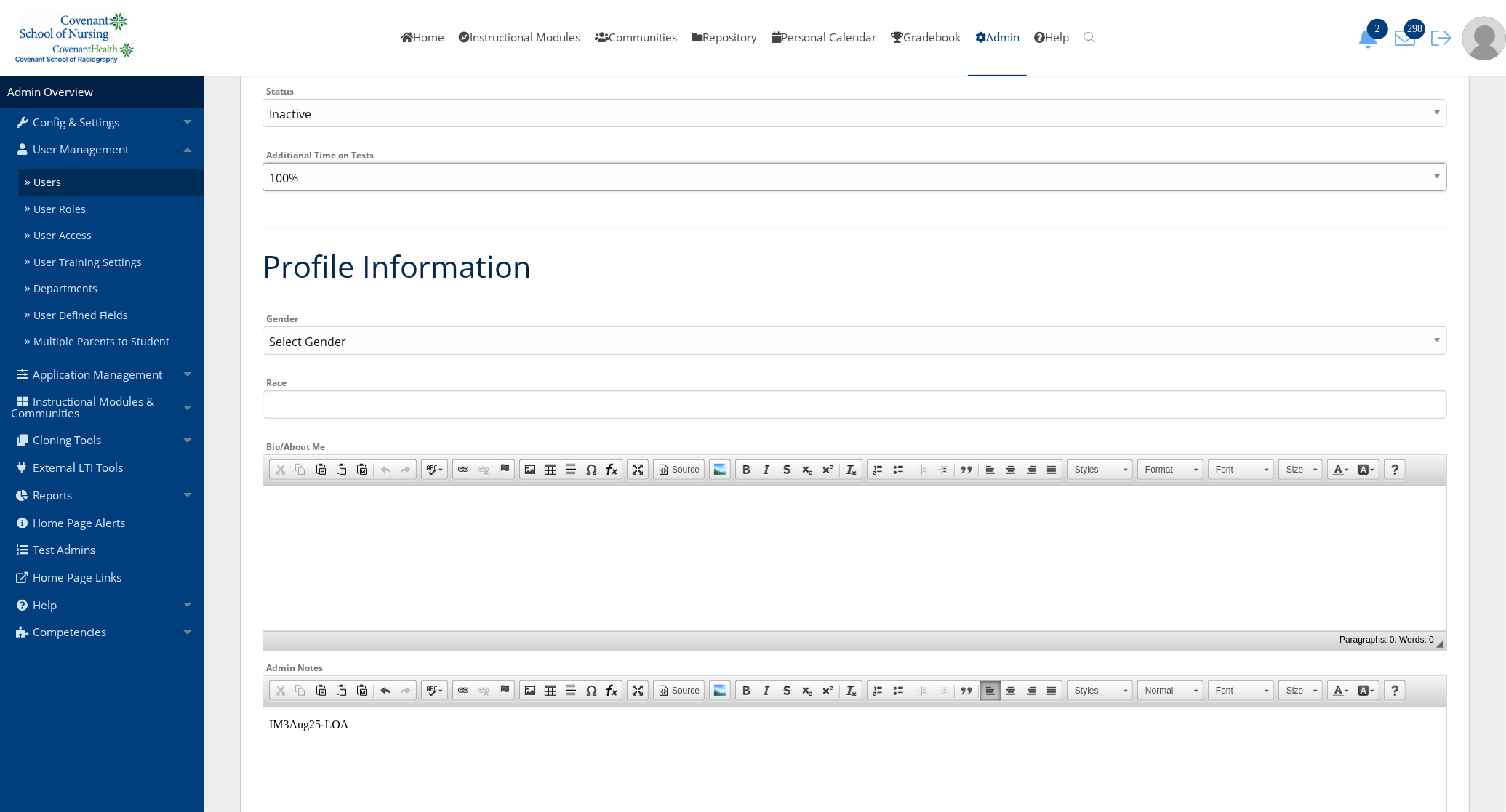
click at [325, 182] on select "100% 110% 120% 130% 140% 150% 160% 170% 180% 190% 200% 210% 220% 230% 240% 250%…" at bounding box center [855, 177] width 1185 height 28
click at [325, 180] on select "100% 110% 120% 130% 140% 150% 160% 170% 180% 190% 200% 210% 220% 230% 240% 250%…" at bounding box center [855, 177] width 1185 height 28
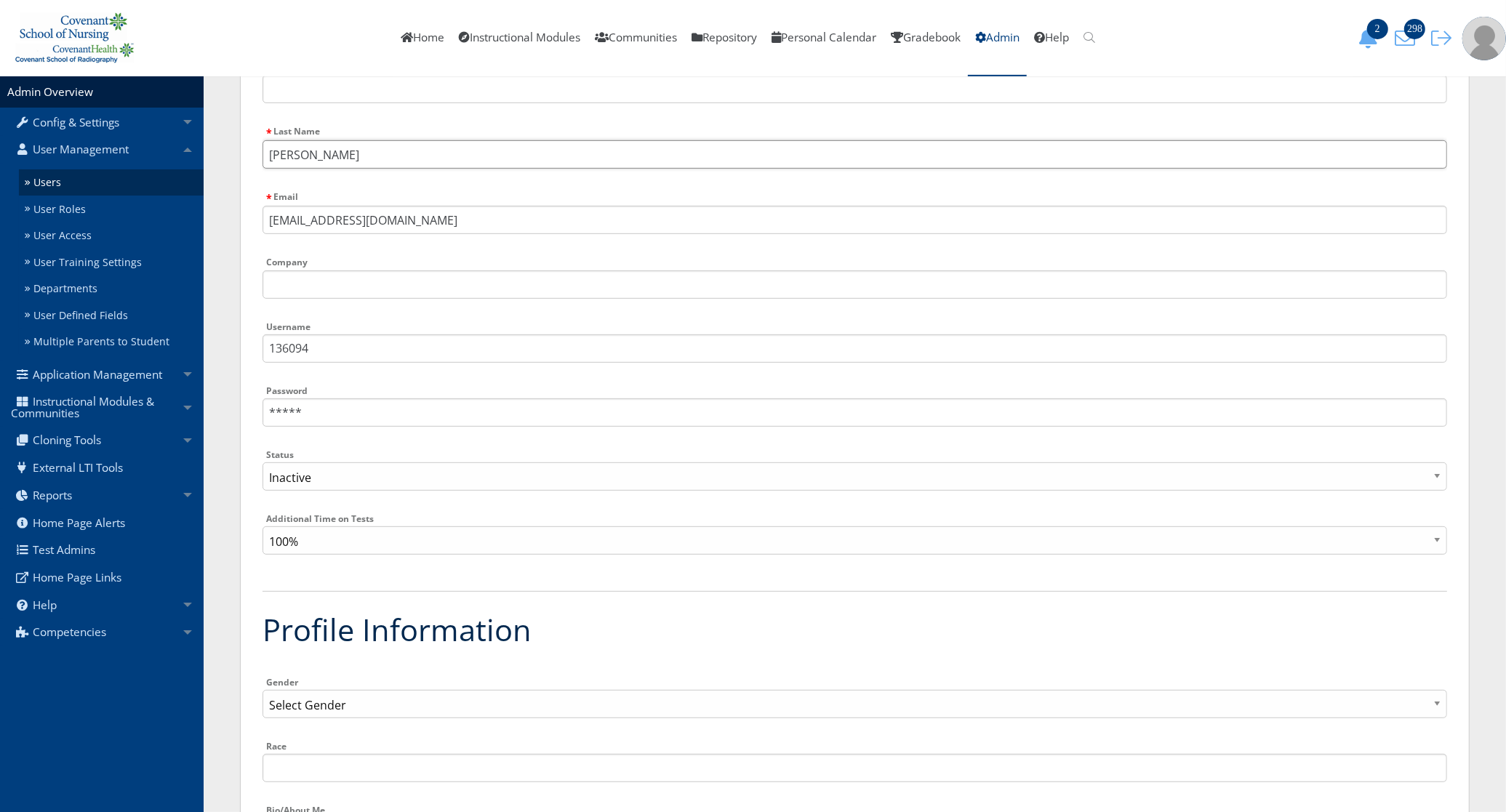
click at [336, 157] on input "[PERSON_NAME]" at bounding box center [855, 154] width 1185 height 28
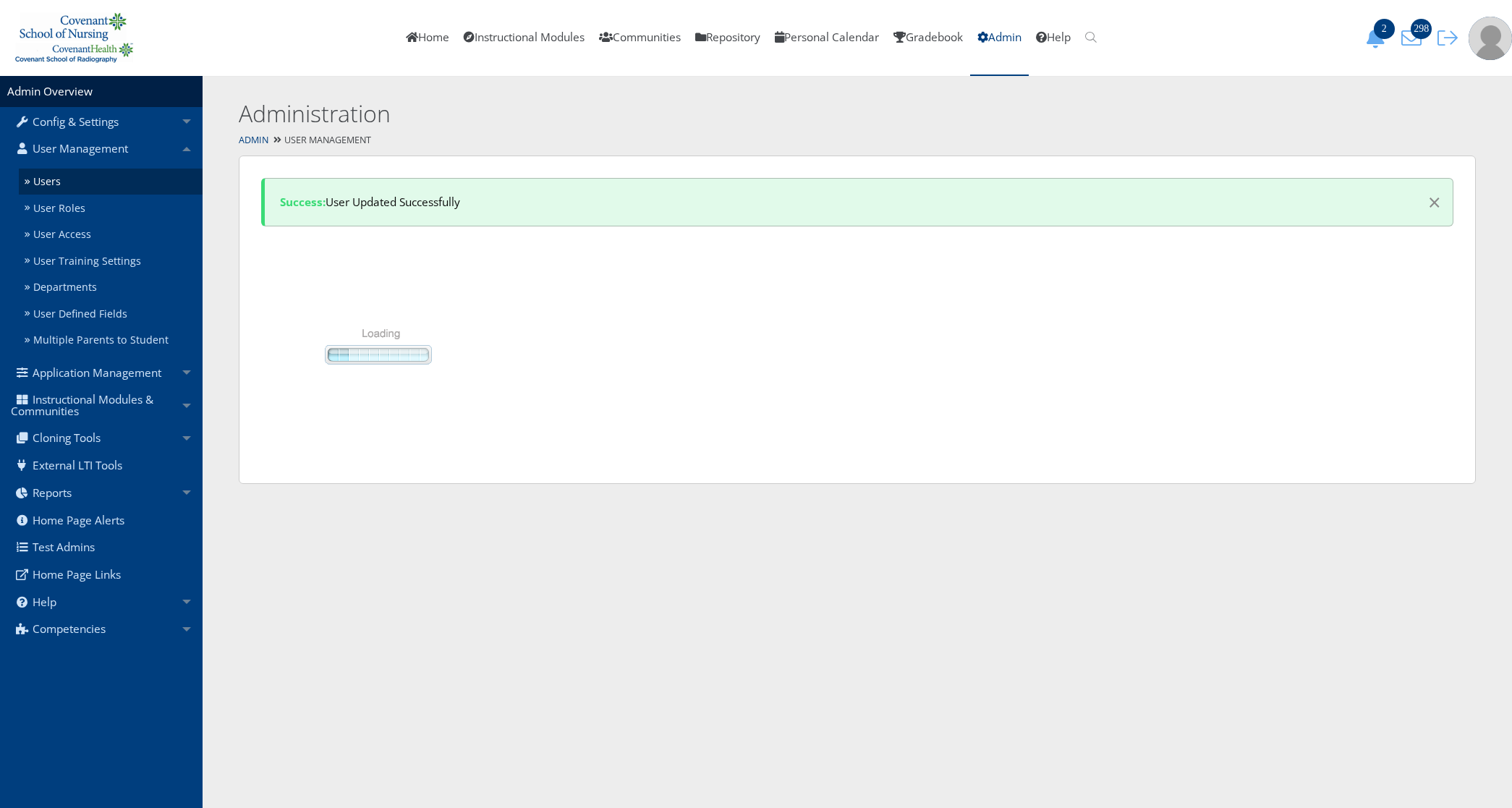
select select "50"
